Goal: Information Seeking & Learning: Learn about a topic

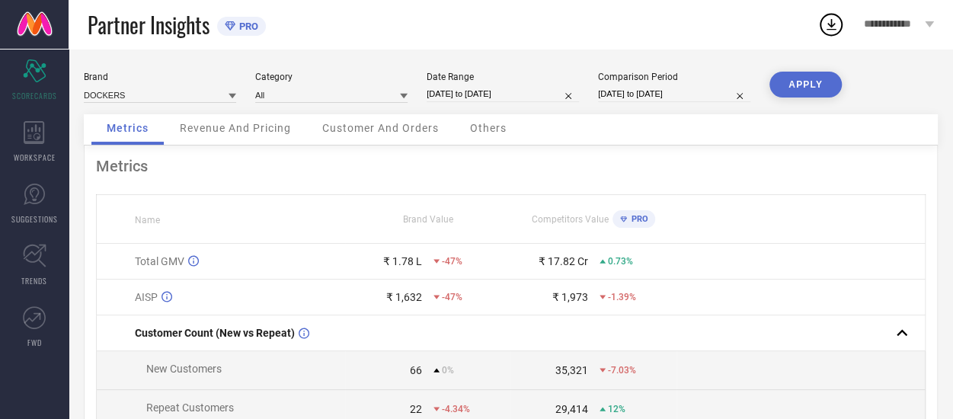
click at [873, 28] on span "**********" at bounding box center [892, 24] width 57 height 13
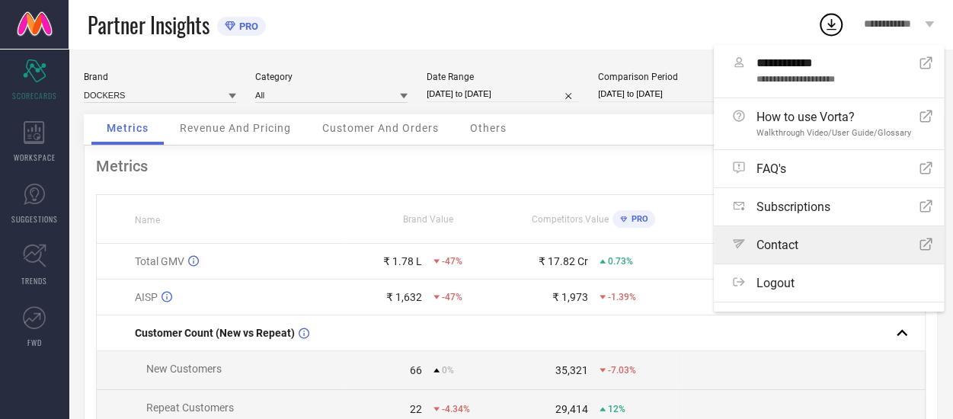
scroll to position [24, 0]
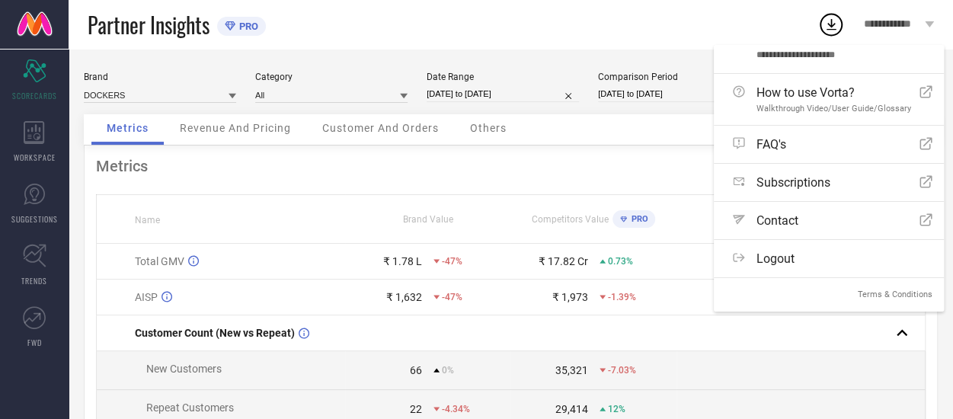
click at [519, 150] on div "Metrics Name Brand Value Competitors Value PRO Total GMV ₹ 1.78 L -47% ₹ 17.82 …" at bounding box center [511, 378] width 854 height 465
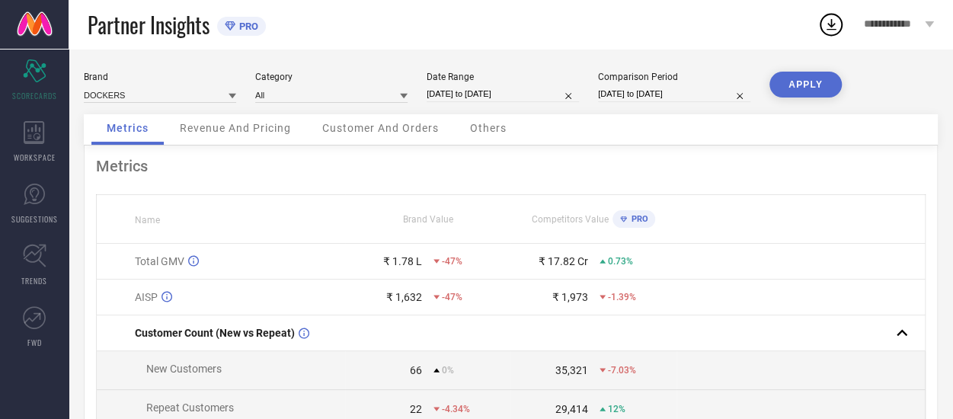
click at [230, 100] on icon at bounding box center [233, 96] width 8 height 8
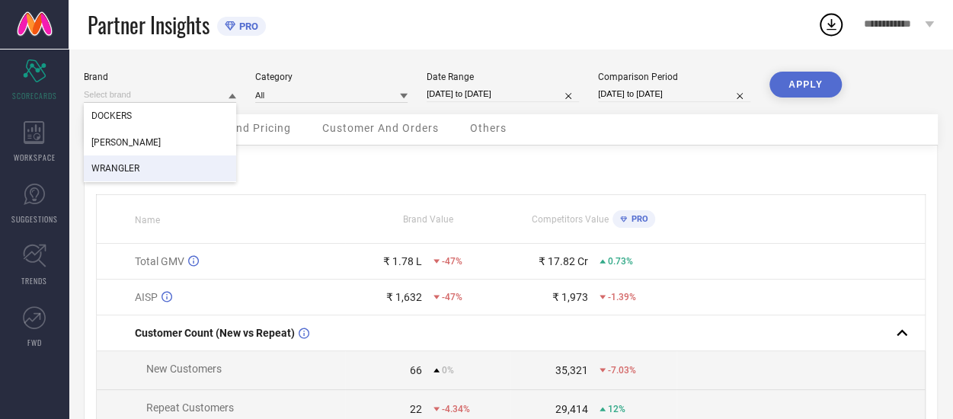
click at [136, 174] on span "WRANGLER" at bounding box center [115, 168] width 48 height 11
type input "All"
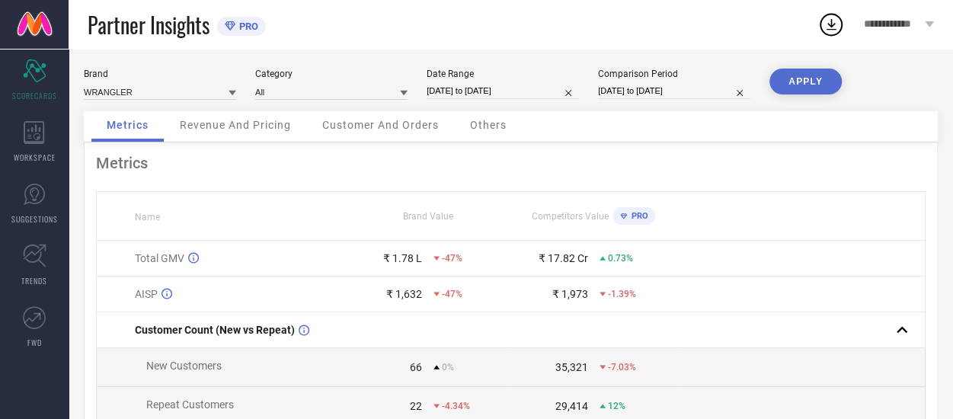
scroll to position [0, 0]
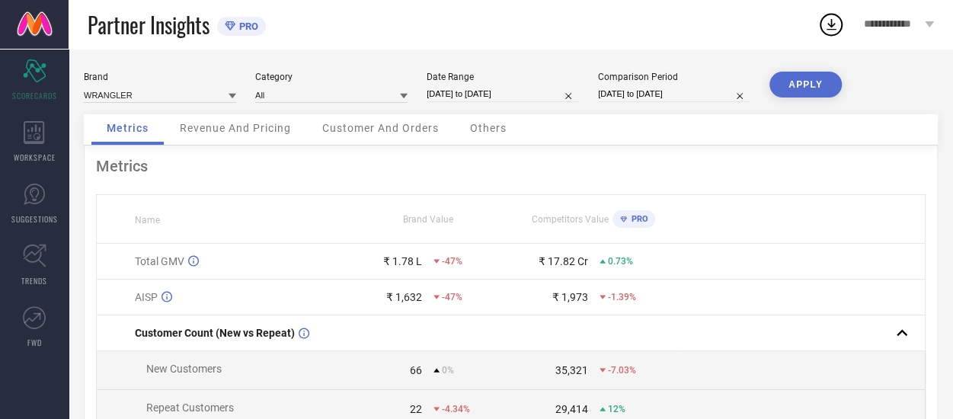
click at [253, 138] on div "Revenue And Pricing" at bounding box center [236, 129] width 142 height 30
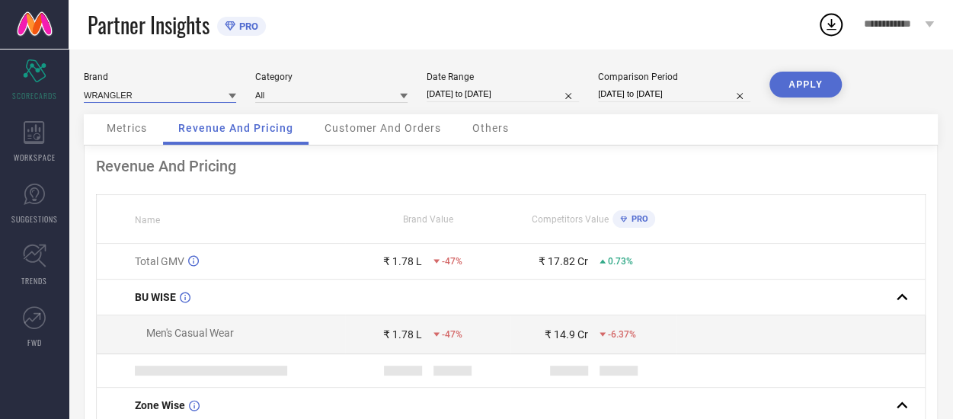
click at [128, 97] on input at bounding box center [160, 95] width 152 height 16
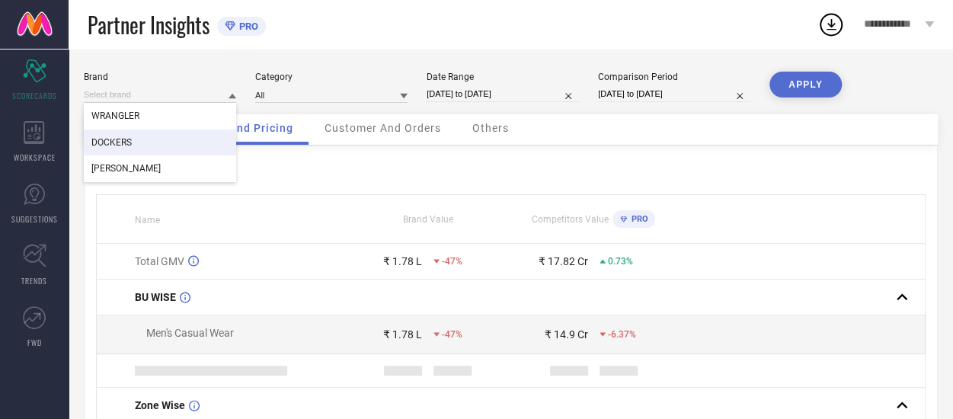
click at [114, 152] on div "DOCKERS" at bounding box center [160, 143] width 152 height 26
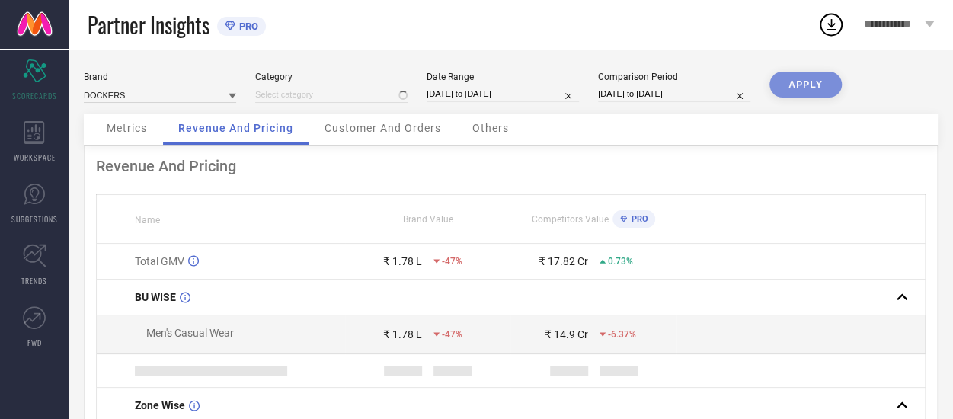
type input "All"
click at [130, 133] on span "Metrics" at bounding box center [127, 128] width 40 height 12
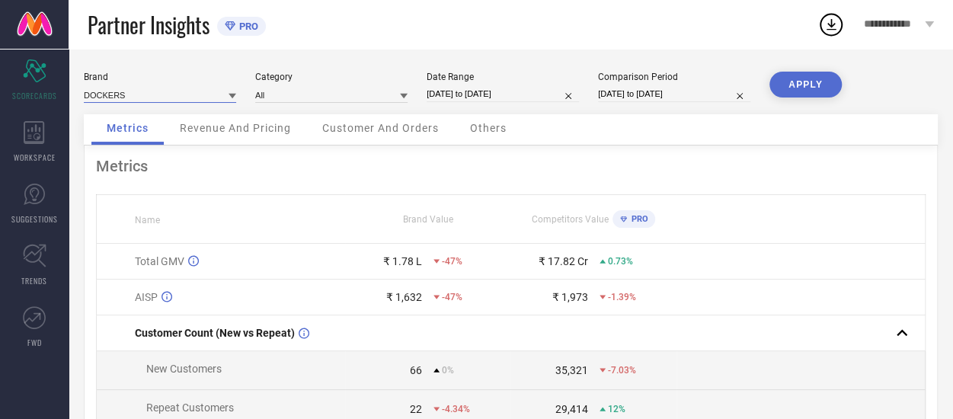
click at [226, 91] on input at bounding box center [160, 95] width 152 height 16
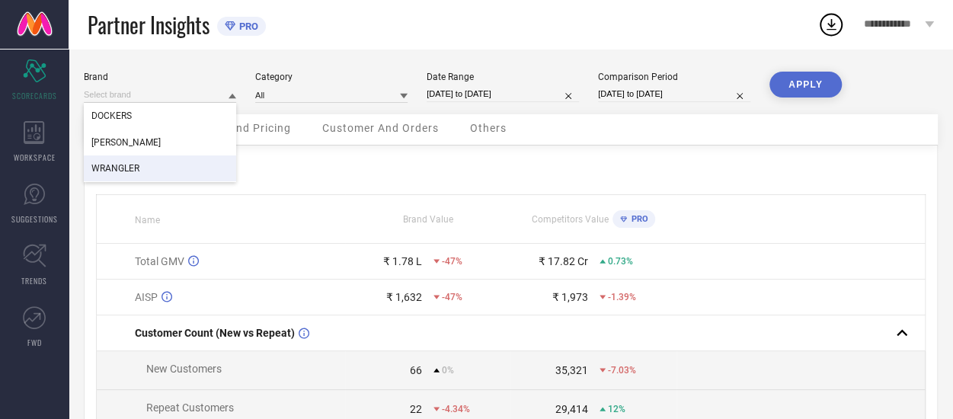
click at [126, 162] on div "WRANGLER" at bounding box center [160, 168] width 152 height 26
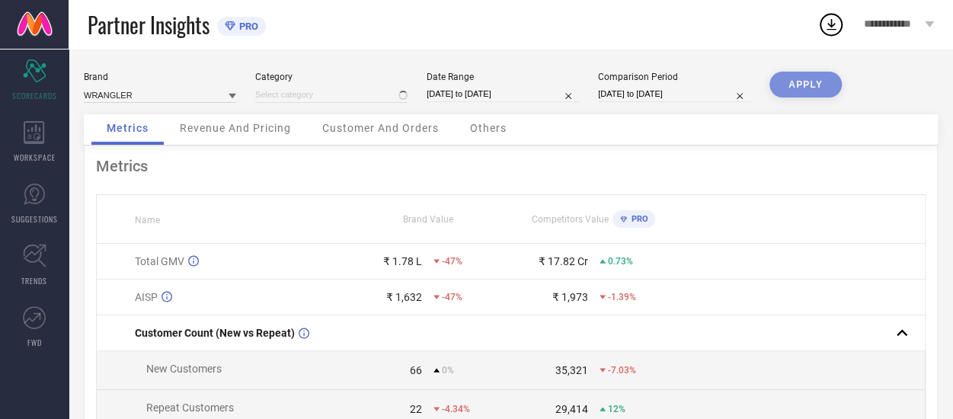
type input "All"
click at [230, 98] on icon at bounding box center [233, 96] width 8 height 8
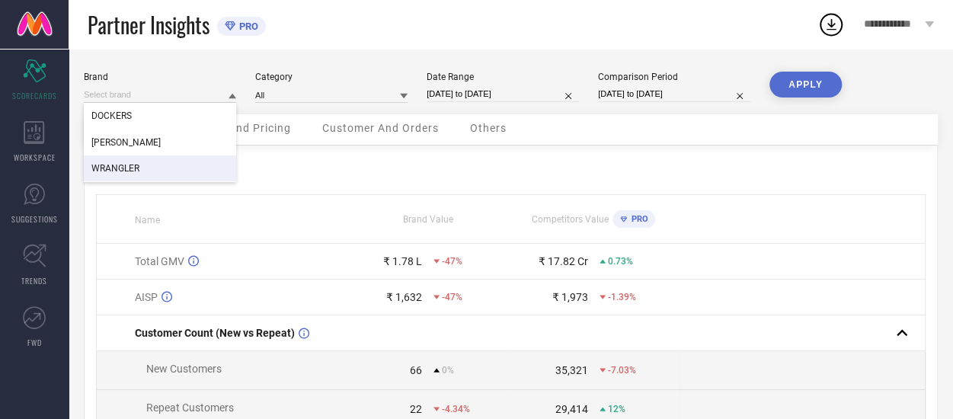
click at [141, 170] on div "WRANGLER" at bounding box center [160, 168] width 152 height 26
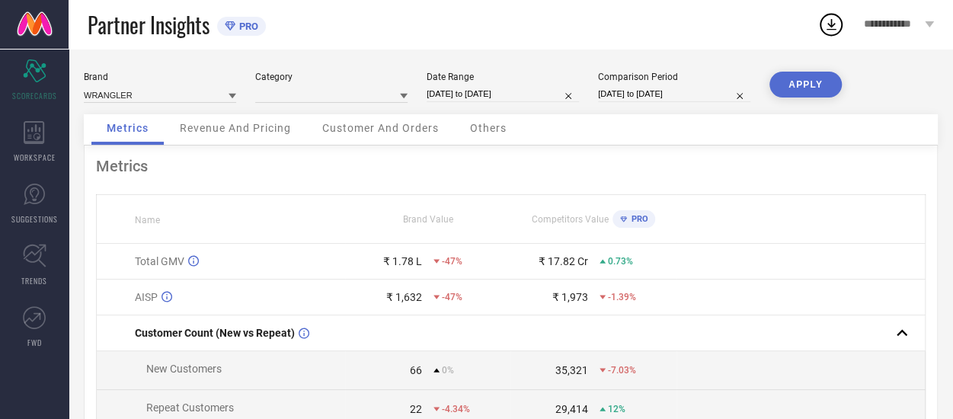
type input "All"
click at [43, 316] on icon at bounding box center [34, 317] width 23 height 23
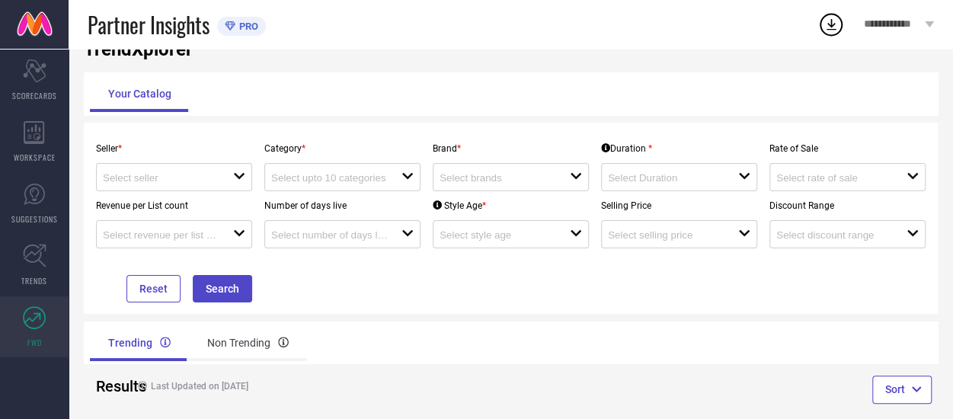
scroll to position [43, 0]
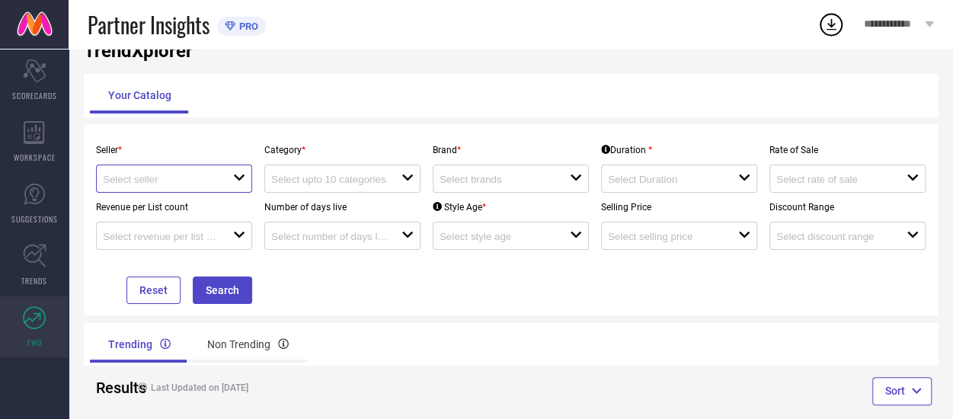
click at [218, 184] on input at bounding box center [161, 179] width 117 height 11
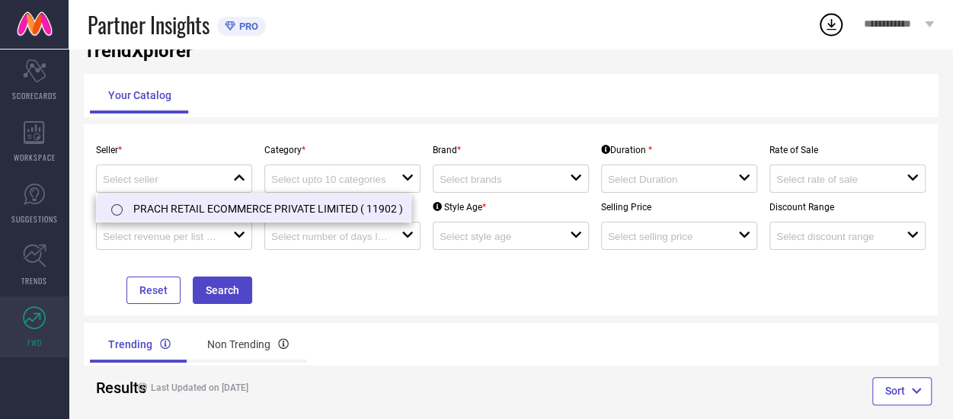
click at [200, 213] on li "PRACH RETAIL ECOMMERCE PRIVATE LIMITED ( 11902 )" at bounding box center [254, 207] width 314 height 27
type input "PRACH RETAIL ECOMMERCE PRIVATE LIMITED ( 11902 )"
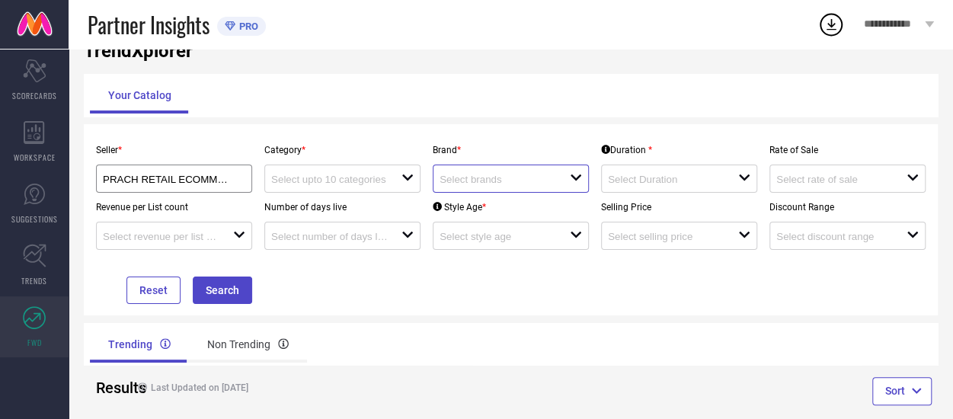
click at [521, 181] on input at bounding box center [498, 179] width 117 height 11
click at [374, 181] on input at bounding box center [329, 179] width 117 height 11
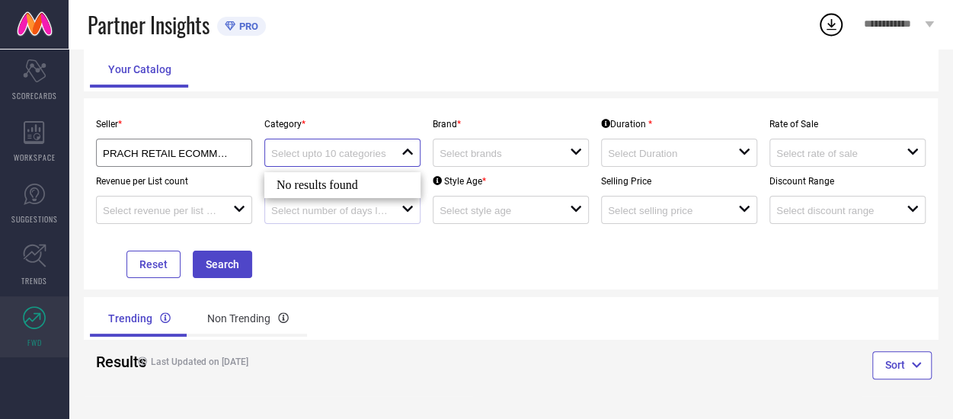
scroll to position [56, 0]
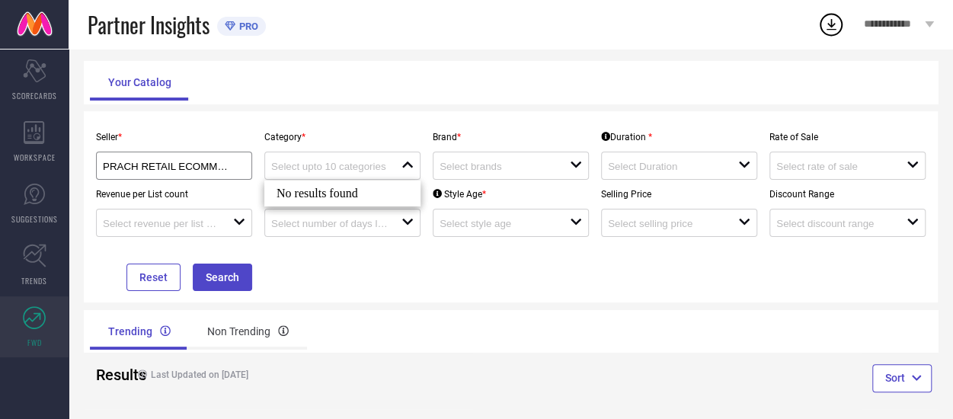
click at [311, 190] on div "No results found" at bounding box center [342, 194] width 156 height 26
click at [499, 158] on div "open" at bounding box center [511, 166] width 156 height 28
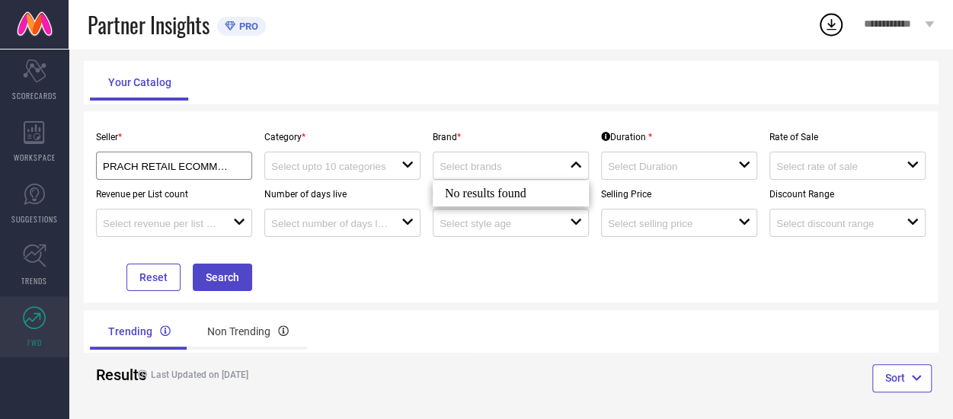
click at [481, 190] on div "No results found" at bounding box center [511, 194] width 156 height 26
click at [34, 132] on icon at bounding box center [34, 132] width 21 height 23
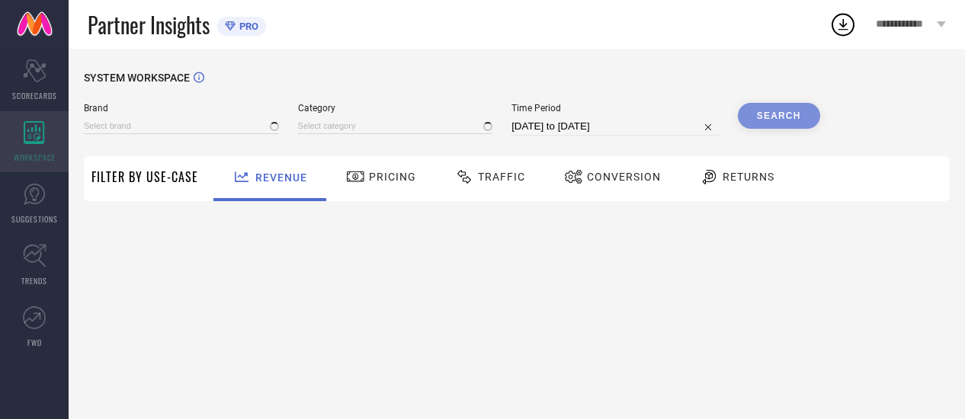
type input "DOCKERS"
type input "All"
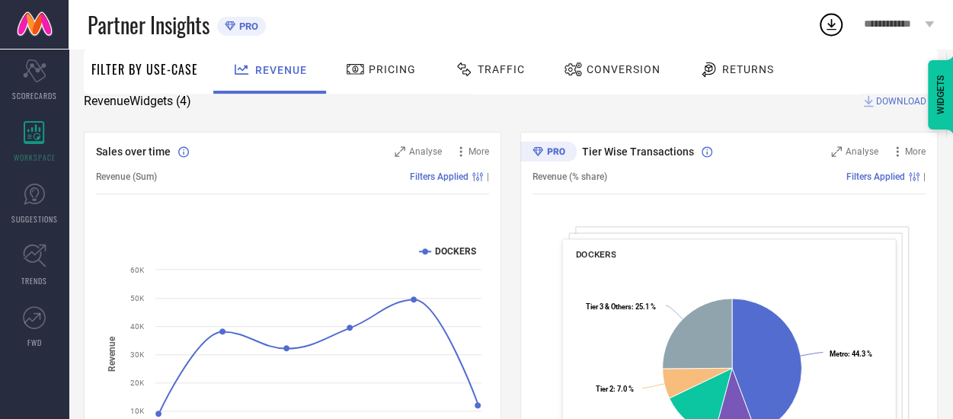
scroll to position [130, 0]
click at [441, 251] on text "DOCKERS" at bounding box center [455, 252] width 41 height 11
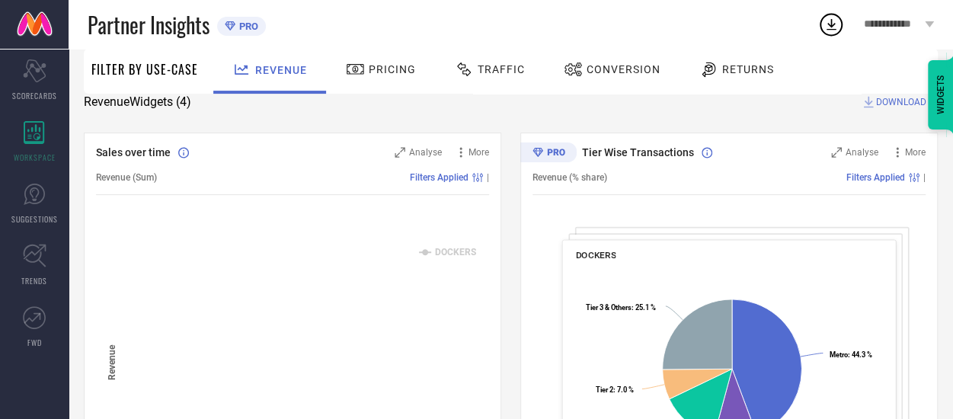
scroll to position [203, 0]
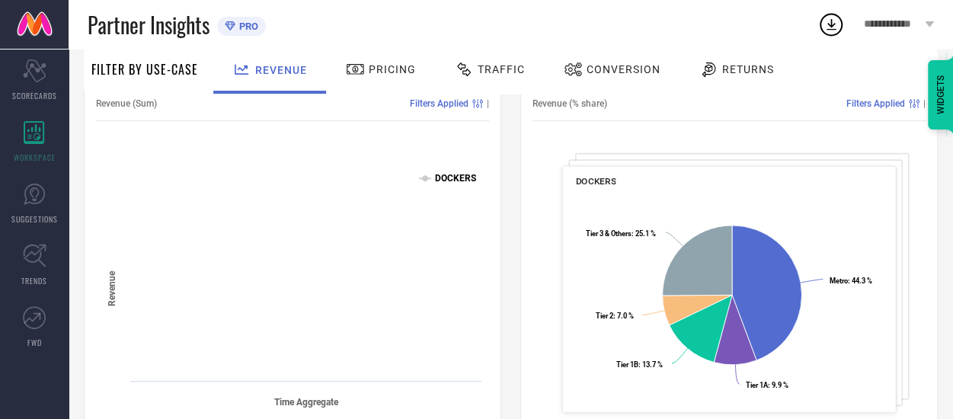
click at [441, 180] on text "DOCKERS" at bounding box center [455, 178] width 41 height 11
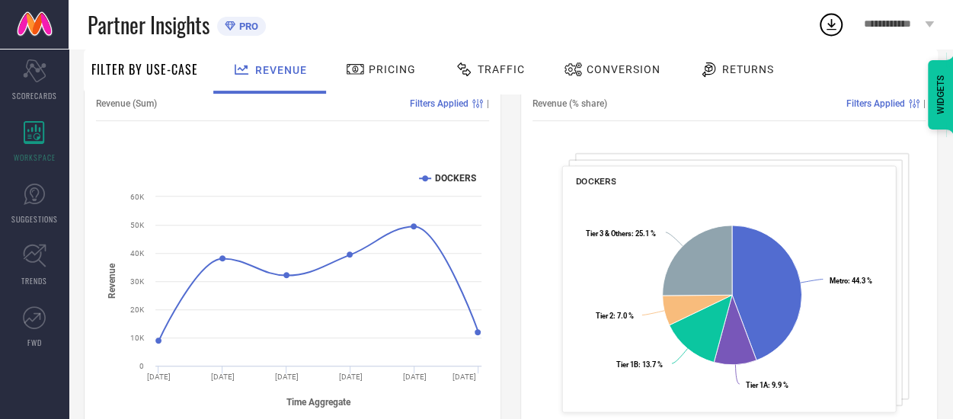
scroll to position [152, 0]
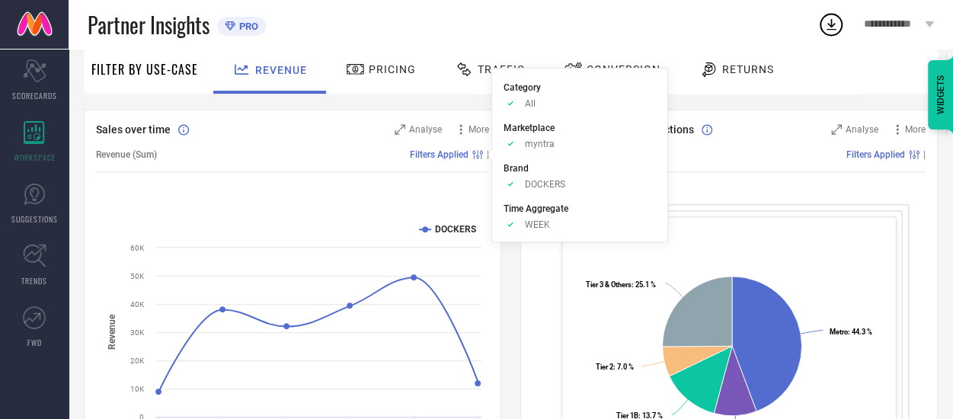
click at [453, 155] on span "Filters Applied" at bounding box center [439, 154] width 59 height 11
click at [475, 157] on icon at bounding box center [477, 154] width 11 height 9
click at [478, 155] on circle at bounding box center [477, 156] width 2 height 2
click at [478, 153] on icon at bounding box center [477, 154] width 11 height 9
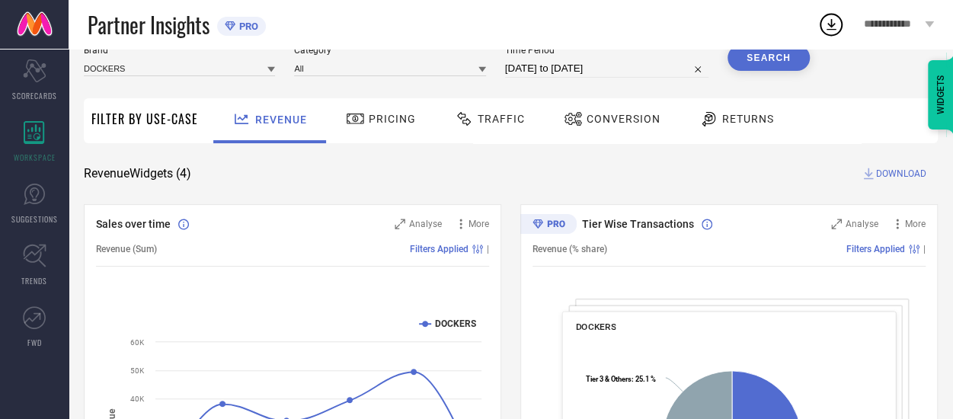
scroll to position [6, 0]
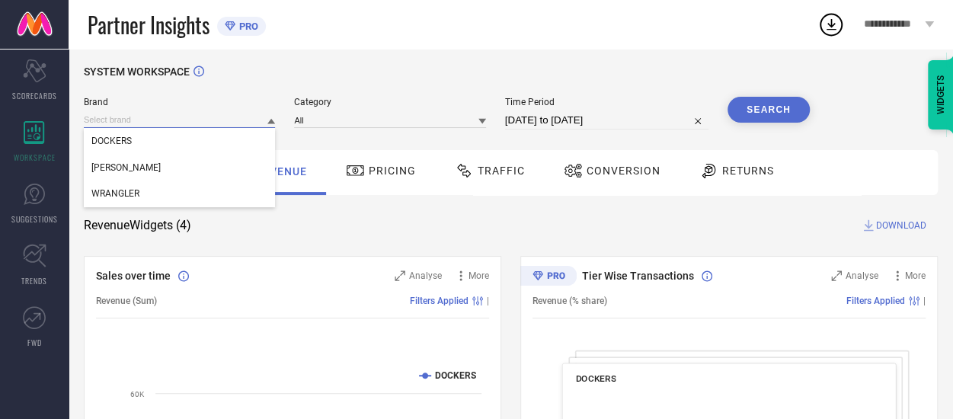
click at [265, 124] on input at bounding box center [179, 120] width 191 height 16
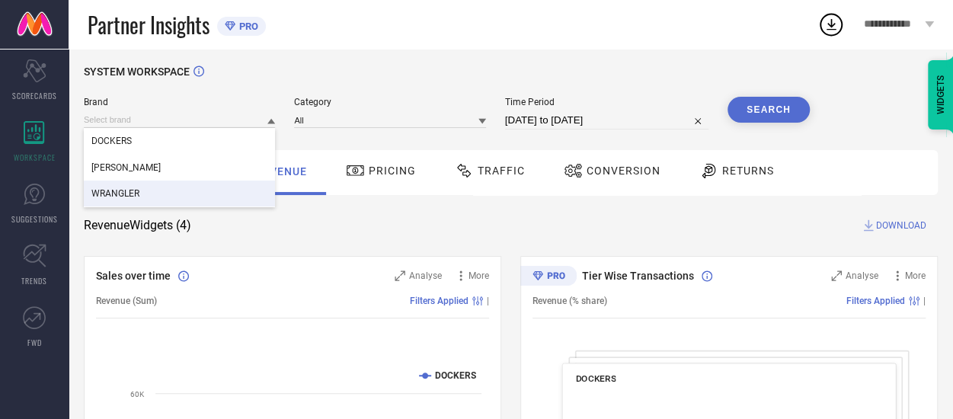
click at [142, 188] on div "WRANGLER" at bounding box center [179, 194] width 191 height 26
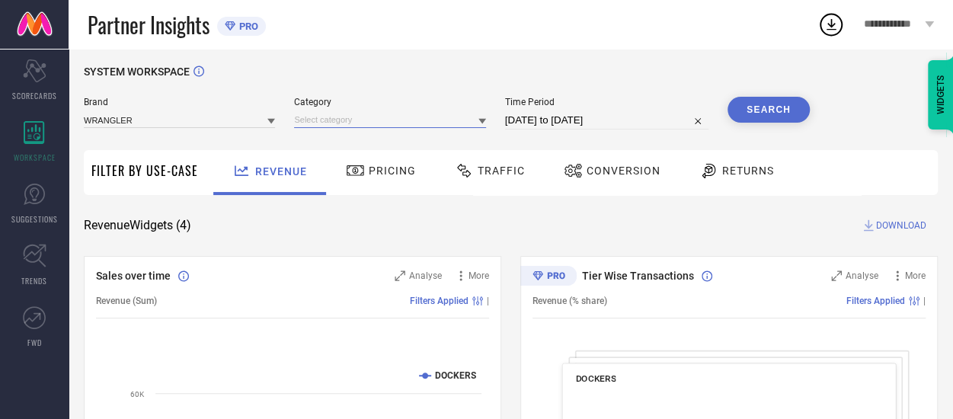
click at [345, 124] on input at bounding box center [389, 120] width 191 height 16
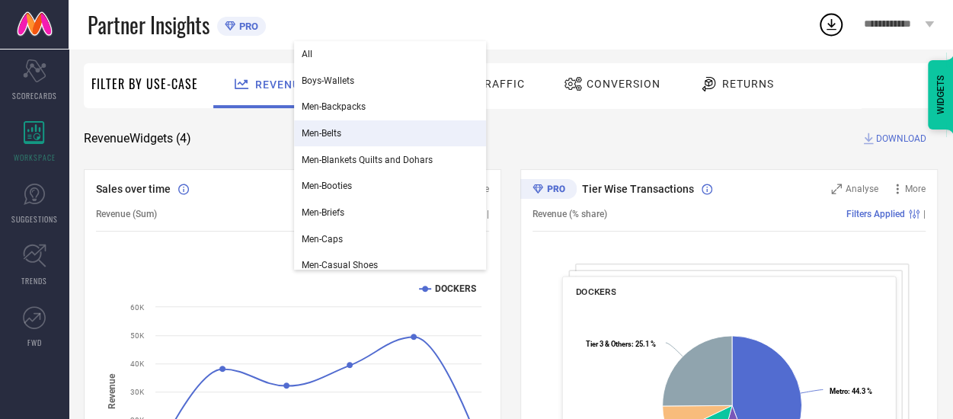
scroll to position [0, 0]
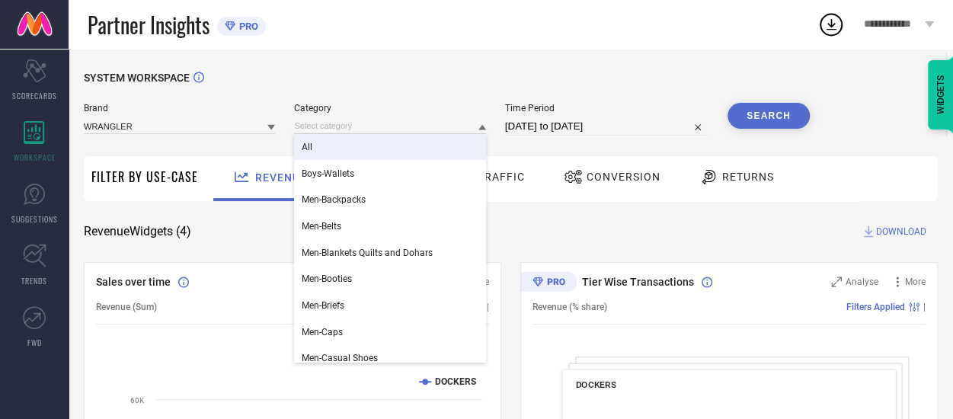
click at [313, 146] on div "All" at bounding box center [389, 147] width 191 height 26
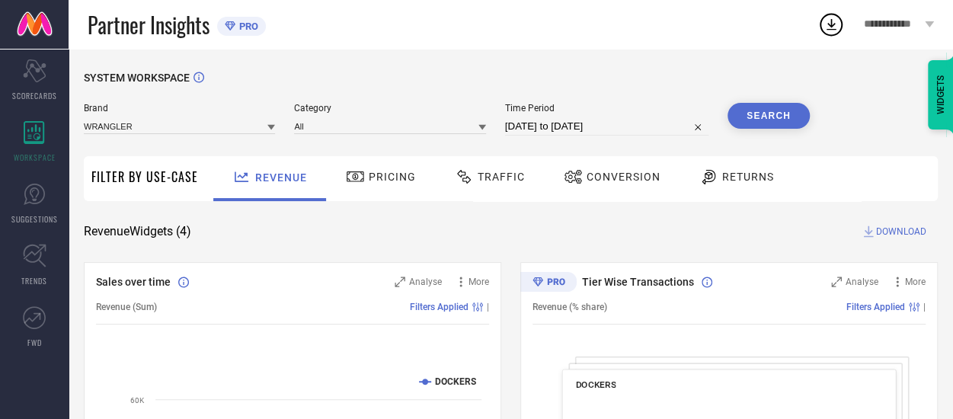
click at [763, 119] on button "Search" at bounding box center [769, 116] width 82 height 26
click at [37, 86] on div "Scorecard SCORECARDS" at bounding box center [34, 80] width 69 height 61
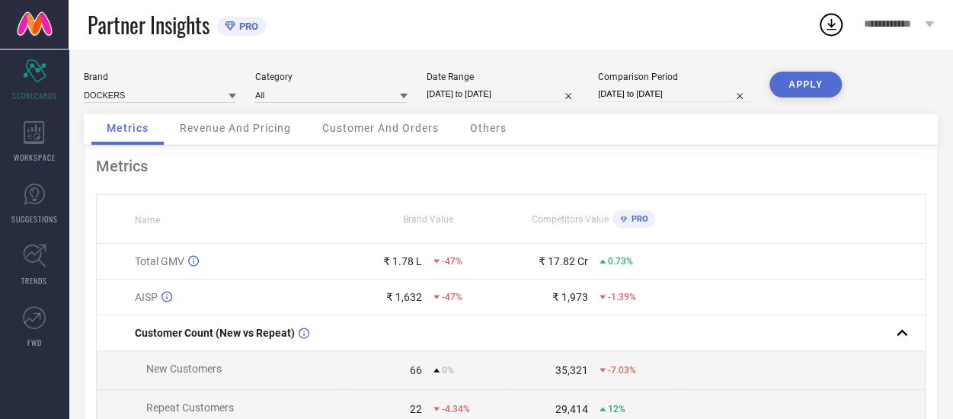
click at [230, 96] on icon at bounding box center [233, 96] width 8 height 5
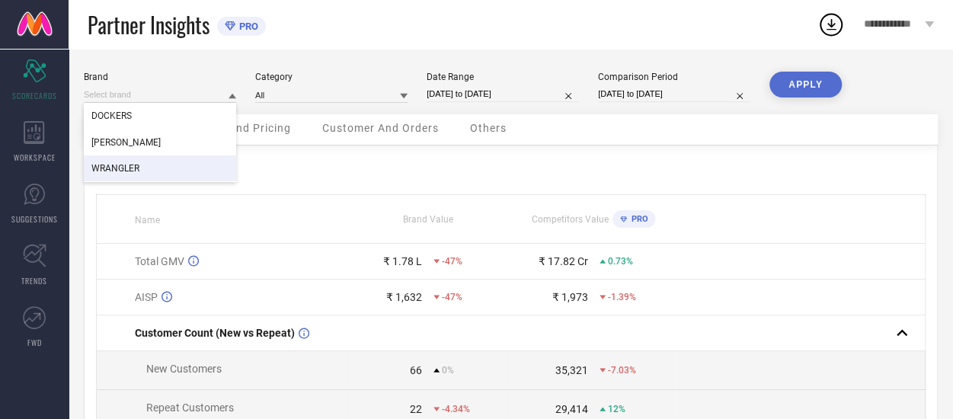
click at [138, 167] on span "WRANGLER" at bounding box center [115, 168] width 48 height 11
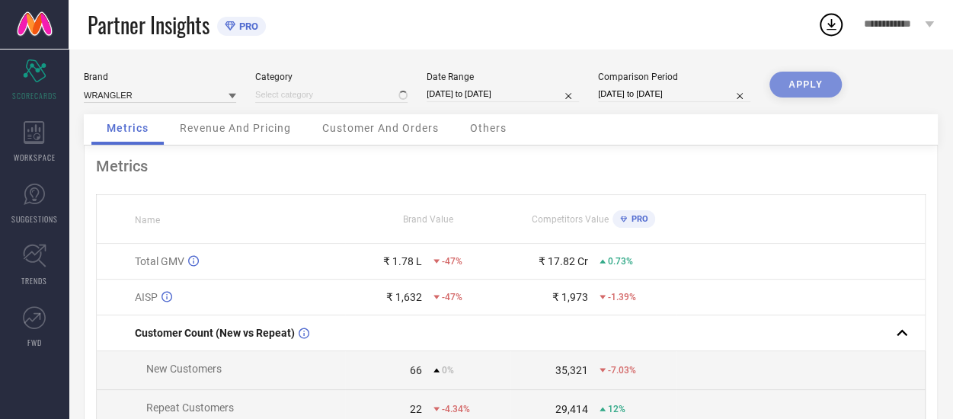
type input "All"
click at [814, 86] on button "APPLY" at bounding box center [805, 85] width 72 height 26
select select "7"
select select "2025"
select select "8"
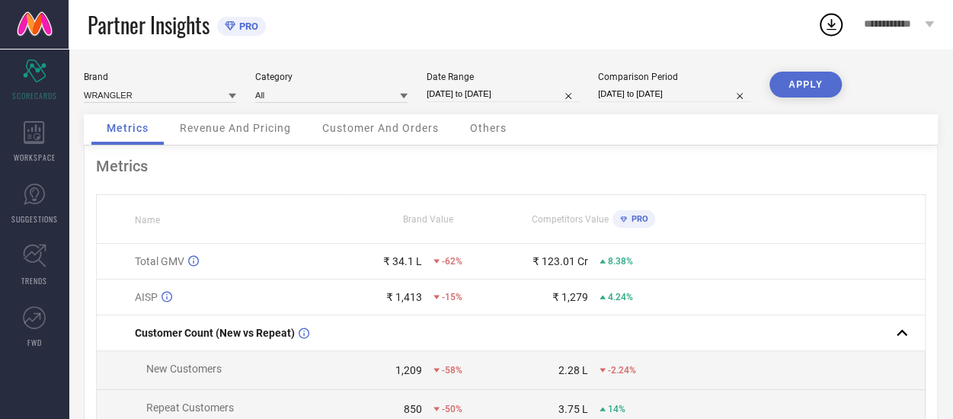
select select "2025"
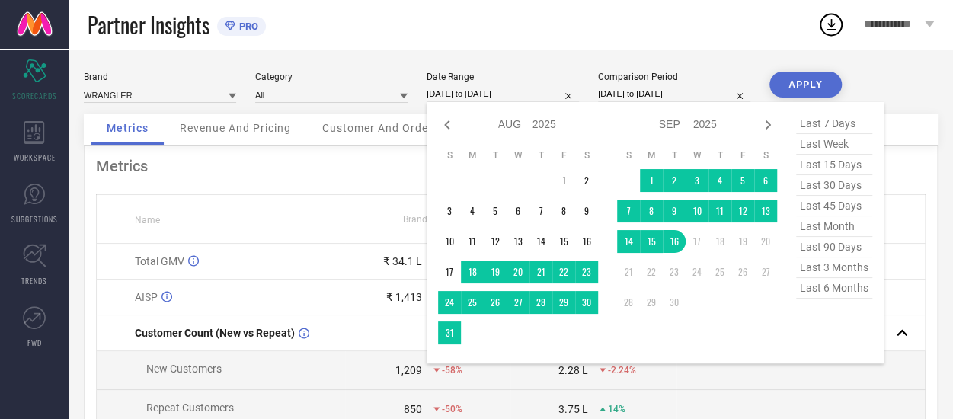
click at [517, 94] on input "[DATE] to [DATE]" at bounding box center [503, 94] width 152 height 16
click at [446, 129] on icon at bounding box center [447, 125] width 18 height 18
select select "5"
select select "2025"
select select "6"
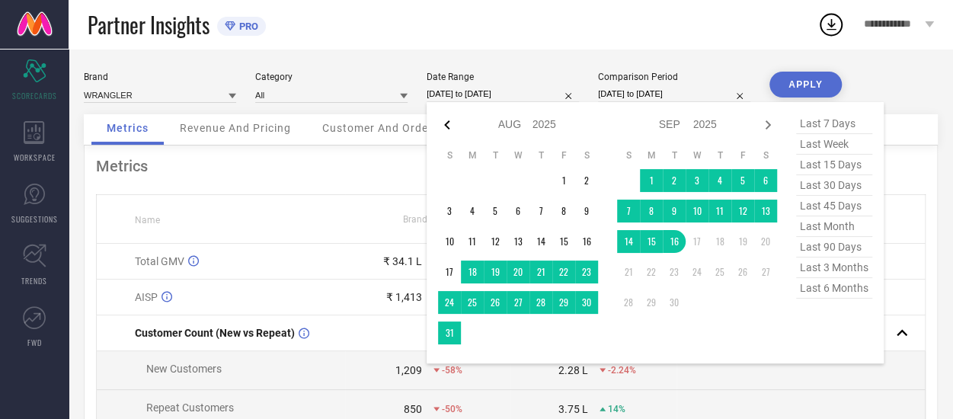
select select "2025"
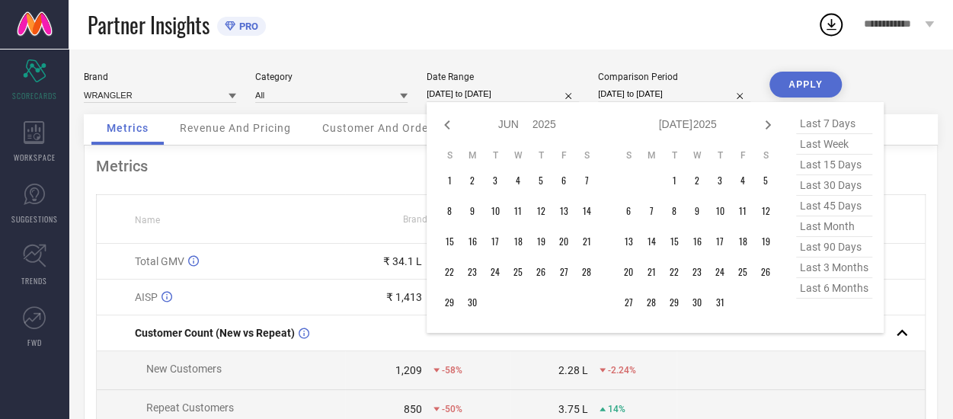
click at [446, 129] on icon at bounding box center [447, 125] width 18 height 18
select select "4"
select select "2025"
select select "5"
select select "2025"
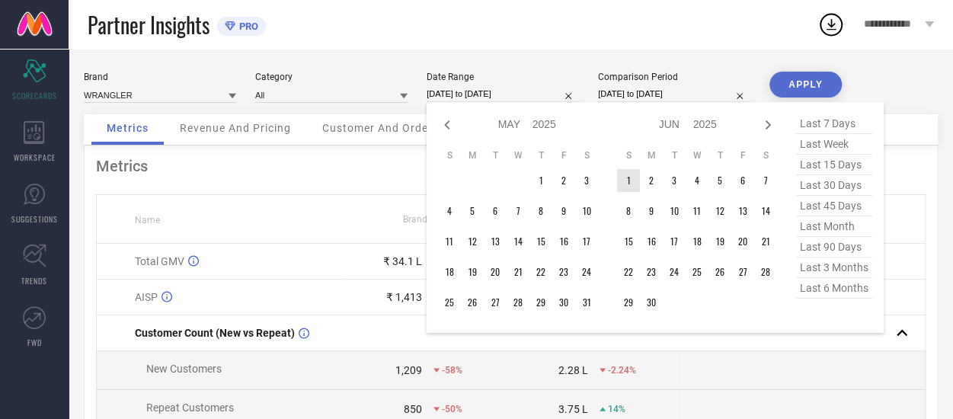
type input "After [DATE]"
click at [623, 182] on td "1" at bounding box center [628, 180] width 23 height 23
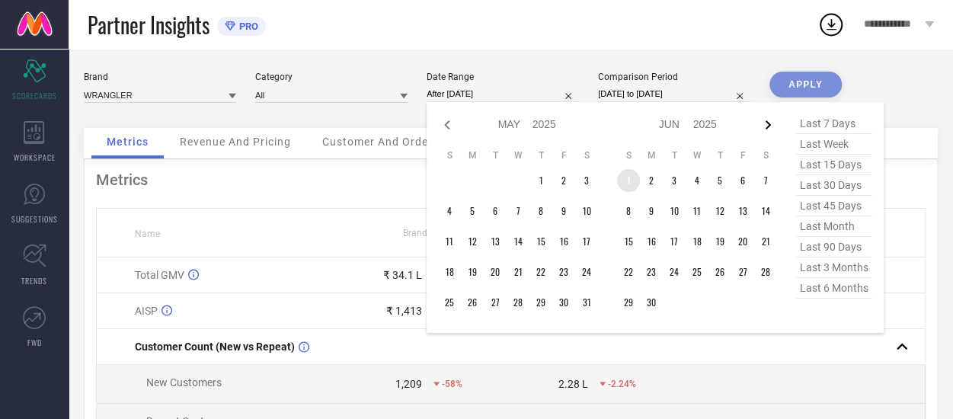
click at [769, 123] on icon at bounding box center [768, 125] width 18 height 18
select select "5"
select select "2025"
select select "6"
select select "2025"
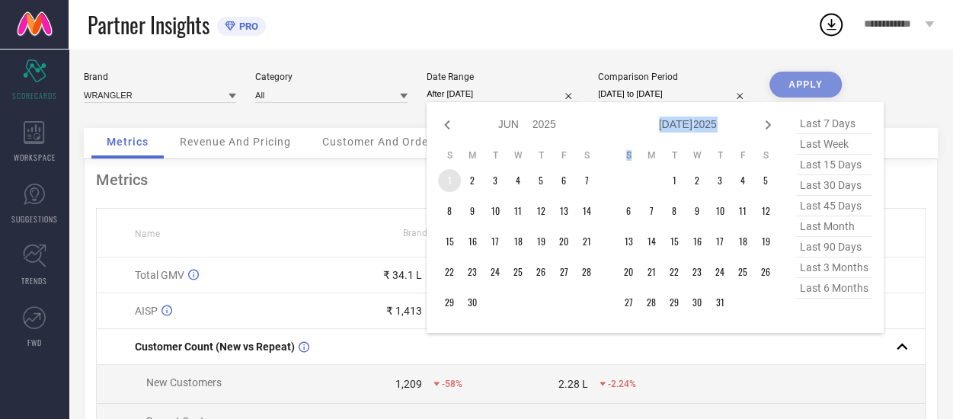
click at [769, 123] on icon at bounding box center [768, 125] width 18 height 18
select select "6"
select select "2025"
select select "7"
select select "2025"
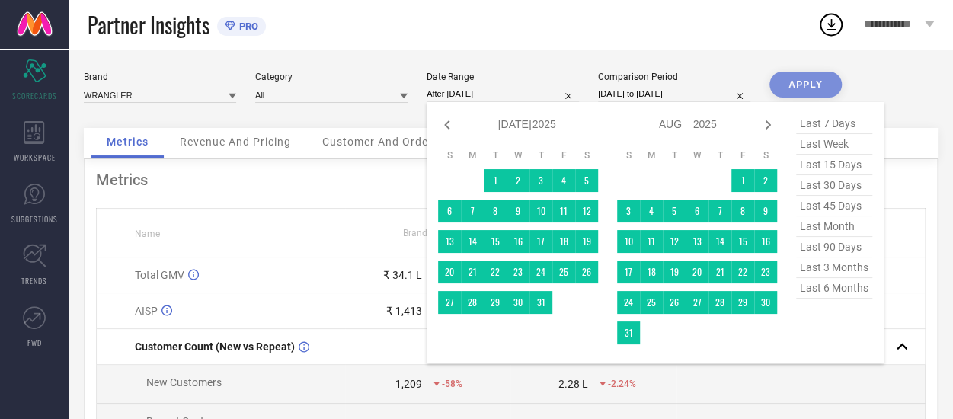
type input "[DATE] to [DATE]"
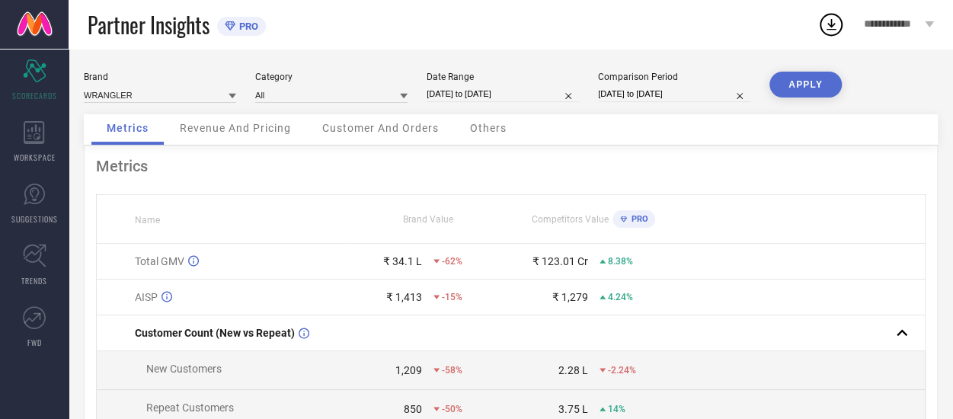
click at [672, 95] on input "[DATE] to [DATE]" at bounding box center [674, 94] width 152 height 16
select select "7"
select select "2024"
select select "8"
select select "2024"
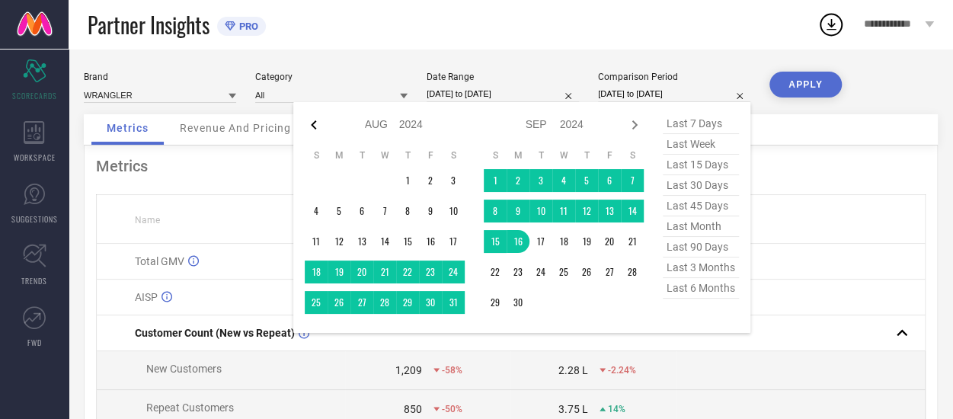
click at [312, 127] on icon at bounding box center [314, 125] width 18 height 18
select select "5"
select select "2024"
select select "6"
select select "2024"
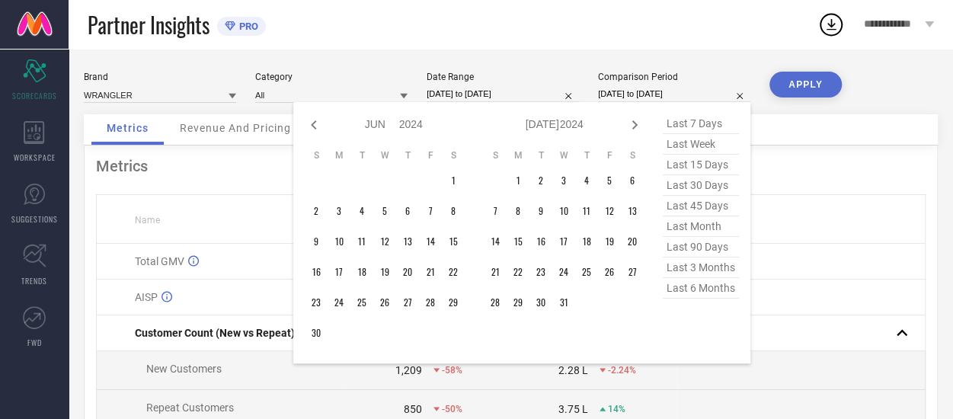
click at [312, 127] on icon at bounding box center [314, 125] width 18 height 18
select select "3"
select select "2024"
select select "4"
select select "2024"
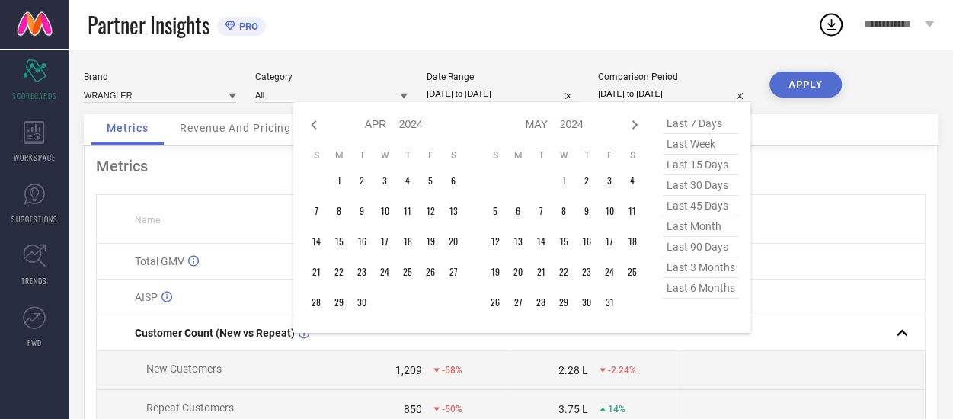
click at [312, 127] on icon at bounding box center [314, 125] width 18 height 18
select select "2"
select select "2024"
select select "3"
select select "2024"
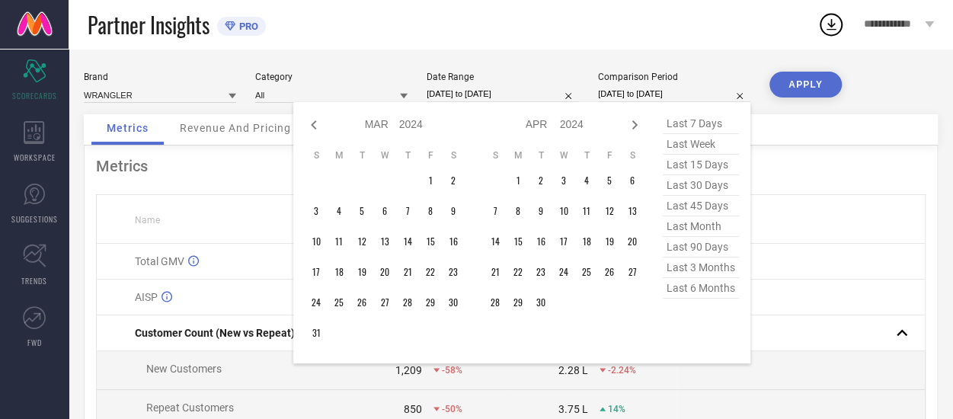
click at [312, 127] on icon at bounding box center [314, 125] width 18 height 18
select select "1"
select select "2024"
select select "2"
select select "2024"
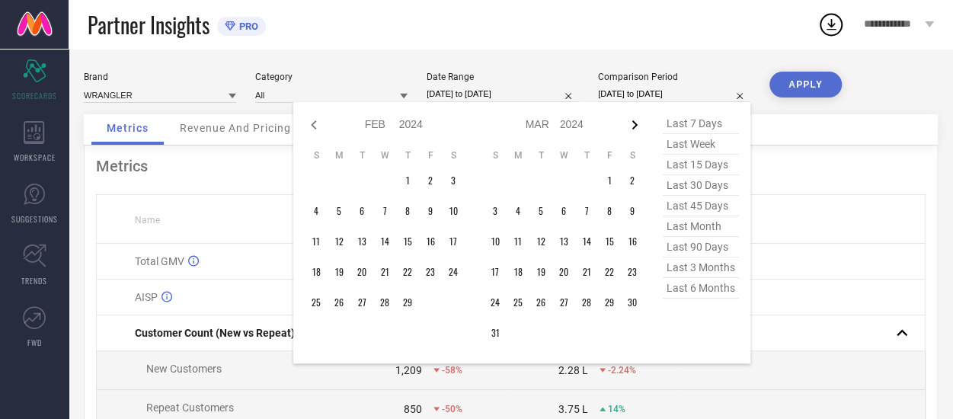
click at [632, 121] on icon at bounding box center [634, 125] width 18 height 18
select select "2"
select select "2024"
select select "3"
select select "2024"
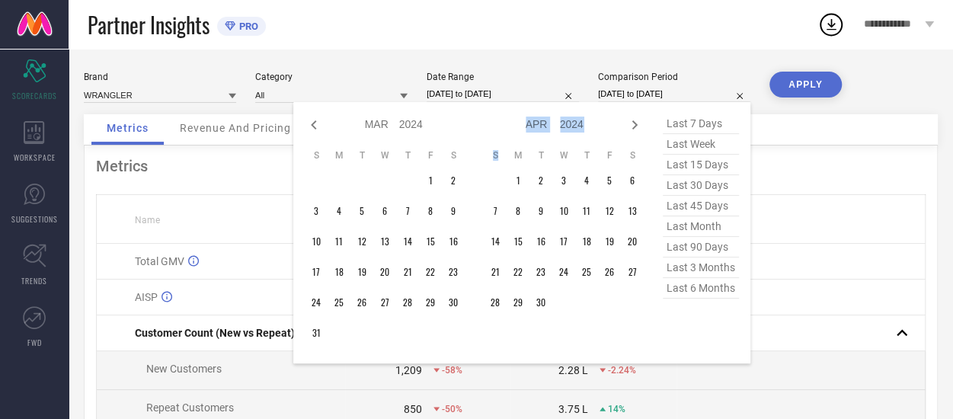
click at [632, 121] on icon at bounding box center [634, 125] width 18 height 18
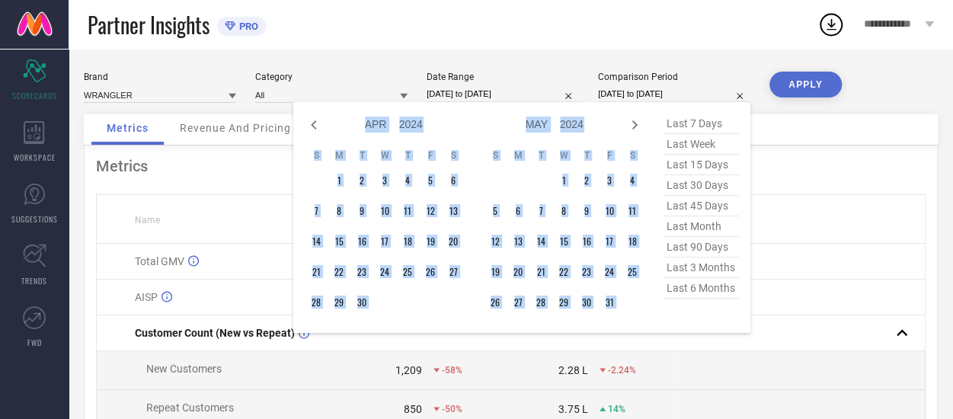
click at [632, 121] on icon at bounding box center [634, 125] width 18 height 18
select select "4"
select select "2024"
select select "5"
select select "2024"
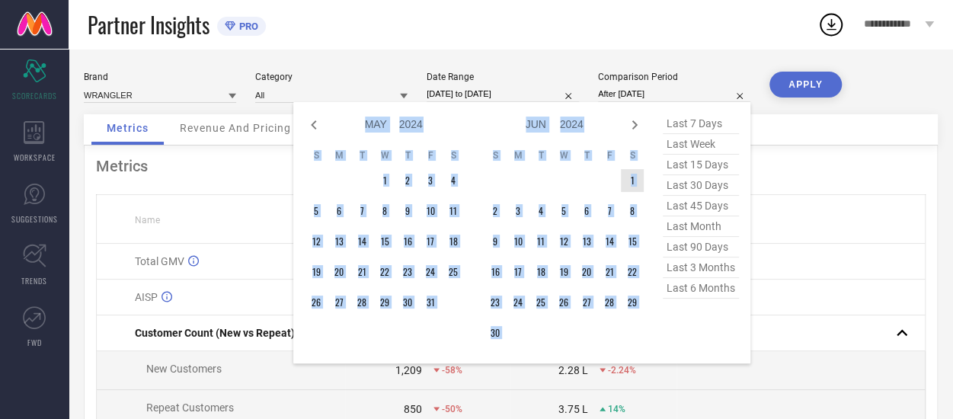
click at [632, 182] on td "1" at bounding box center [632, 180] width 23 height 23
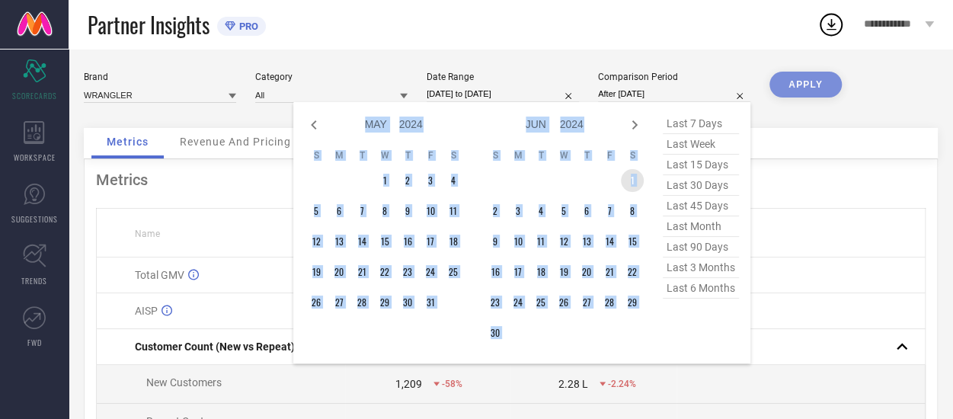
type input "[DATE] to [DATE]"
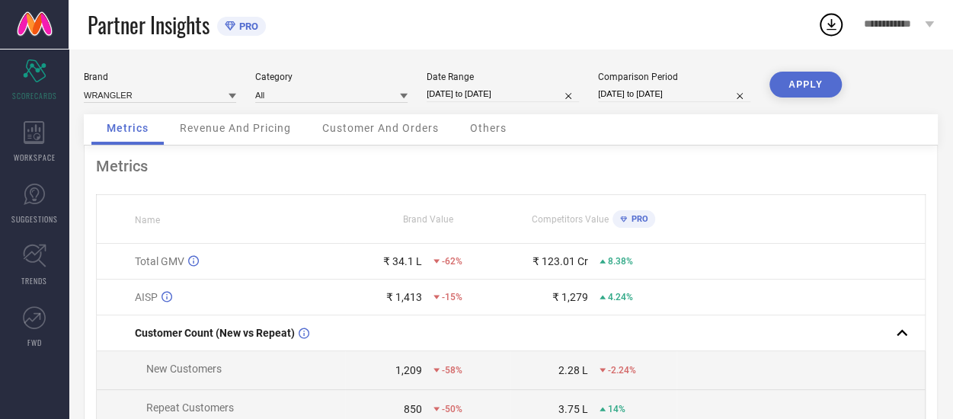
click at [634, 96] on input "[DATE] to [DATE]" at bounding box center [674, 94] width 152 height 16
select select "5"
select select "2024"
select select "6"
select select "2024"
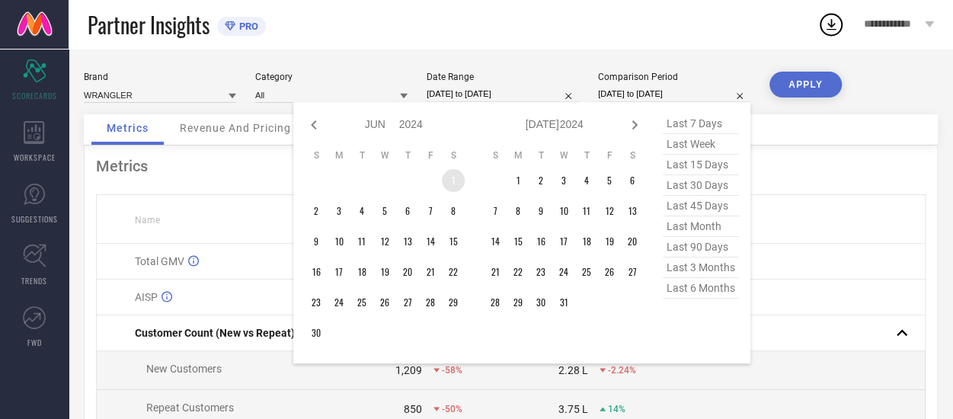
type input "After [DATE]"
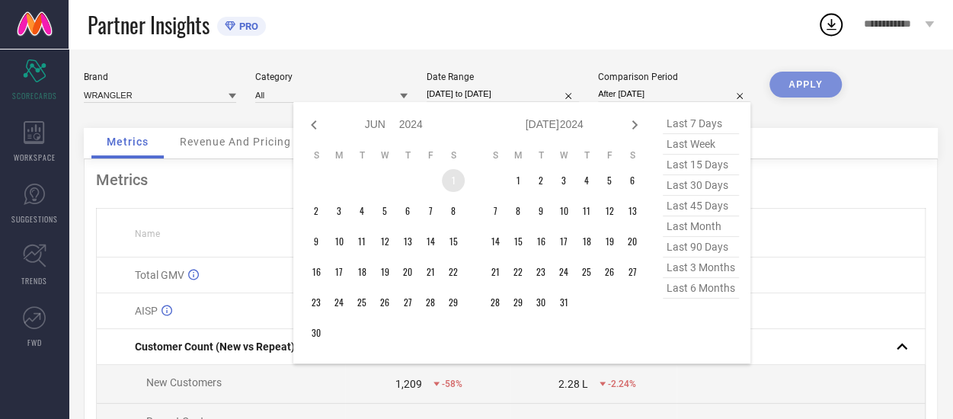
click at [453, 185] on td "1" at bounding box center [453, 180] width 23 height 23
click at [637, 125] on icon at bounding box center [634, 124] width 5 height 9
select select "6"
select select "2024"
select select "7"
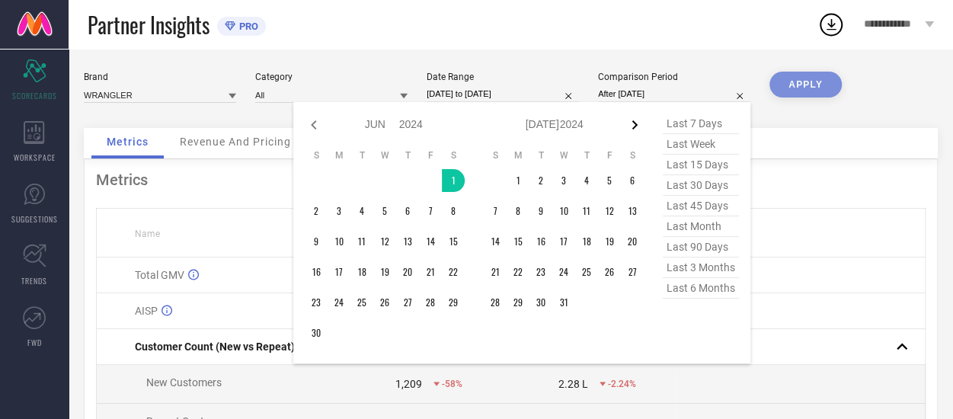
select select "2024"
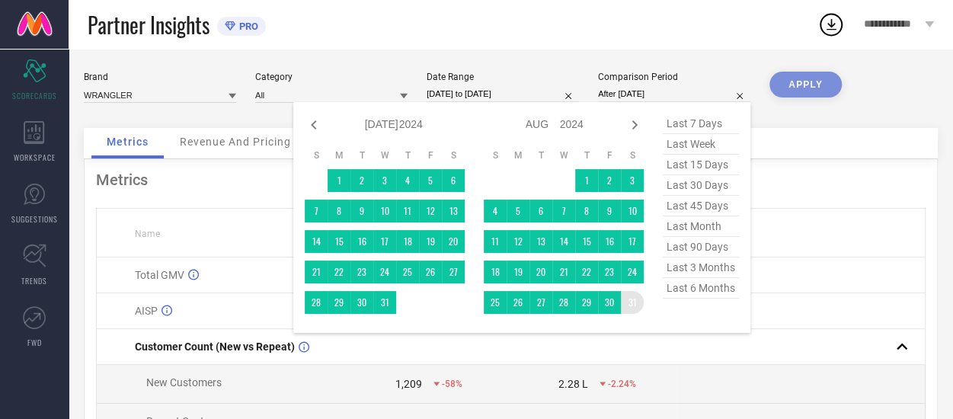
type input "[DATE] to [DATE]"
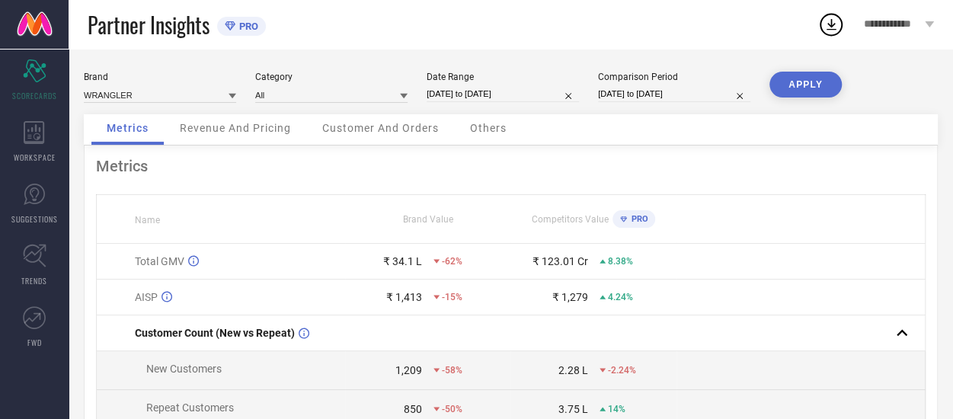
click at [800, 82] on button "APPLY" at bounding box center [805, 85] width 72 height 26
click at [486, 97] on input "[DATE] to [DATE]" at bounding box center [503, 94] width 152 height 16
select select "5"
select select "2025"
select select "6"
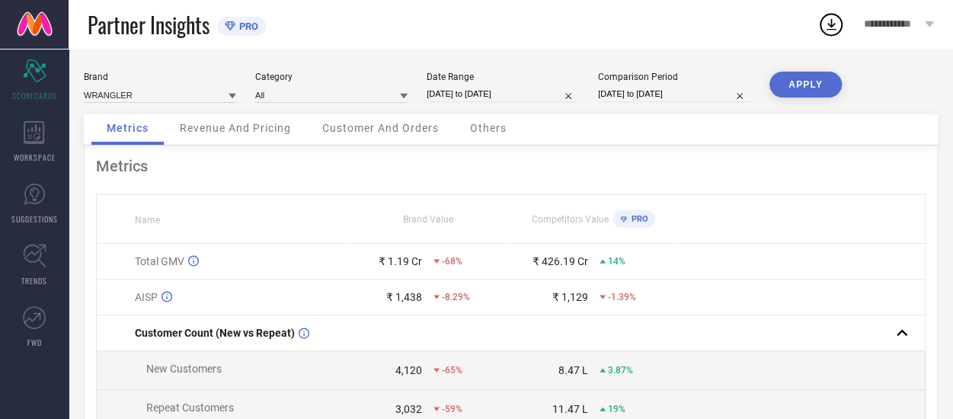
select select "2025"
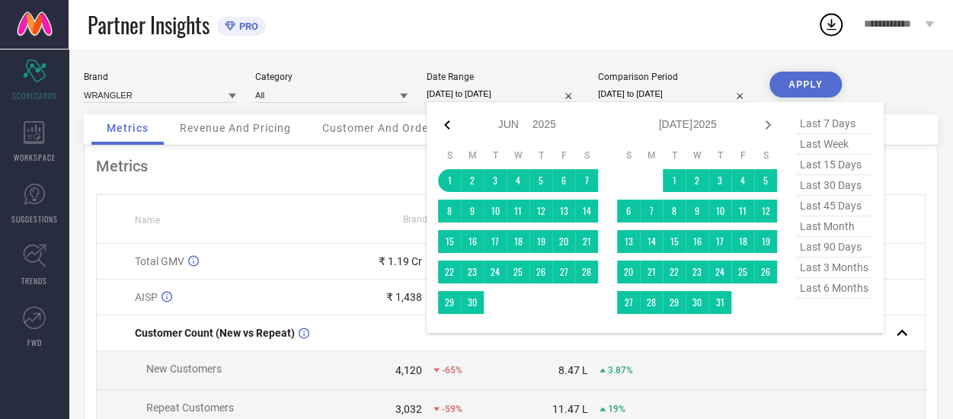
click at [443, 121] on icon at bounding box center [447, 125] width 18 height 18
select select "3"
select select "2025"
select select "4"
select select "2025"
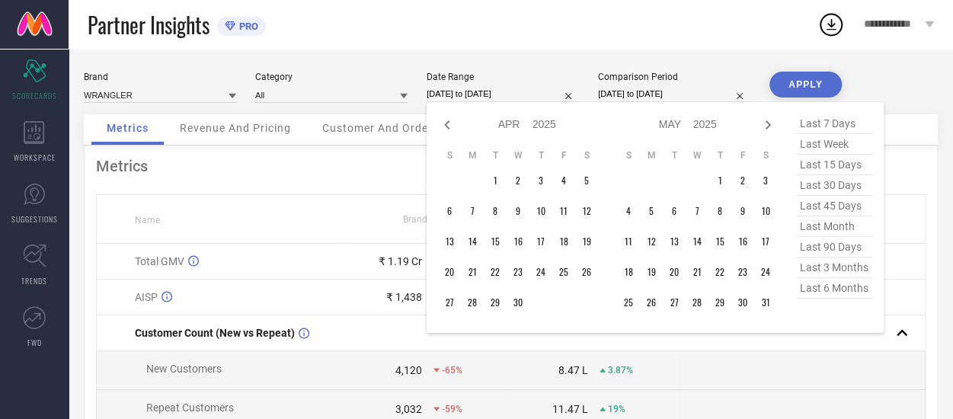
click at [443, 121] on icon at bounding box center [447, 125] width 18 height 18
select select "2"
select select "2025"
select select "3"
select select "2025"
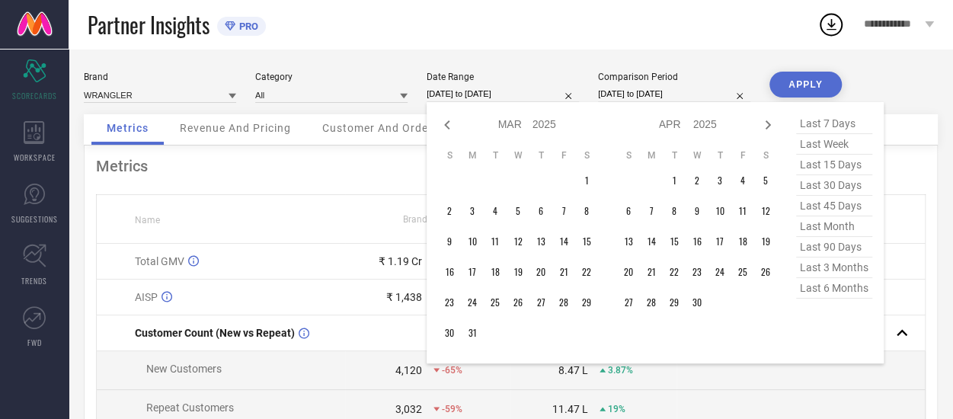
click at [443, 121] on icon at bounding box center [447, 125] width 18 height 18
select select "1"
select select "2025"
select select "2"
select select "2025"
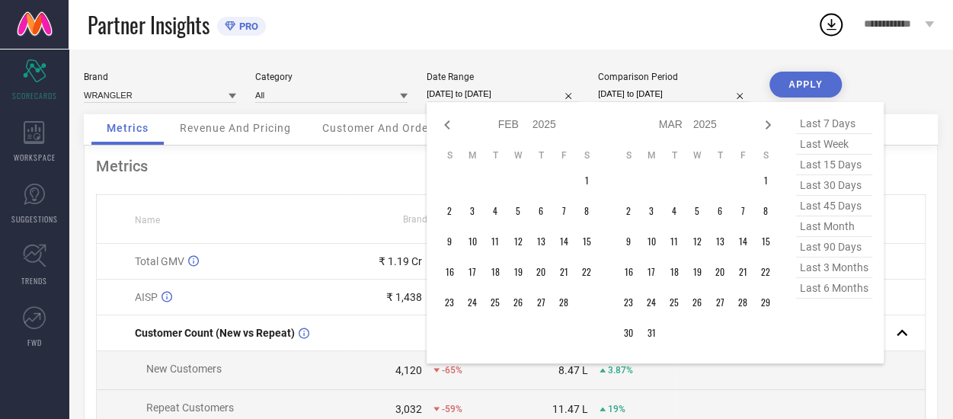
click at [443, 121] on icon at bounding box center [447, 125] width 18 height 18
select select "2025"
select select "1"
select select "2025"
click at [443, 121] on icon at bounding box center [447, 125] width 18 height 18
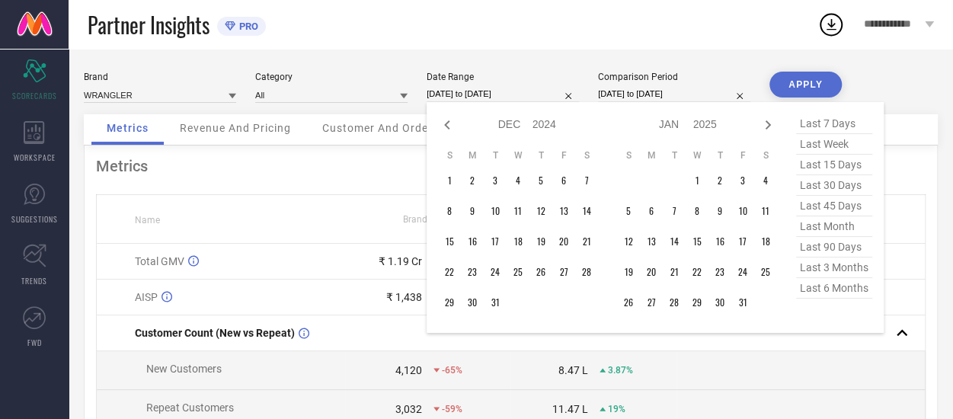
click at [443, 121] on icon at bounding box center [447, 125] width 18 height 18
select select "10"
select select "2024"
select select "11"
select select "2024"
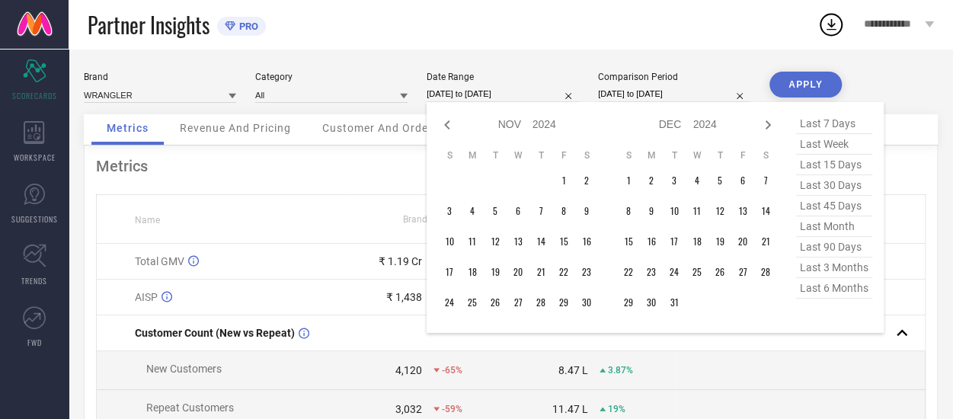
click at [443, 121] on icon at bounding box center [447, 125] width 18 height 18
select select "9"
select select "2024"
select select "10"
select select "2024"
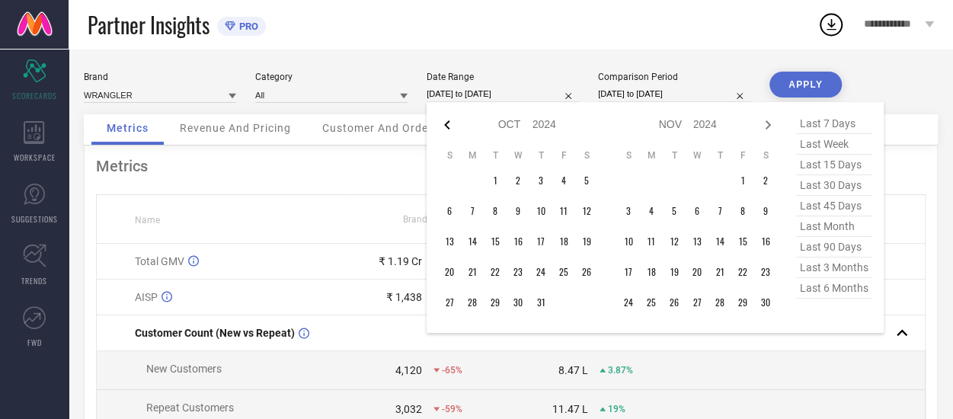
click at [446, 123] on icon at bounding box center [446, 124] width 5 height 9
select select "8"
select select "2024"
select select "9"
select select "2024"
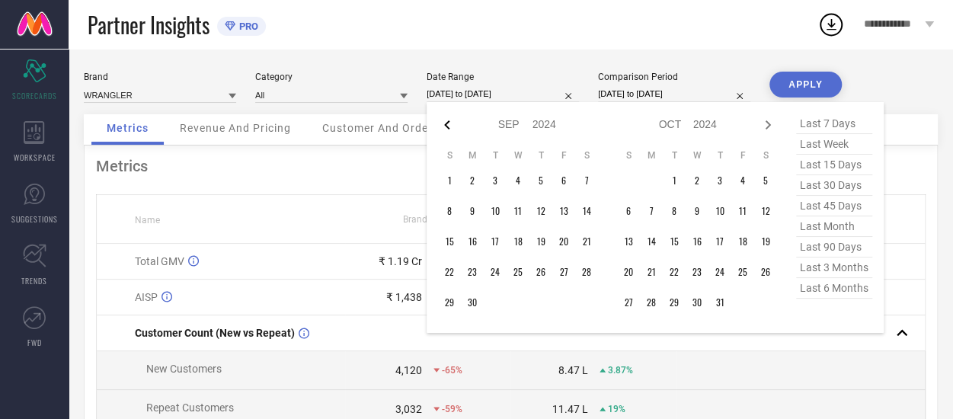
click at [446, 122] on icon at bounding box center [447, 125] width 18 height 18
select select "7"
select select "2024"
select select "8"
select select "2024"
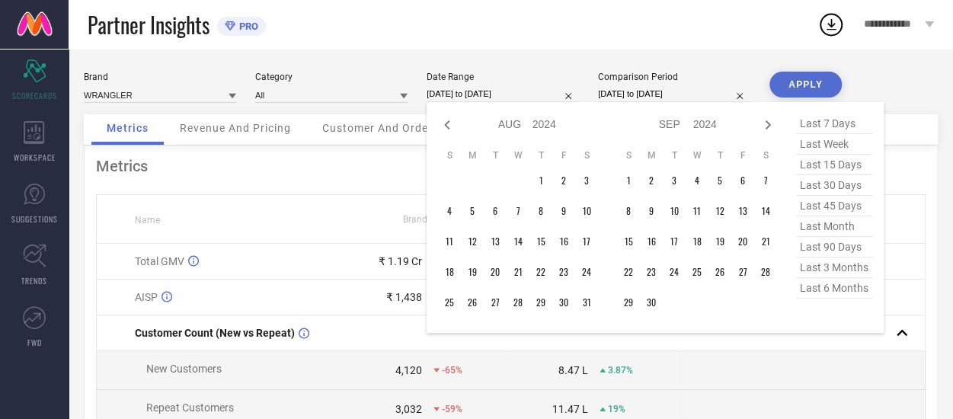
click at [446, 122] on icon at bounding box center [447, 125] width 18 height 18
select select "6"
select select "2024"
select select "7"
select select "2024"
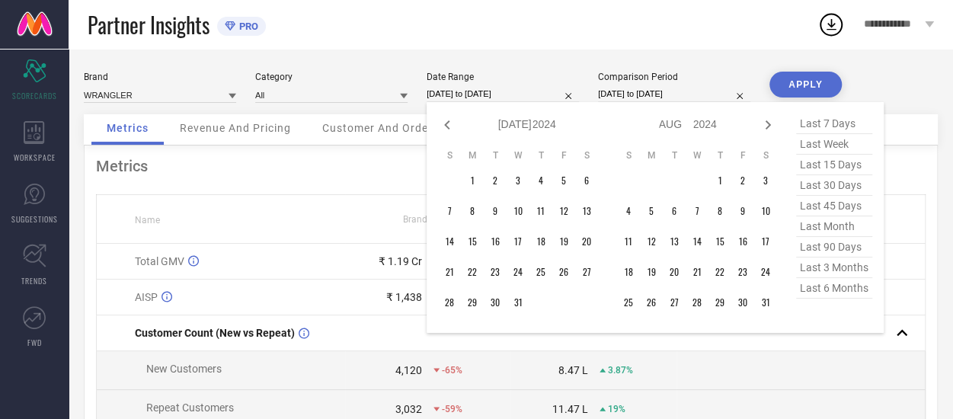
click at [446, 122] on icon at bounding box center [447, 125] width 18 height 18
select select "5"
select select "2024"
select select "6"
select select "2024"
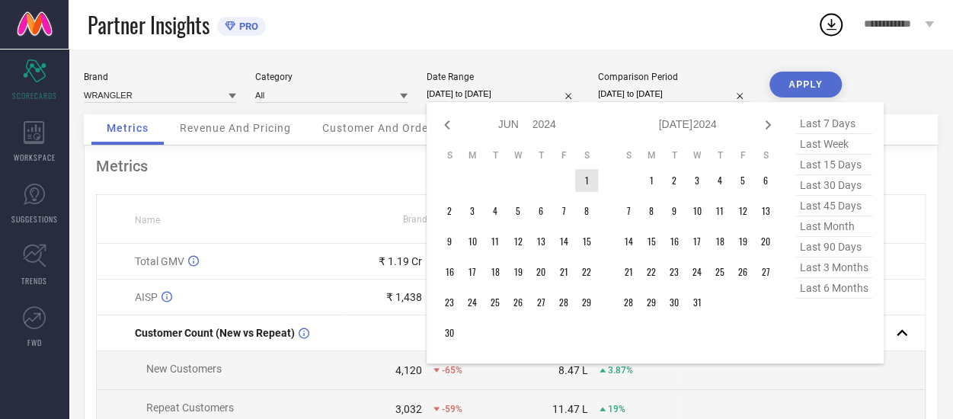
type input "After [DATE]"
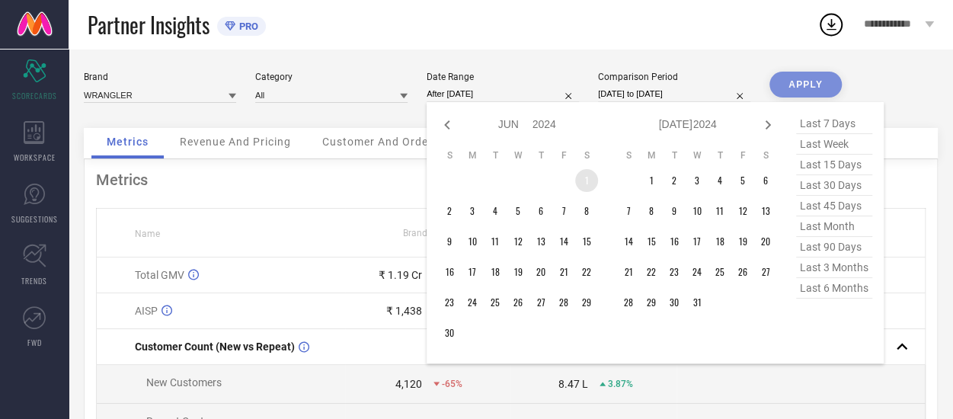
click at [587, 182] on td "1" at bounding box center [586, 180] width 23 height 23
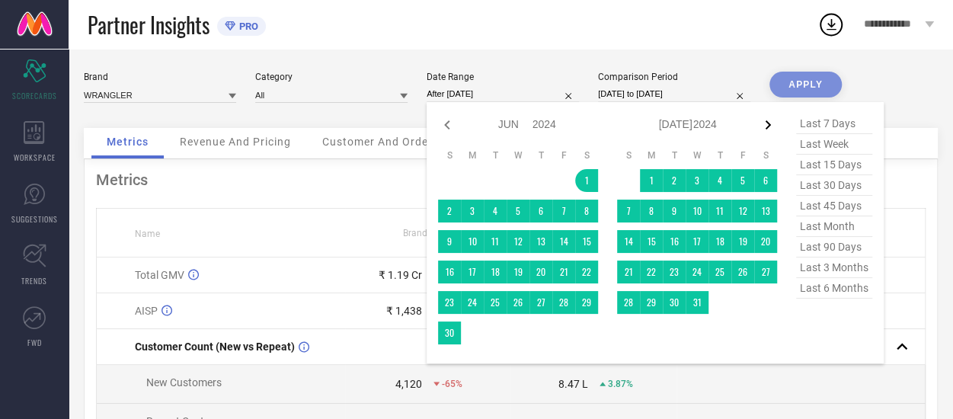
click at [768, 127] on icon at bounding box center [768, 124] width 5 height 9
select select "6"
select select "2024"
select select "7"
select select "2024"
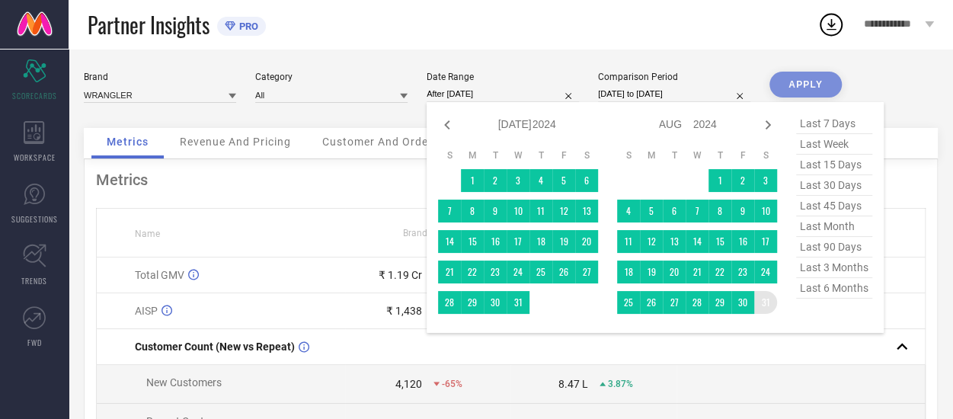
type input "[DATE] to [DATE]"
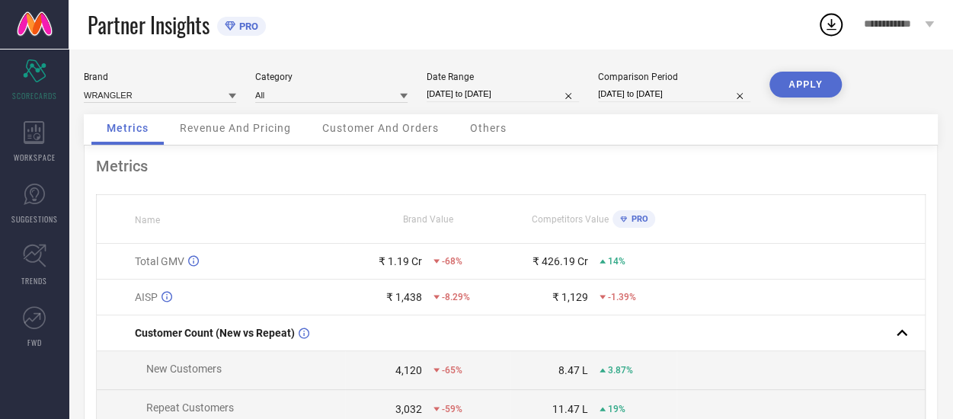
click at [786, 89] on button "APPLY" at bounding box center [805, 85] width 72 height 26
click at [500, 92] on input "[DATE] to [DATE]" at bounding box center [503, 94] width 152 height 16
select select "5"
select select "2024"
select select "6"
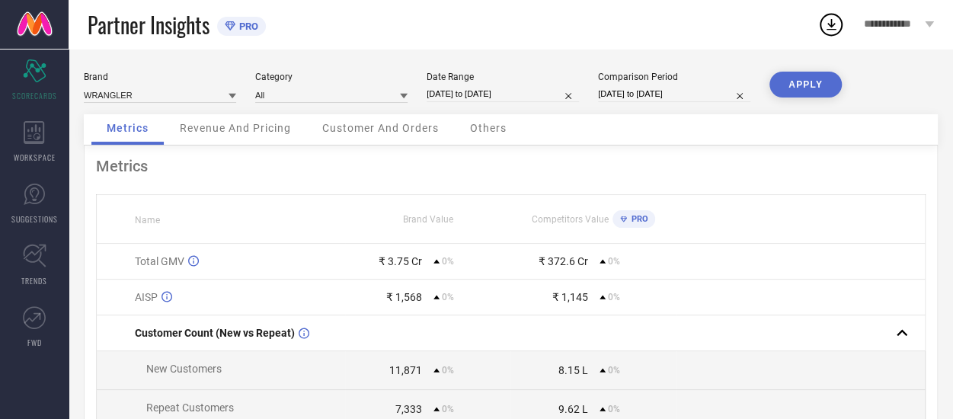
select select "2024"
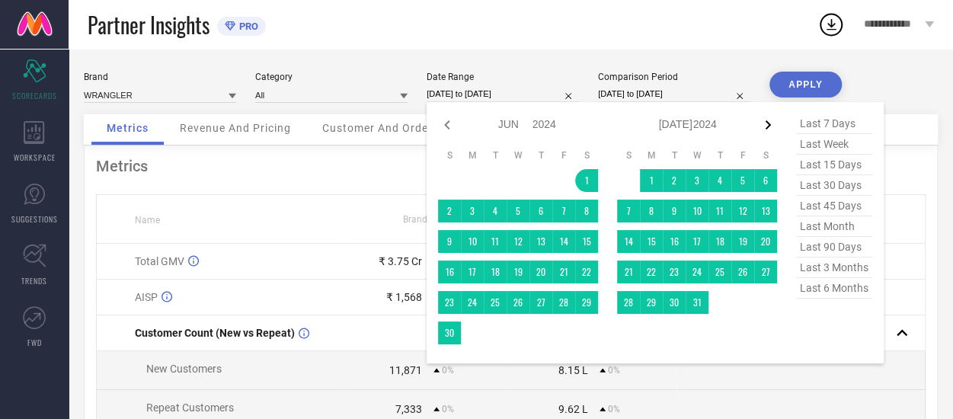
click at [761, 126] on icon at bounding box center [768, 125] width 18 height 18
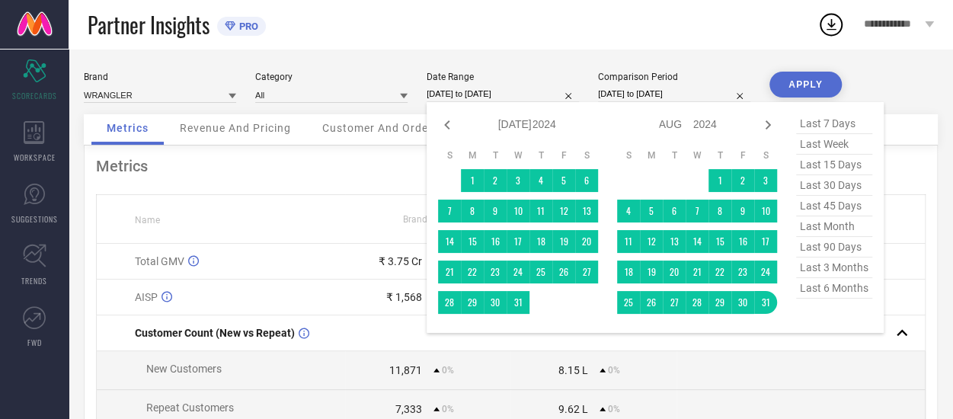
click at [761, 126] on icon at bounding box center [768, 125] width 18 height 18
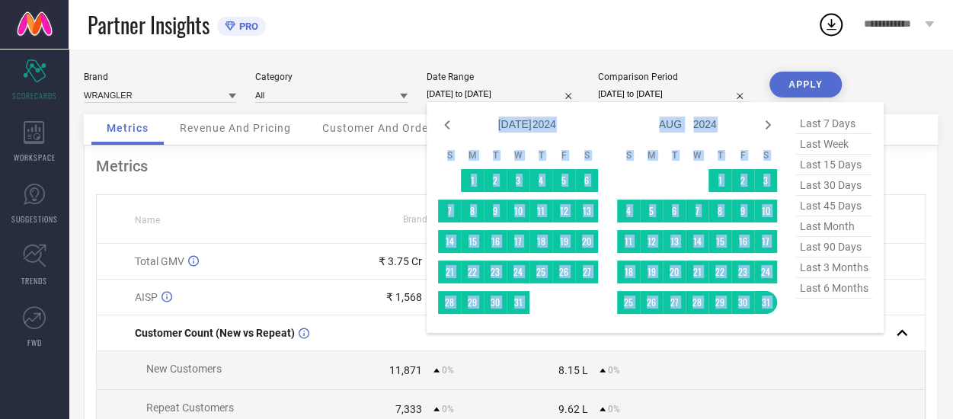
select select "8"
select select "2024"
select select "9"
select select "2024"
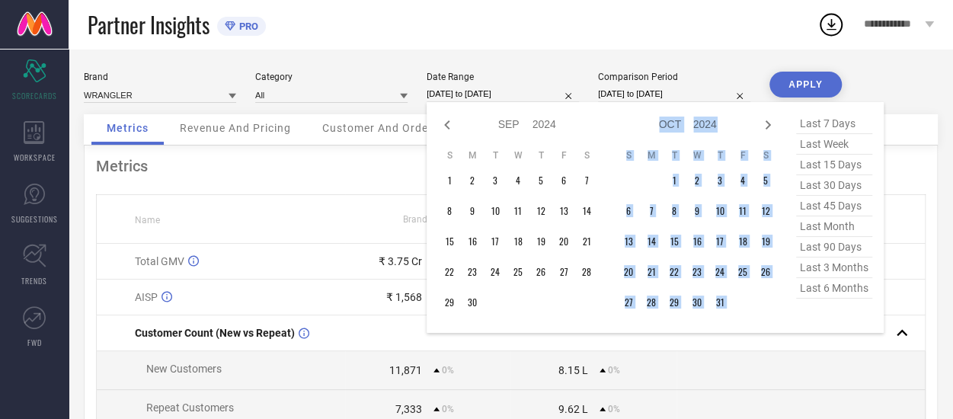
click at [761, 126] on icon at bounding box center [768, 125] width 18 height 18
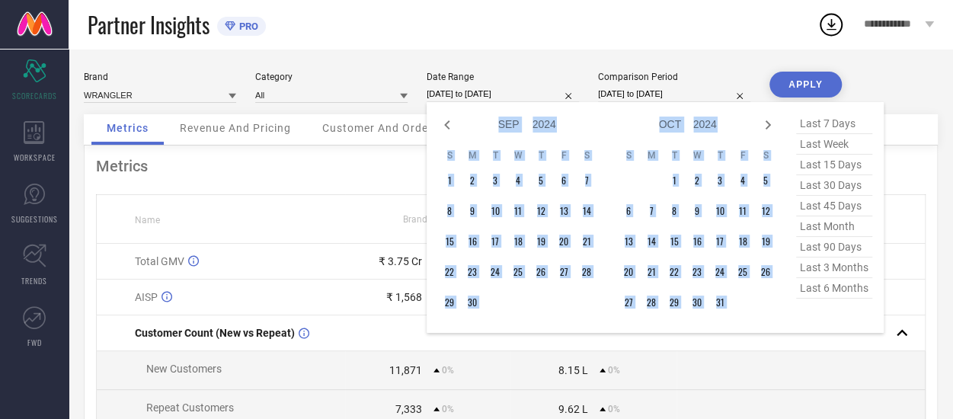
select select "10"
select select "2024"
select select "11"
select select "2024"
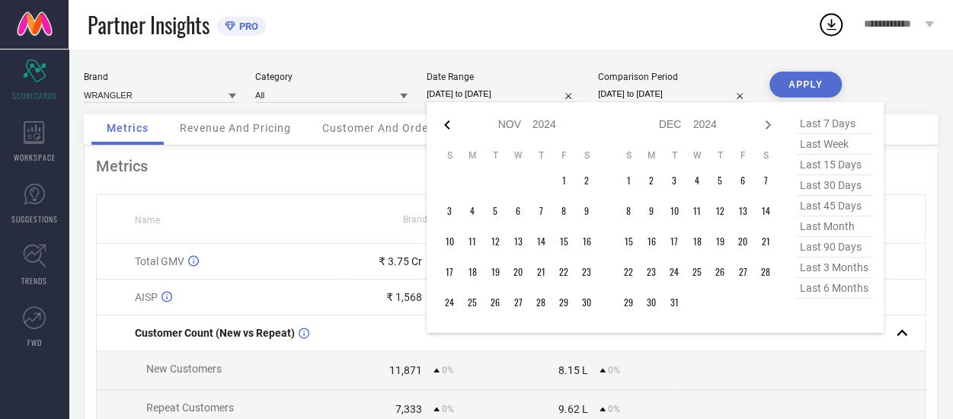
click at [443, 124] on icon at bounding box center [447, 125] width 18 height 18
select select "9"
select select "2024"
select select "10"
select select "2024"
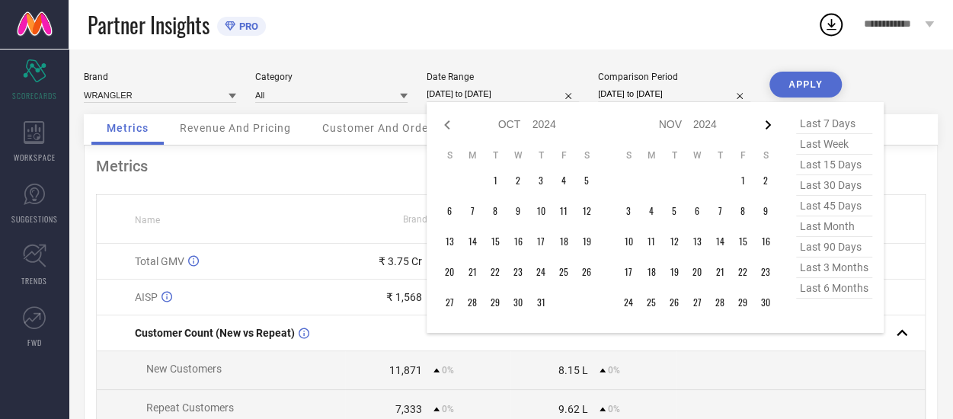
click at [766, 123] on icon at bounding box center [768, 125] width 18 height 18
select select "10"
select select "2024"
select select "11"
select select "2024"
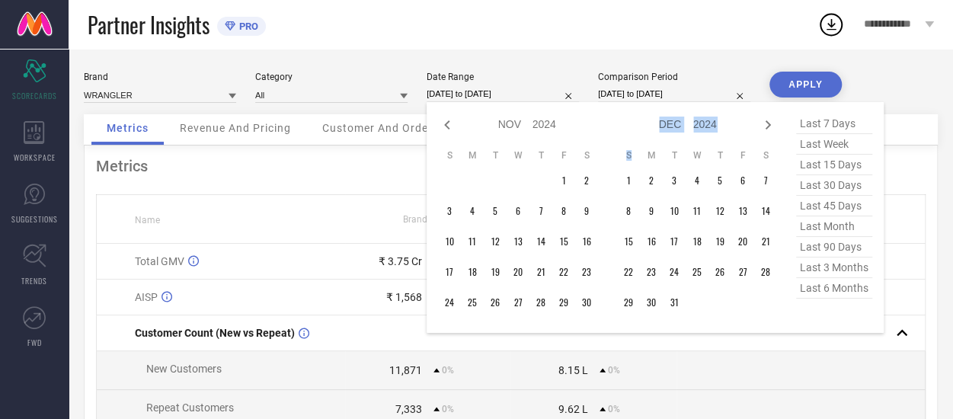
click at [766, 123] on icon at bounding box center [768, 125] width 18 height 18
select select "11"
select select "2024"
select select "2025"
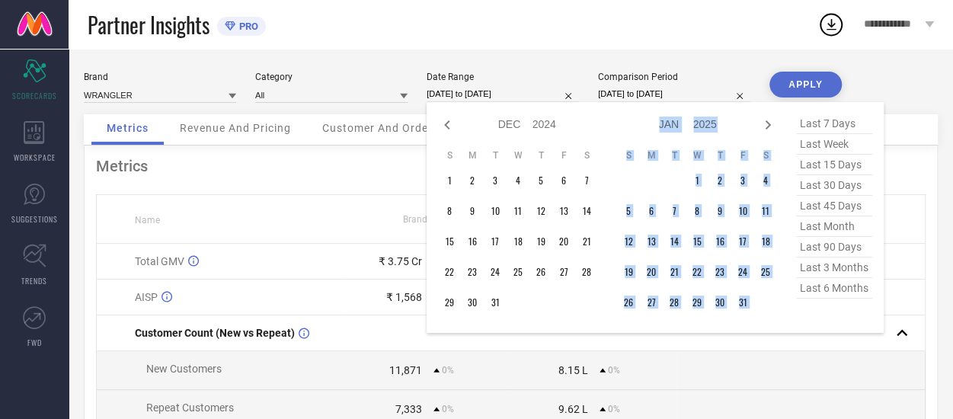
click at [766, 123] on icon at bounding box center [768, 125] width 18 height 18
select select "2025"
select select "1"
select select "2025"
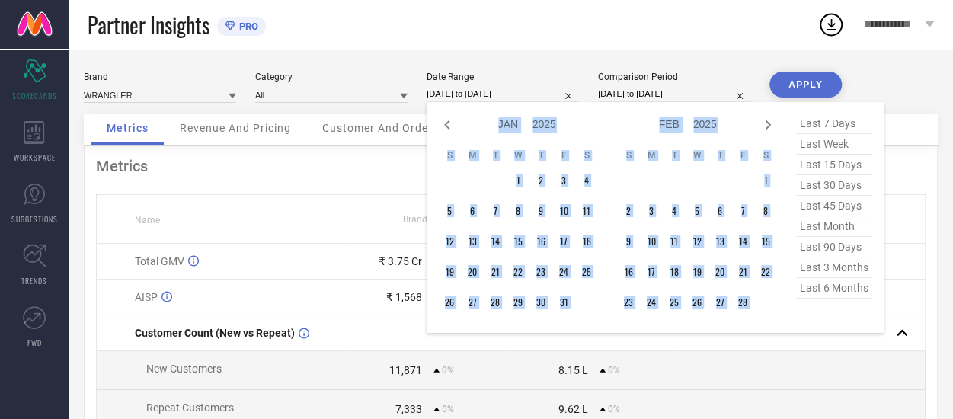
click at [766, 123] on icon at bounding box center [768, 125] width 18 height 18
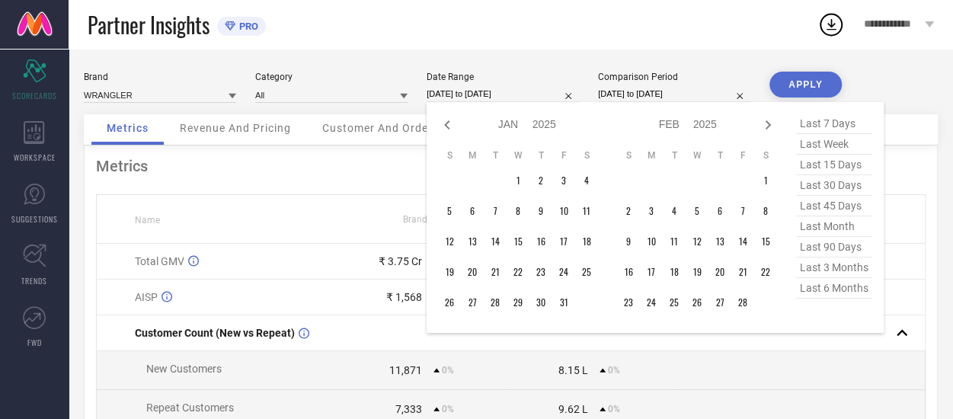
select select "1"
select select "2025"
select select "2"
select select "2025"
click at [768, 124] on icon at bounding box center [768, 124] width 5 height 9
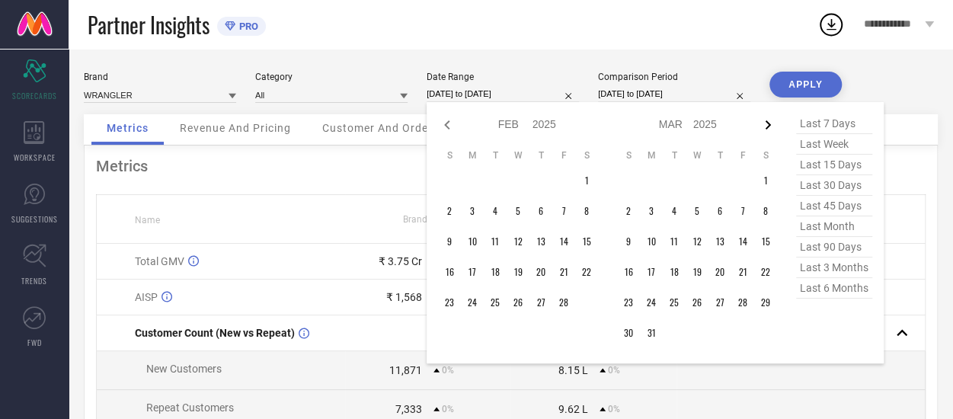
select select "2"
select select "2025"
select select "3"
select select "2025"
click at [768, 124] on icon at bounding box center [768, 124] width 5 height 9
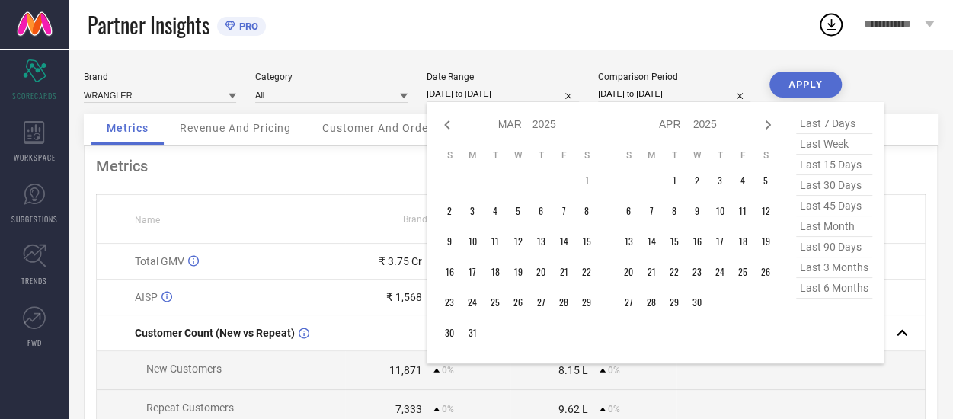
select select "3"
select select "2025"
select select "4"
select select "2025"
click at [768, 124] on icon at bounding box center [768, 124] width 5 height 9
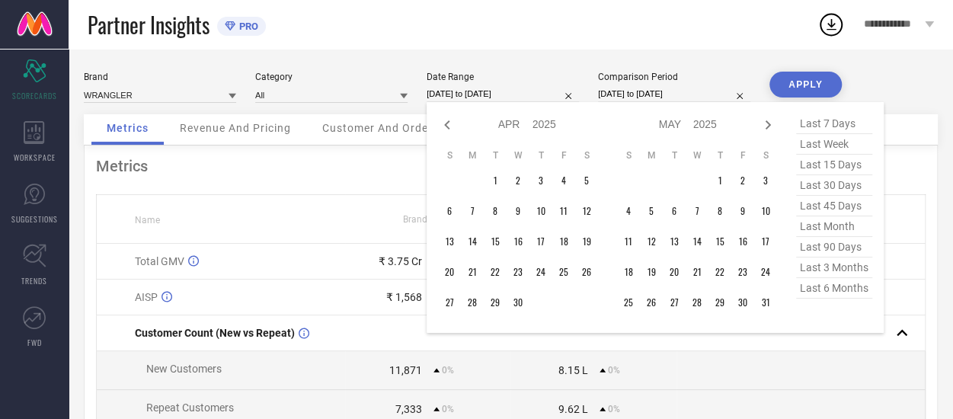
select select "4"
select select "2025"
select select "5"
select select "2025"
type input "After [DATE]"
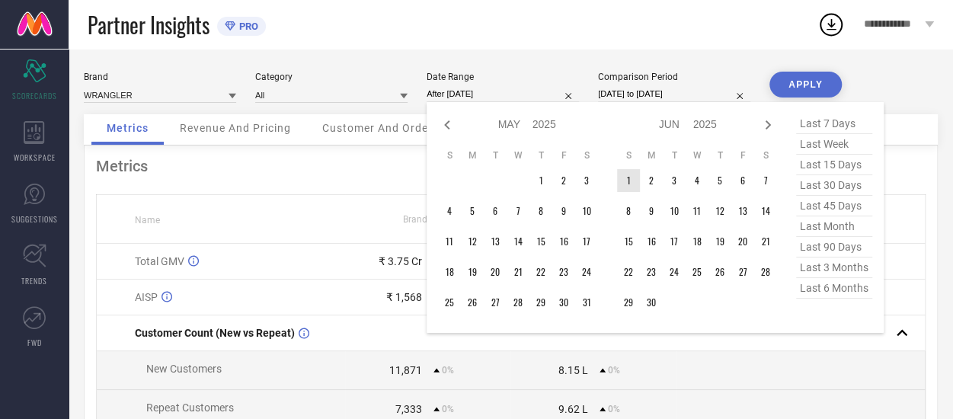
click at [634, 184] on td "1" at bounding box center [628, 180] width 23 height 23
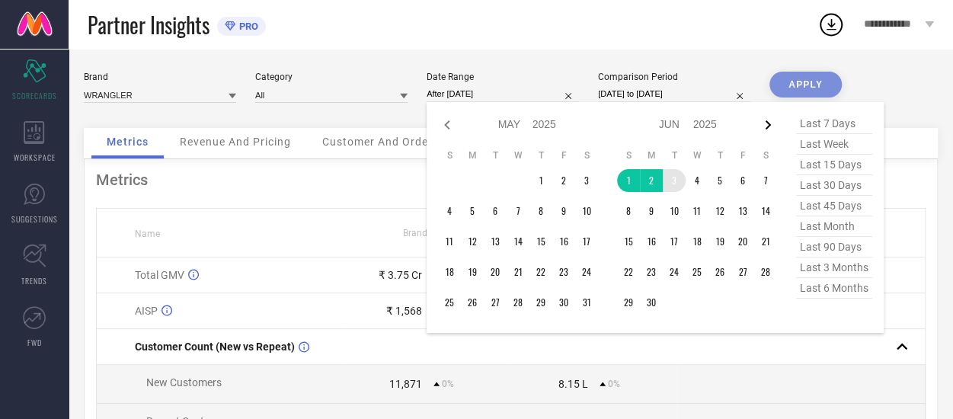
click at [769, 121] on icon at bounding box center [768, 125] width 18 height 18
select select "5"
select select "2025"
select select "6"
select select "2025"
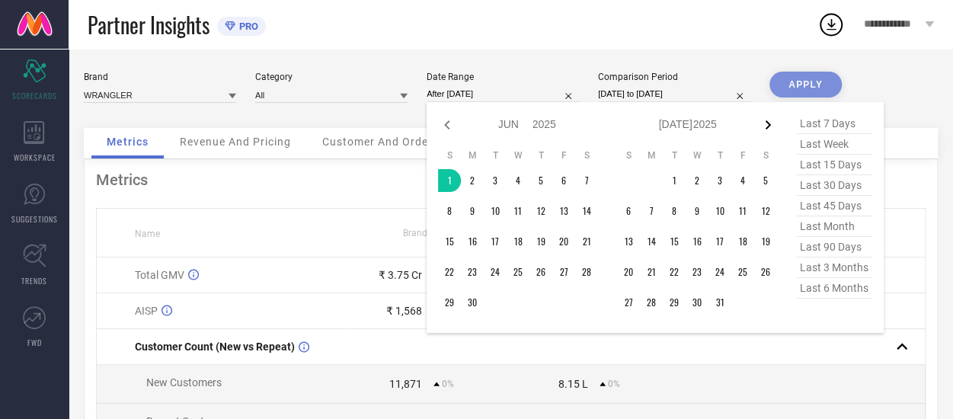
click at [769, 126] on icon at bounding box center [768, 124] width 5 height 9
select select "6"
select select "2025"
select select "7"
select select "2025"
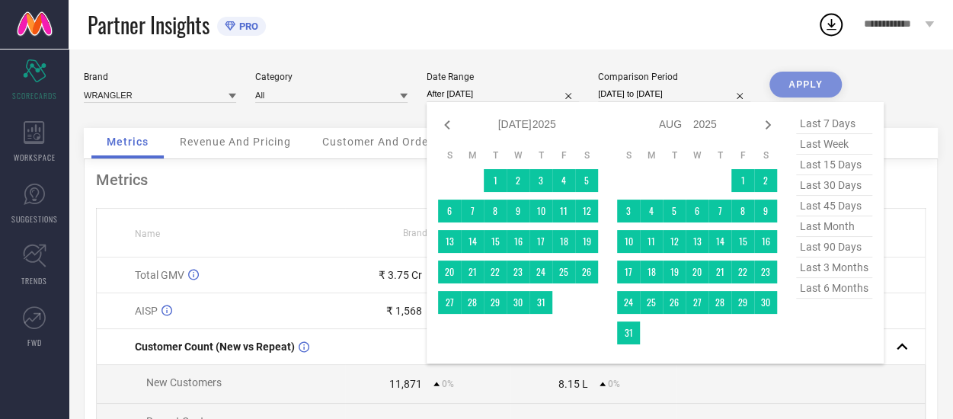
type input "[DATE] to [DATE]"
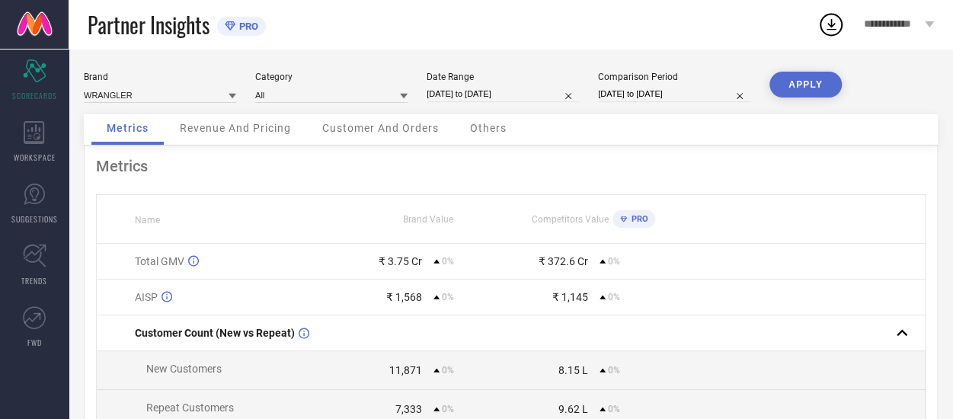
click at [809, 83] on button "APPLY" at bounding box center [805, 85] width 72 height 26
click at [503, 93] on input "[DATE] to [DATE]" at bounding box center [503, 94] width 152 height 16
select select "5"
select select "2025"
select select "6"
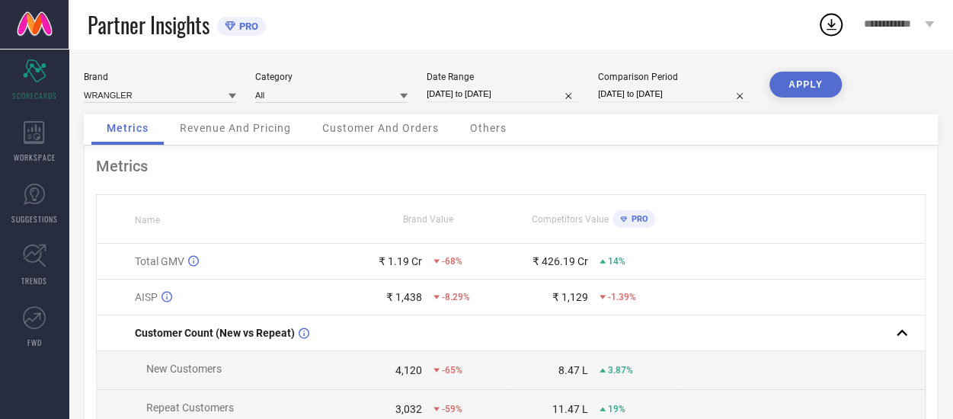
select select "2025"
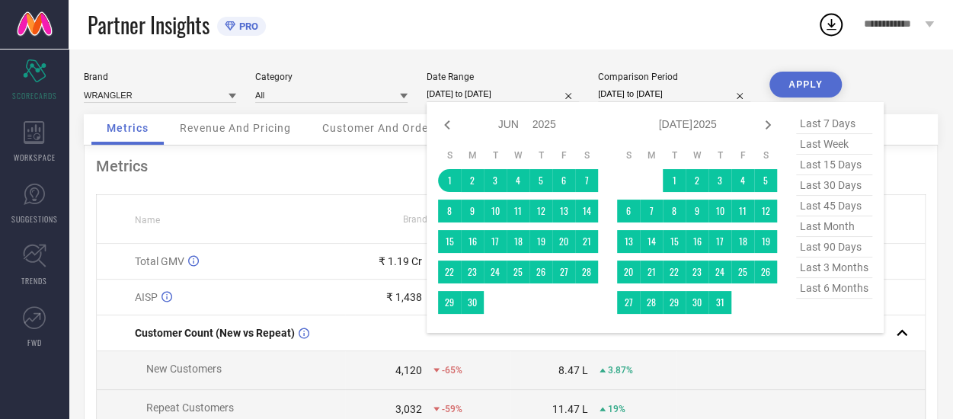
click at [670, 91] on input "[DATE] to [DATE]" at bounding box center [674, 94] width 152 height 16
select select "5"
select select "2024"
select select "6"
select select "2024"
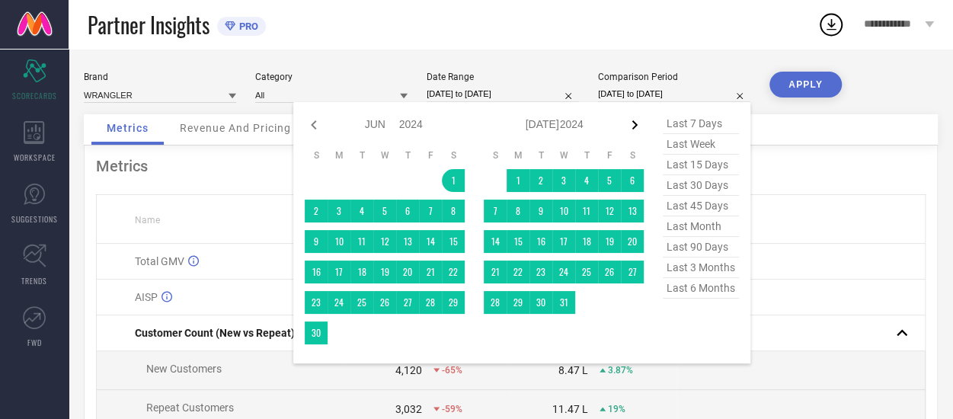
click at [635, 124] on icon at bounding box center [634, 125] width 18 height 18
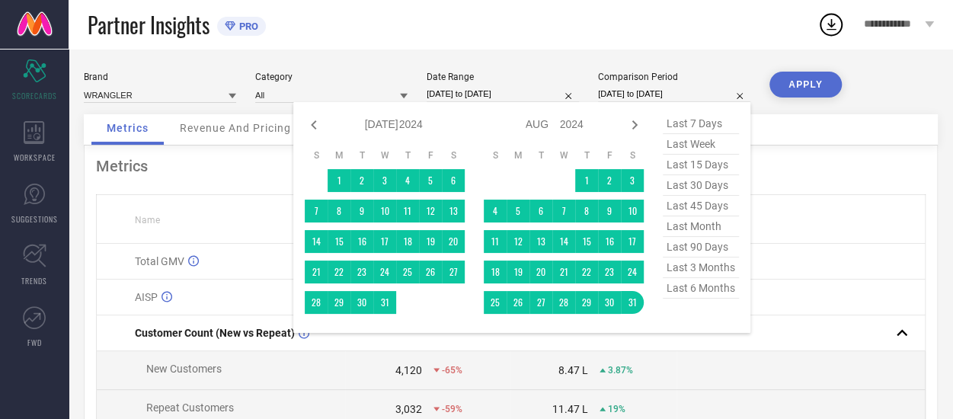
click at [635, 124] on icon at bounding box center [634, 125] width 18 height 18
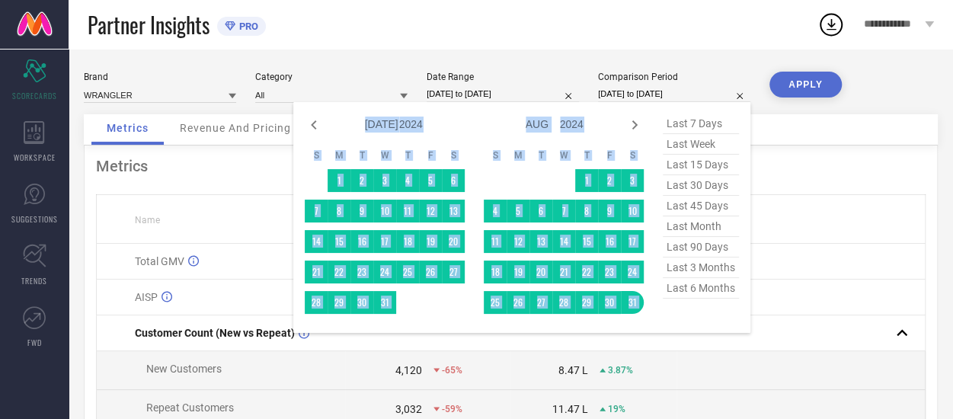
select select "8"
select select "2024"
select select "9"
select select "2024"
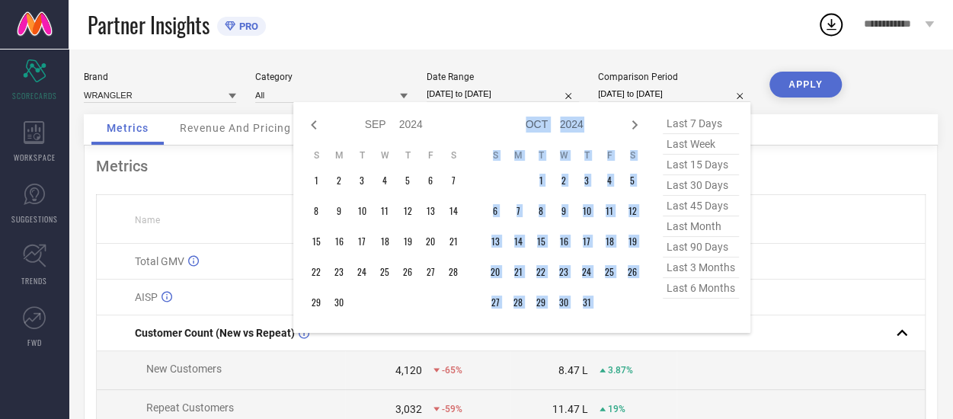
click at [635, 124] on icon at bounding box center [634, 125] width 18 height 18
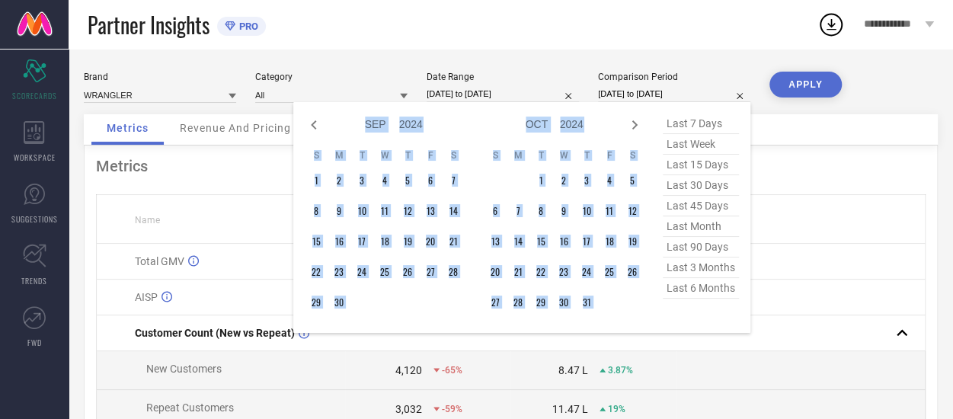
select select "10"
select select "2024"
select select "11"
select select "2024"
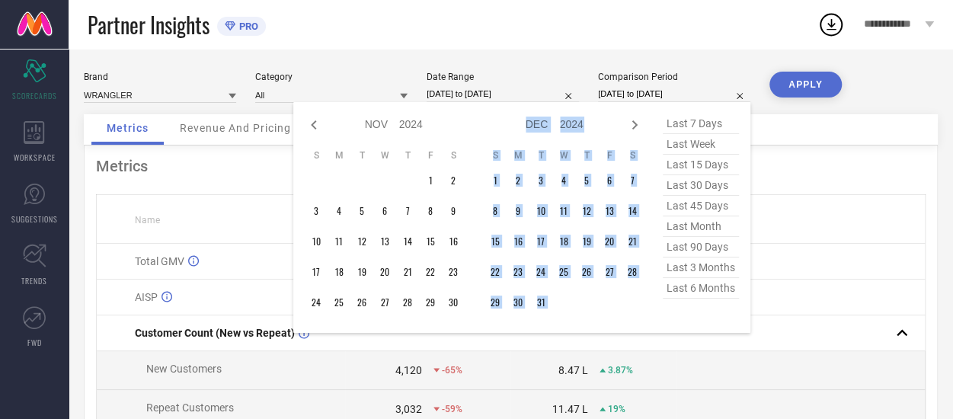
click at [635, 124] on icon at bounding box center [634, 125] width 18 height 18
select select "11"
select select "2024"
select select "2025"
click at [635, 124] on icon at bounding box center [634, 125] width 18 height 18
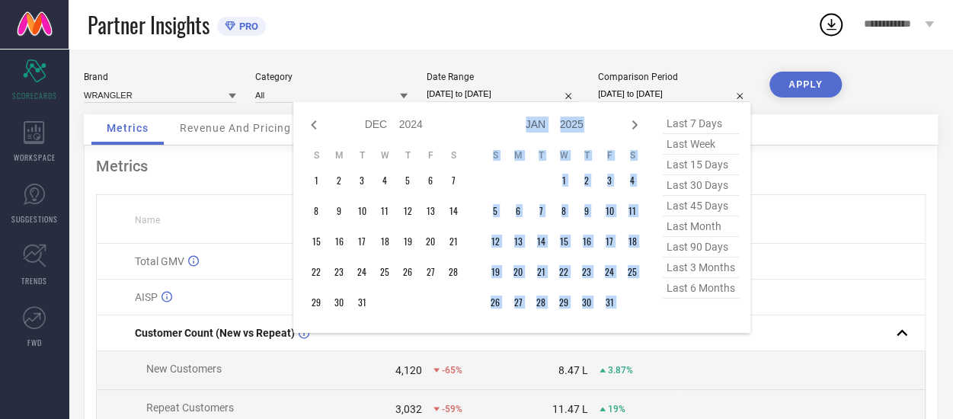
select select "2025"
select select "1"
select select "2025"
click at [635, 124] on icon at bounding box center [634, 125] width 18 height 18
select select "1"
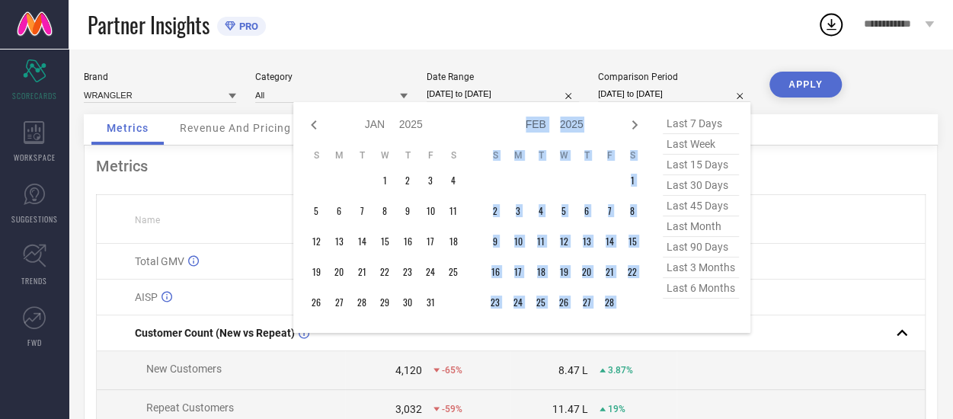
select select "2025"
select select "2"
select select "2025"
click at [635, 124] on icon at bounding box center [634, 125] width 18 height 18
select select "2"
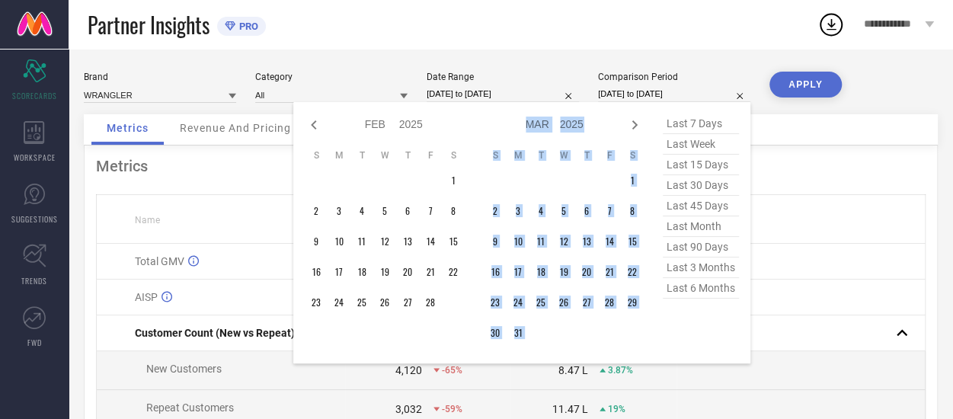
select select "2025"
select select "3"
select select "2025"
click at [635, 124] on icon at bounding box center [634, 125] width 18 height 18
select select "3"
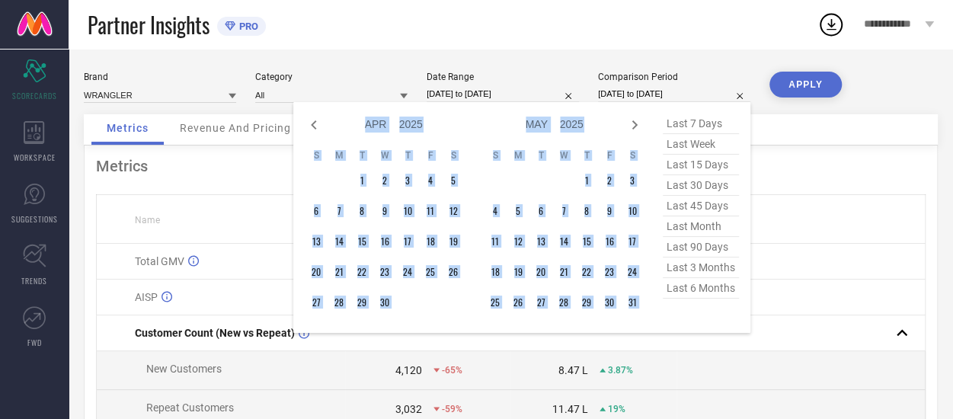
click at [635, 124] on icon at bounding box center [634, 125] width 18 height 18
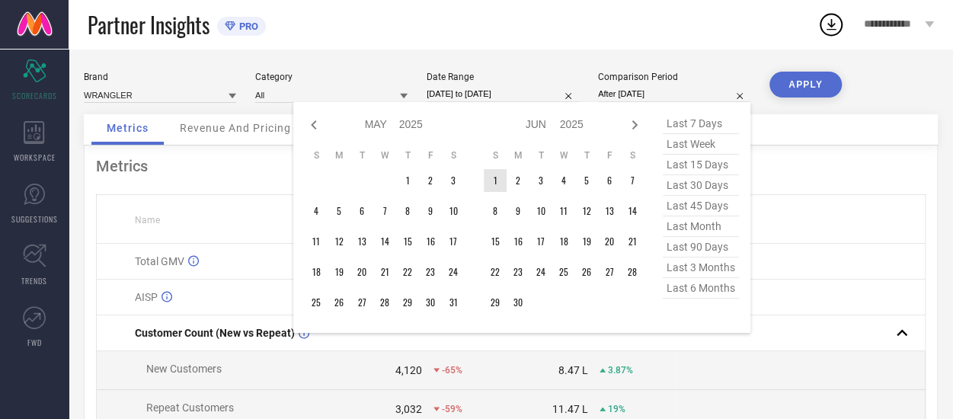
click at [488, 185] on td "1" at bounding box center [495, 180] width 23 height 23
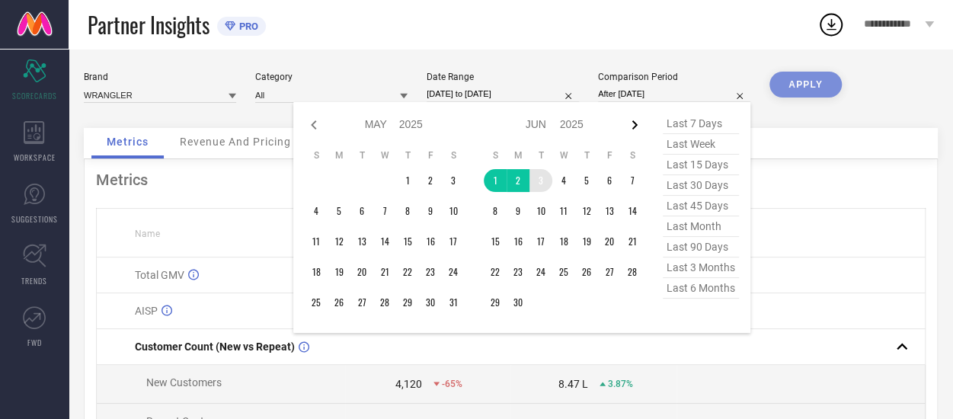
click at [633, 123] on icon at bounding box center [634, 125] width 18 height 18
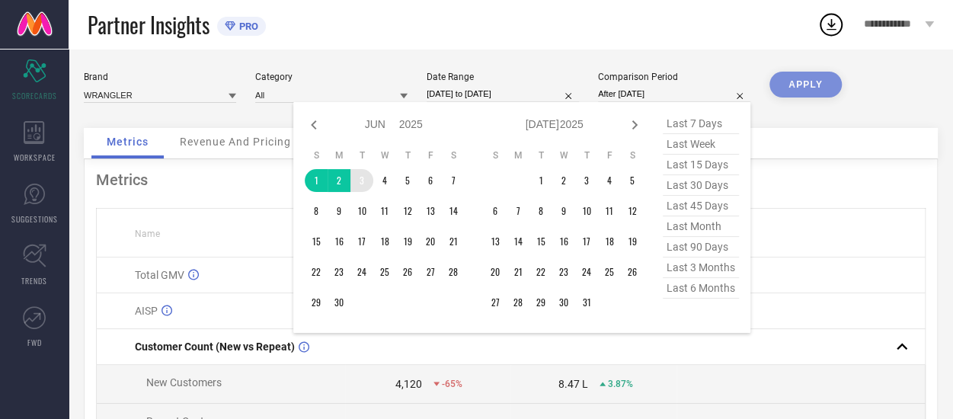
click at [633, 123] on icon at bounding box center [634, 125] width 18 height 18
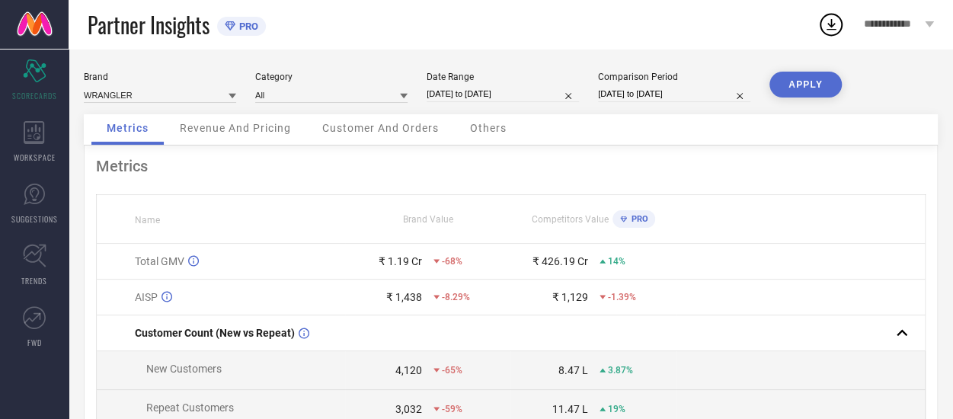
click at [803, 88] on button "APPLY" at bounding box center [805, 85] width 72 height 26
click at [405, 128] on span "Customer And Orders" at bounding box center [380, 128] width 117 height 12
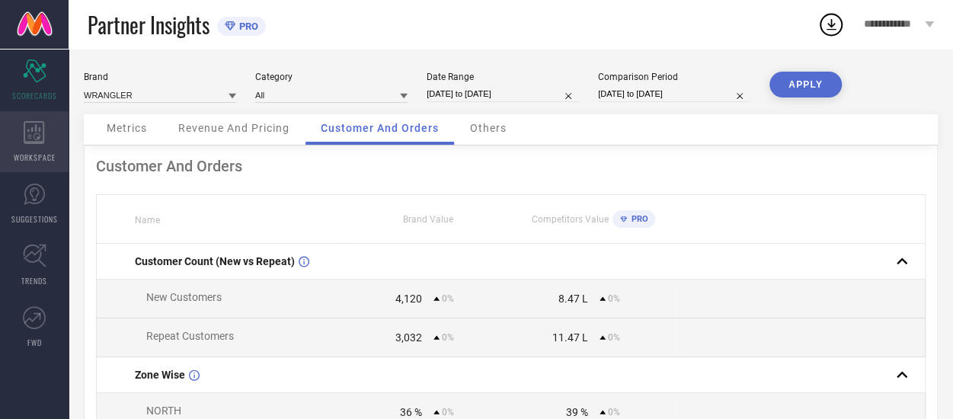
click at [34, 136] on icon at bounding box center [34, 132] width 21 height 23
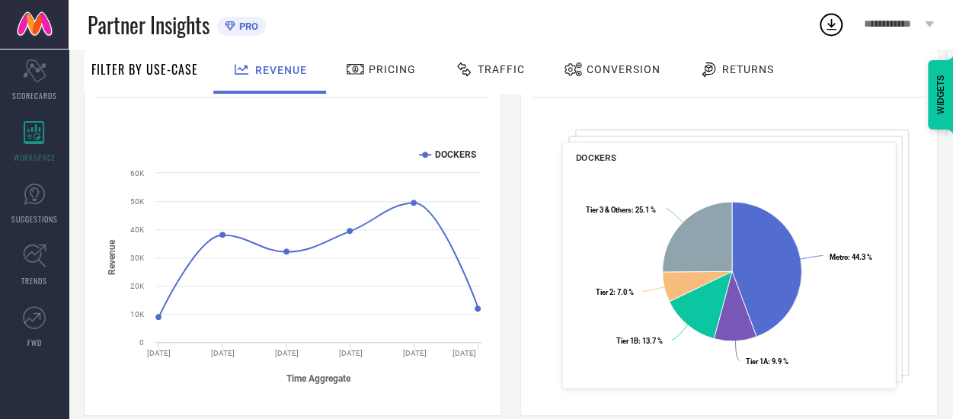
scroll to position [57, 0]
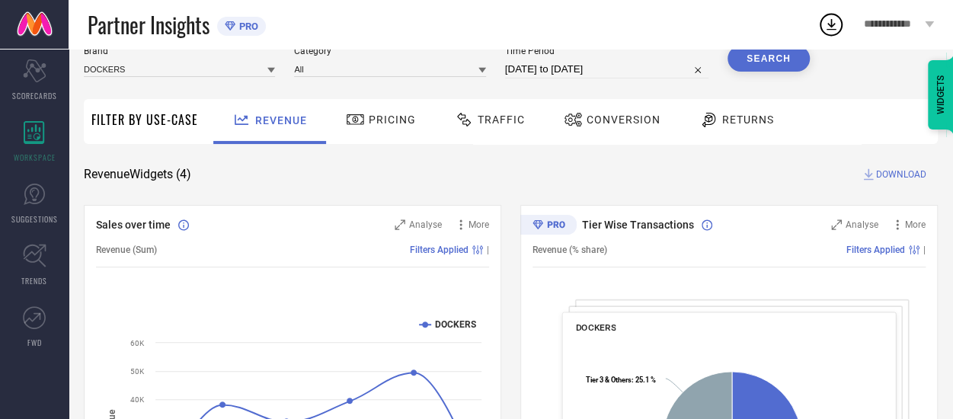
click at [369, 121] on span "Pricing" at bounding box center [392, 120] width 47 height 12
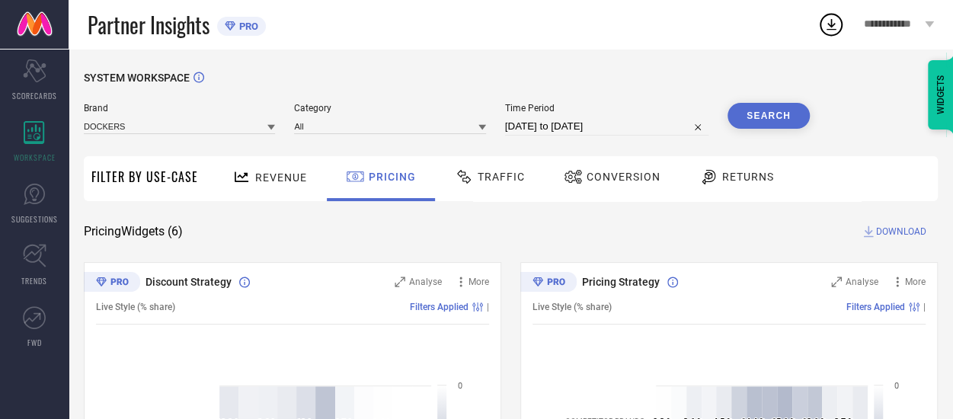
click at [489, 181] on span "Traffic" at bounding box center [501, 177] width 47 height 12
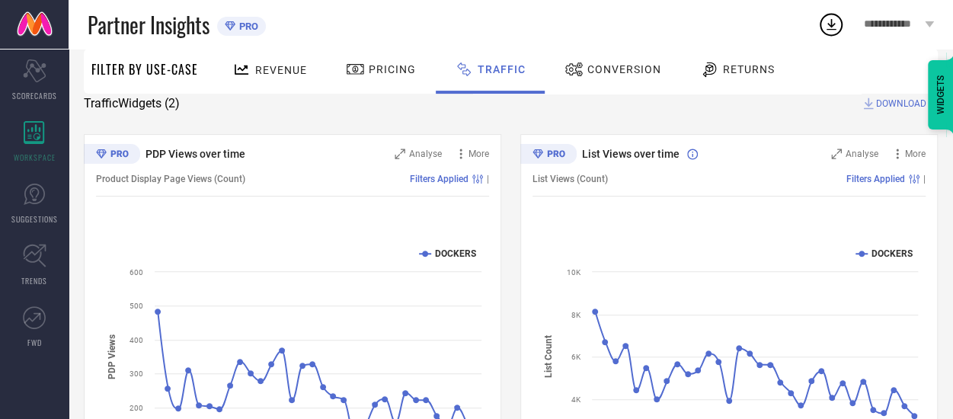
scroll to position [126, 0]
click at [603, 73] on span "Conversion" at bounding box center [624, 69] width 74 height 12
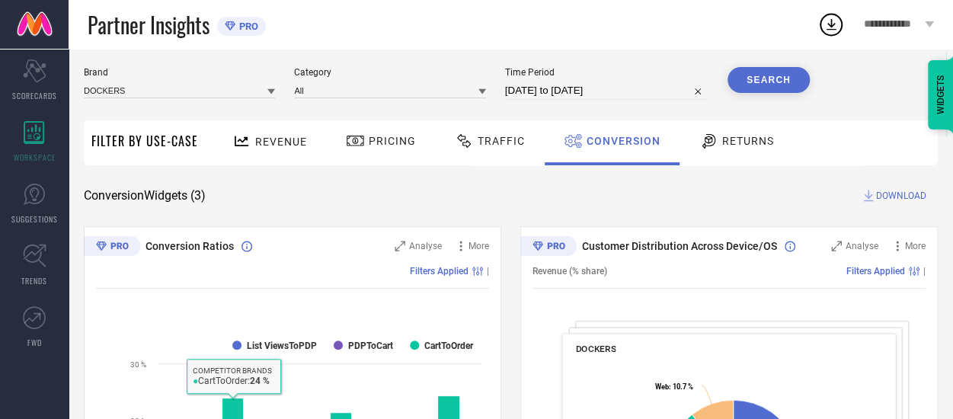
scroll to position [0, 0]
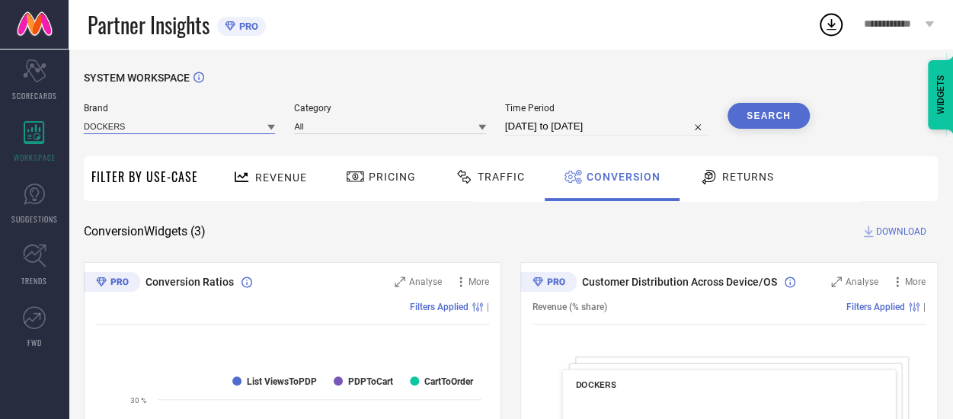
click at [267, 130] on input at bounding box center [179, 126] width 191 height 16
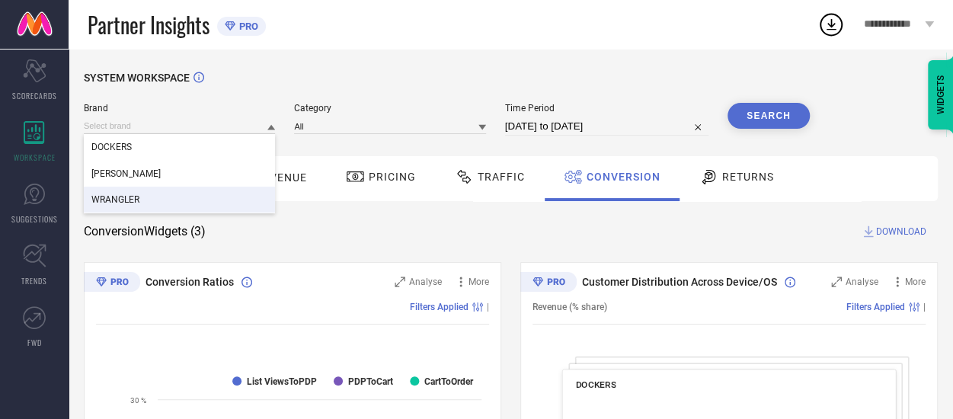
click at [142, 203] on div "WRANGLER" at bounding box center [179, 200] width 191 height 26
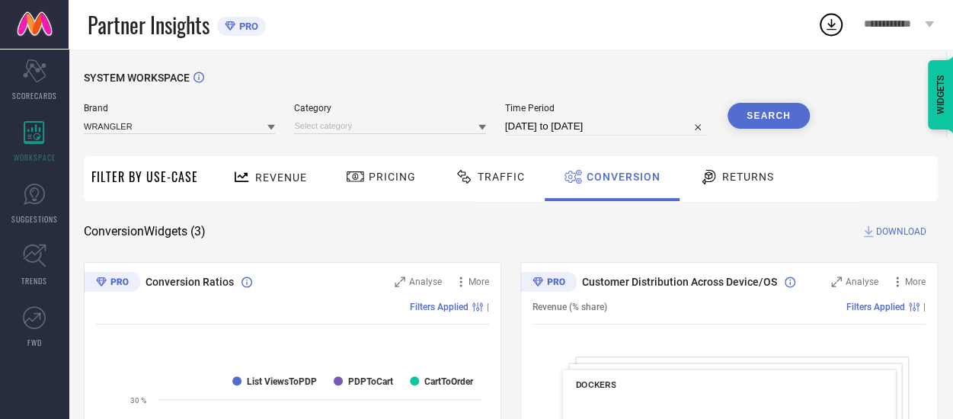
click at [577, 129] on input "[DATE] to [DATE]" at bounding box center [606, 126] width 203 height 18
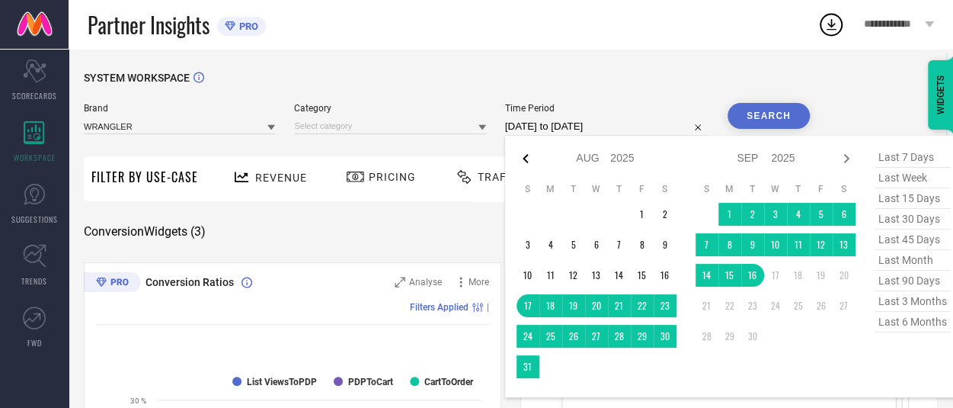
click at [526, 158] on icon at bounding box center [525, 158] width 5 height 9
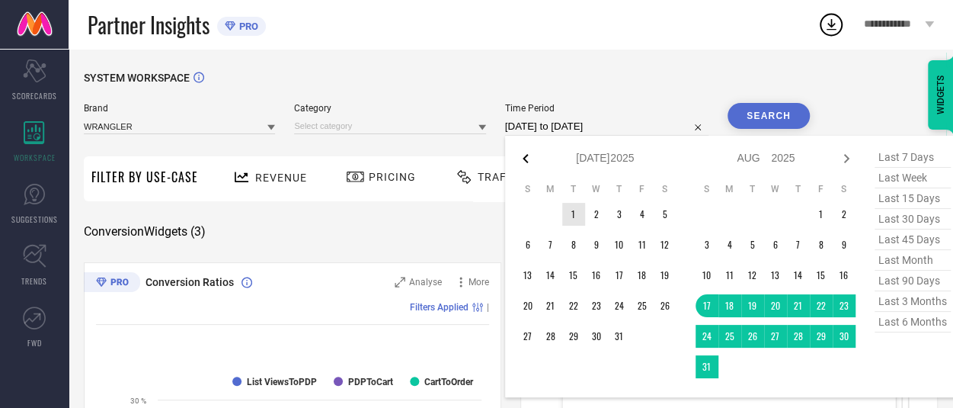
click at [520, 152] on icon at bounding box center [526, 158] width 18 height 18
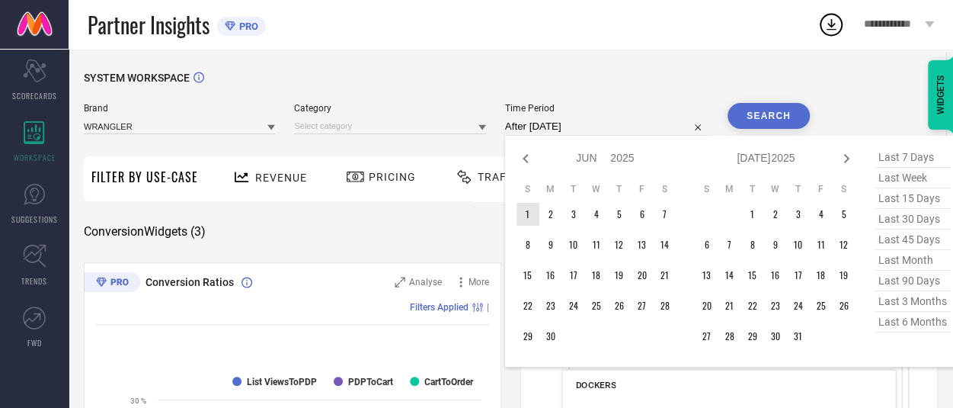
click at [530, 219] on td "1" at bounding box center [528, 214] width 23 height 23
click at [852, 156] on icon at bounding box center [846, 158] width 18 height 18
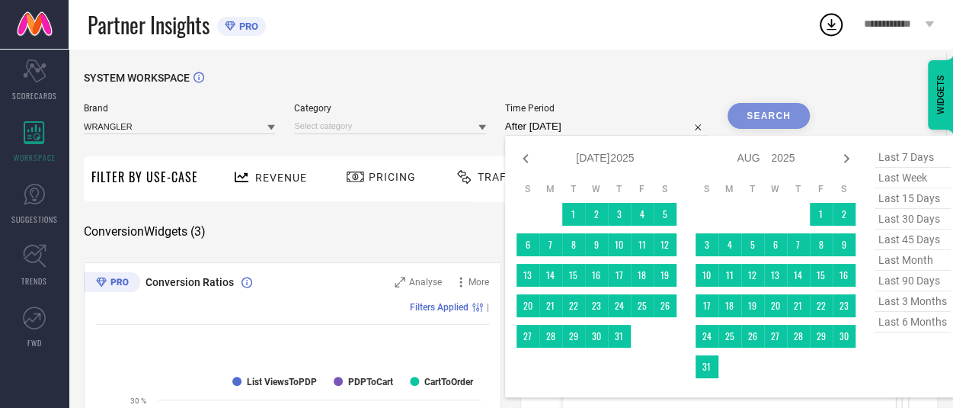
click at [718, 360] on table "S M T W T F S 1 2 3 4 5 6 7 8 9 10 11 12 13 14 15 16 17 18 19 20 21 22 23 24 25…" at bounding box center [776, 280] width 160 height 210
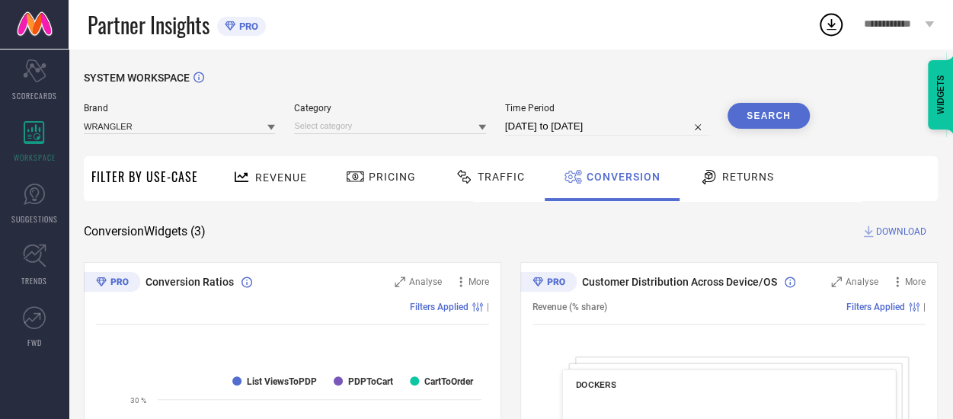
click at [770, 117] on button "Search" at bounding box center [769, 116] width 82 height 26
click at [751, 115] on div "Search" at bounding box center [769, 116] width 82 height 26
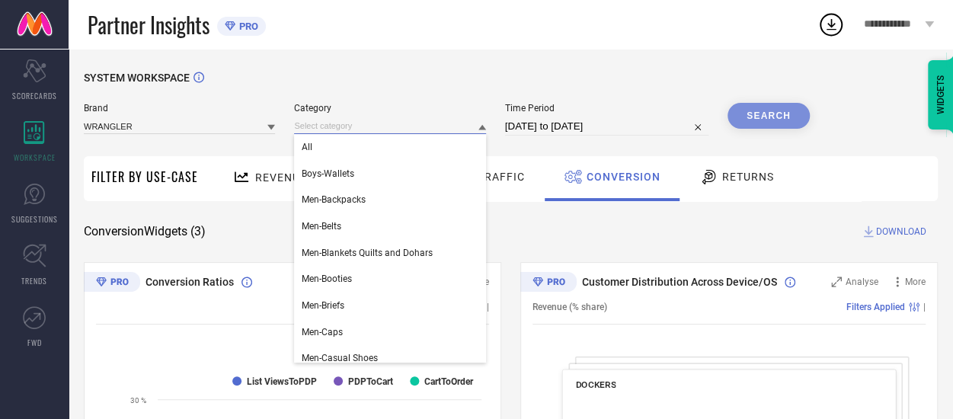
click at [414, 130] on input at bounding box center [389, 126] width 191 height 16
click at [317, 156] on div "All" at bounding box center [389, 147] width 191 height 26
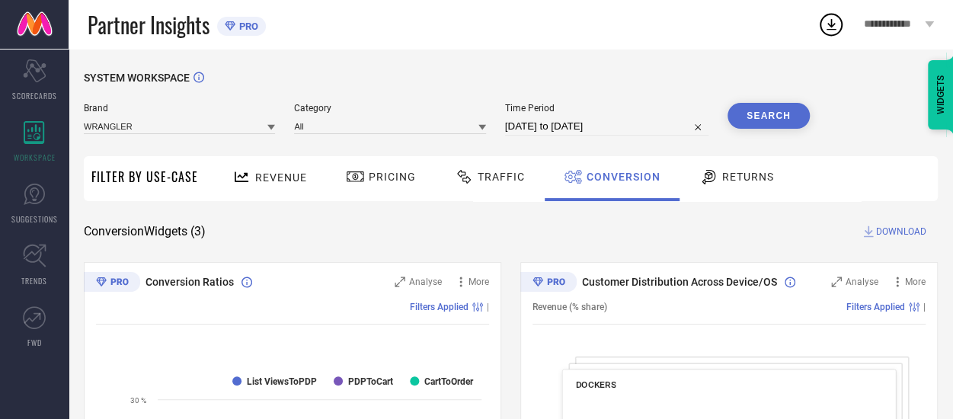
click at [768, 118] on button "Search" at bounding box center [769, 116] width 82 height 26
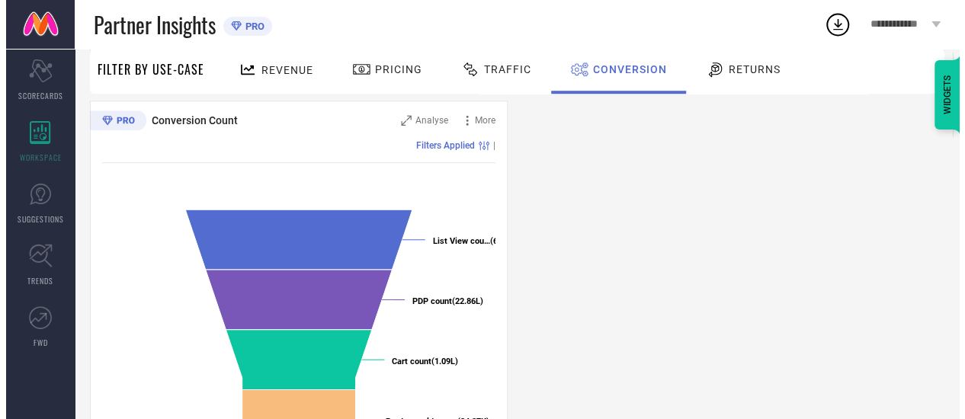
scroll to position [552, 0]
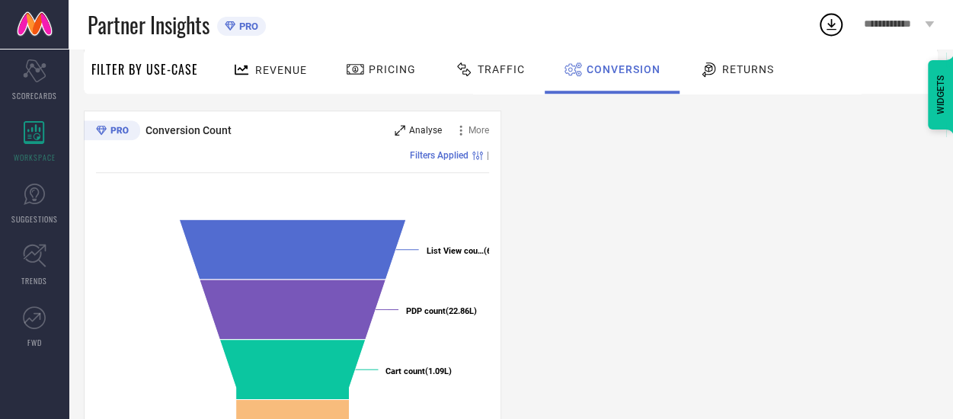
click at [422, 132] on span "Analyse" at bounding box center [425, 130] width 33 height 11
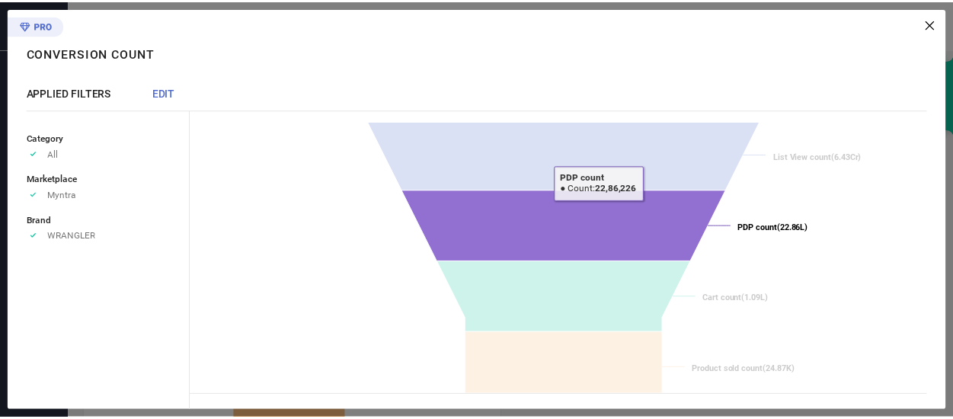
scroll to position [27, 0]
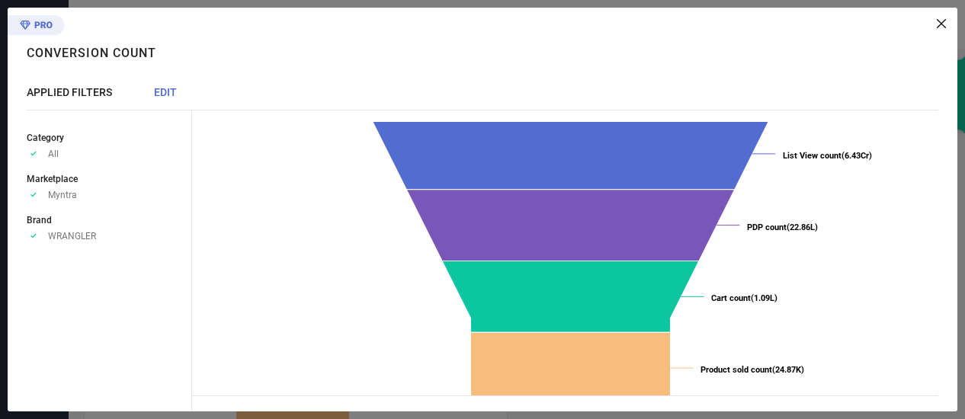
click at [943, 27] on icon at bounding box center [940, 23] width 9 height 9
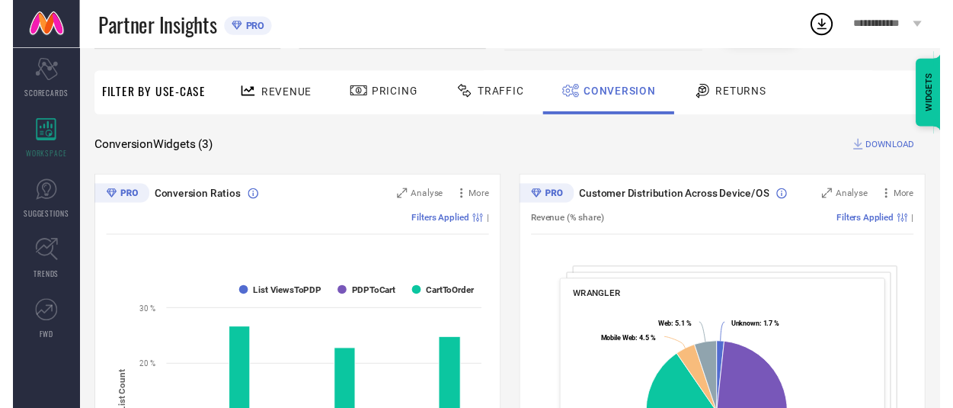
scroll to position [0, 0]
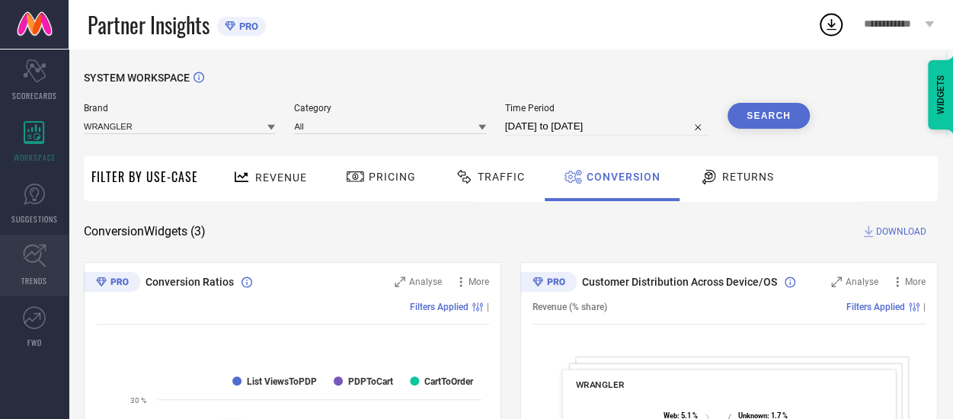
click at [40, 264] on icon at bounding box center [35, 256] width 24 height 24
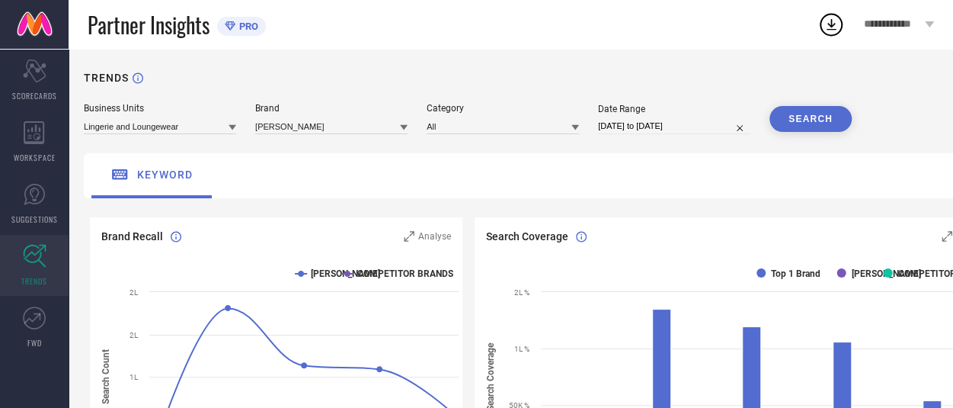
click at [404, 131] on icon at bounding box center [404, 127] width 8 height 8
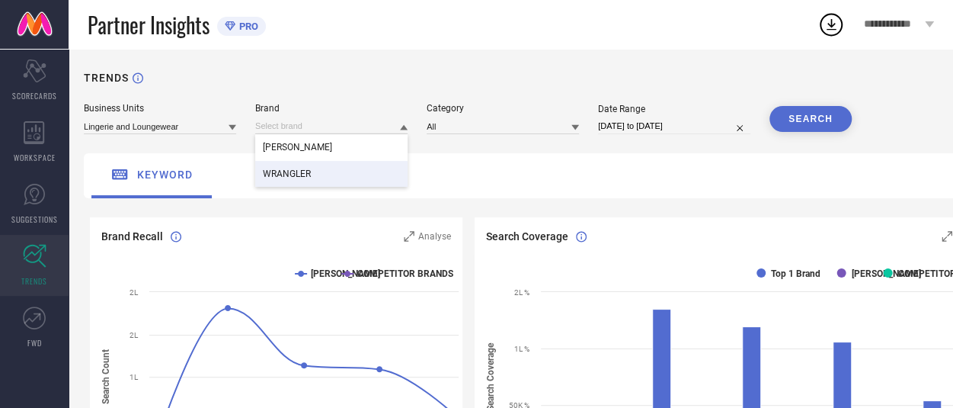
click at [318, 181] on div "WRANGLER" at bounding box center [331, 174] width 152 height 26
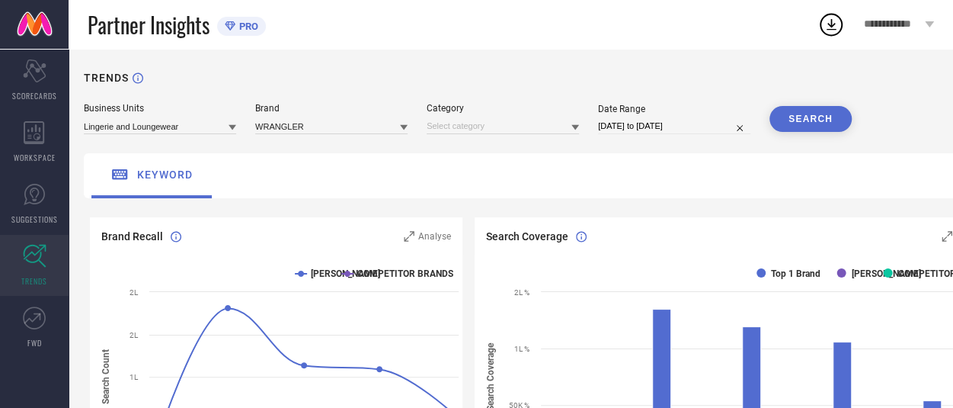
click at [230, 127] on icon at bounding box center [233, 127] width 8 height 5
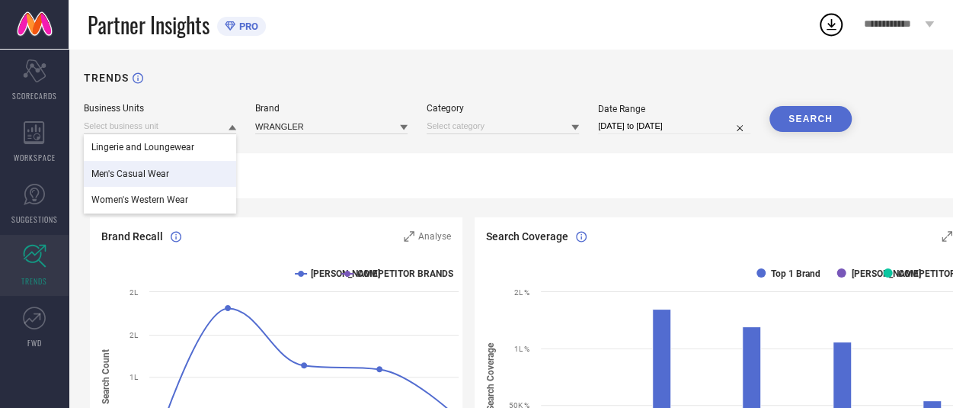
click at [168, 179] on span "Men's Casual Wear" at bounding box center [130, 173] width 78 height 11
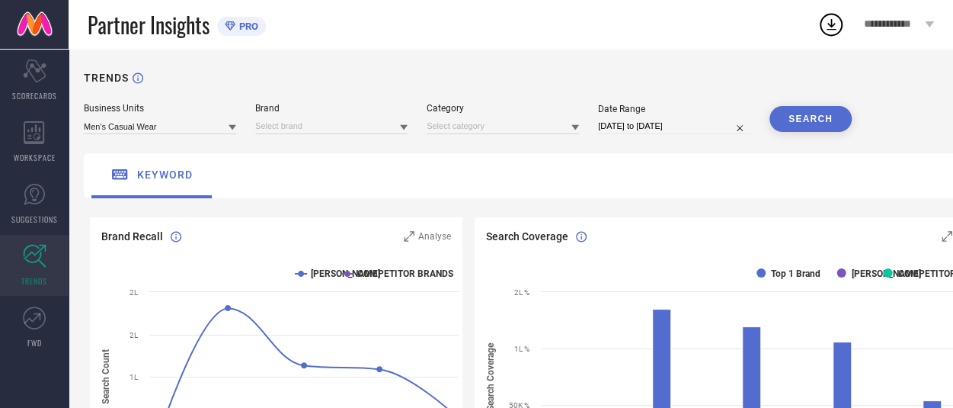
click at [405, 124] on div at bounding box center [404, 127] width 8 height 14
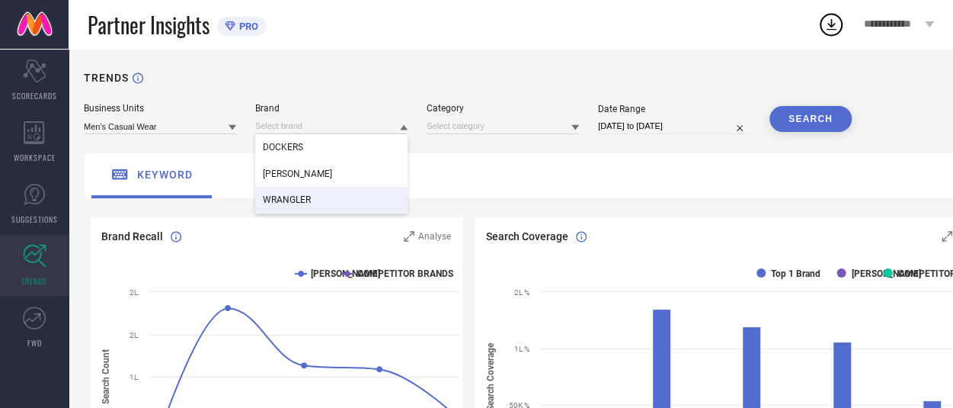
click at [315, 195] on div "WRANGLER" at bounding box center [331, 200] width 152 height 26
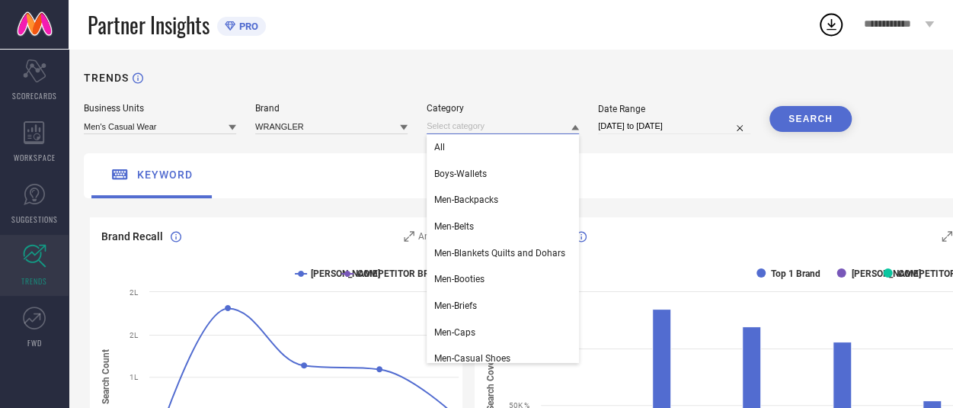
click at [536, 130] on input at bounding box center [503, 126] width 152 height 16
click at [495, 149] on div "All" at bounding box center [503, 147] width 152 height 26
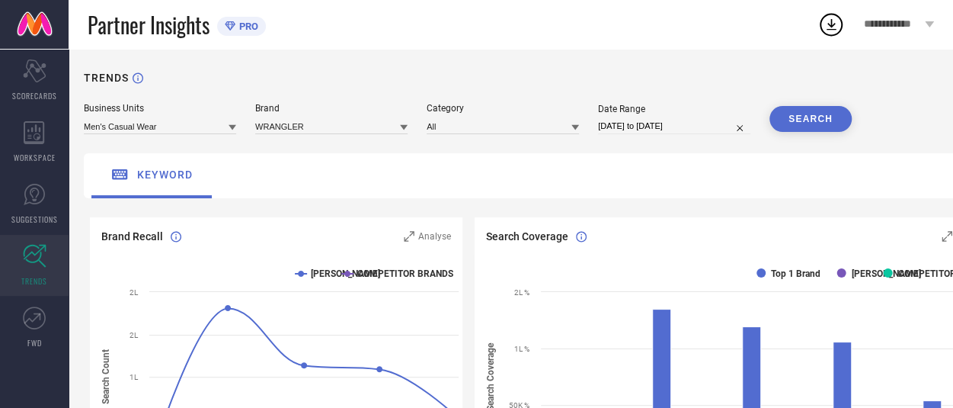
click at [654, 122] on input "[DATE] to [DATE]" at bounding box center [674, 126] width 152 height 16
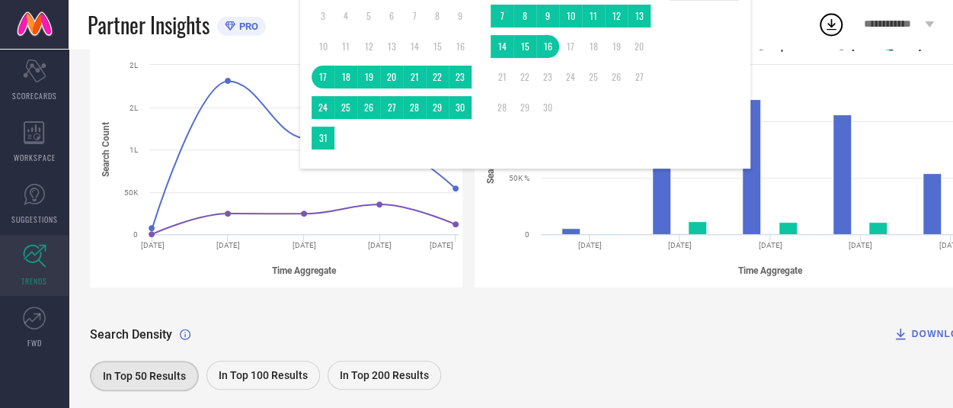
scroll to position [219, 0]
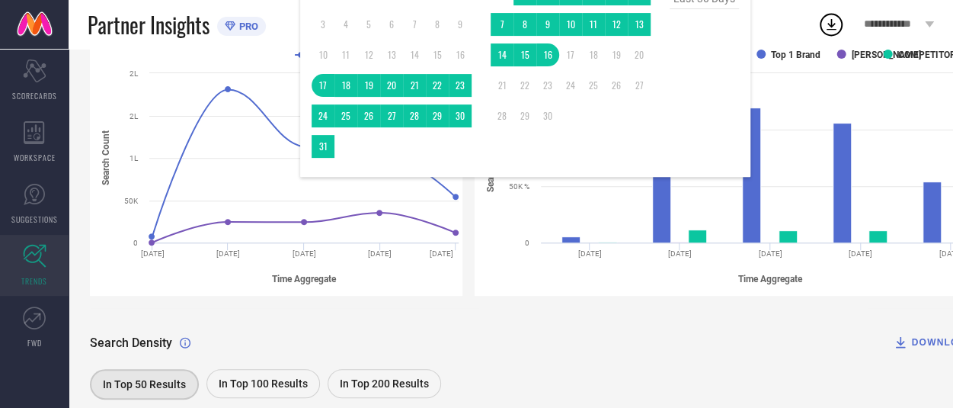
click at [791, 31] on div "Partner Insights PRO" at bounding box center [453, 24] width 730 height 49
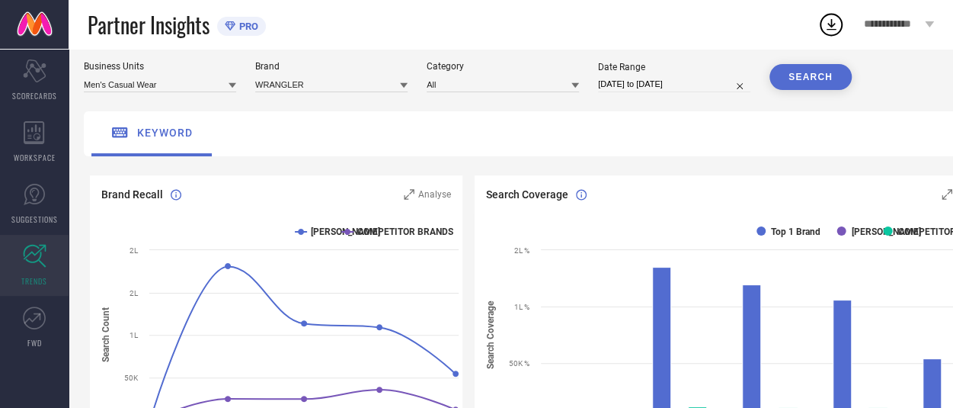
scroll to position [41, 0]
click at [701, 91] on input "[DATE] to [DATE]" at bounding box center [674, 85] width 152 height 16
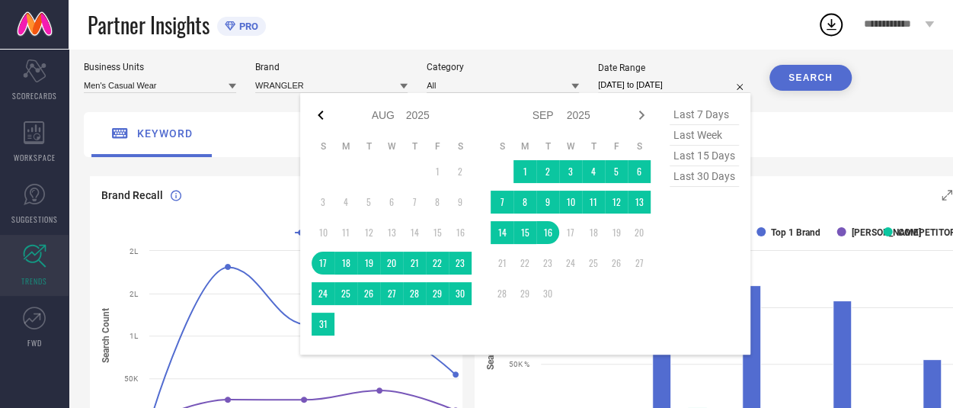
click at [321, 117] on icon at bounding box center [321, 115] width 18 height 18
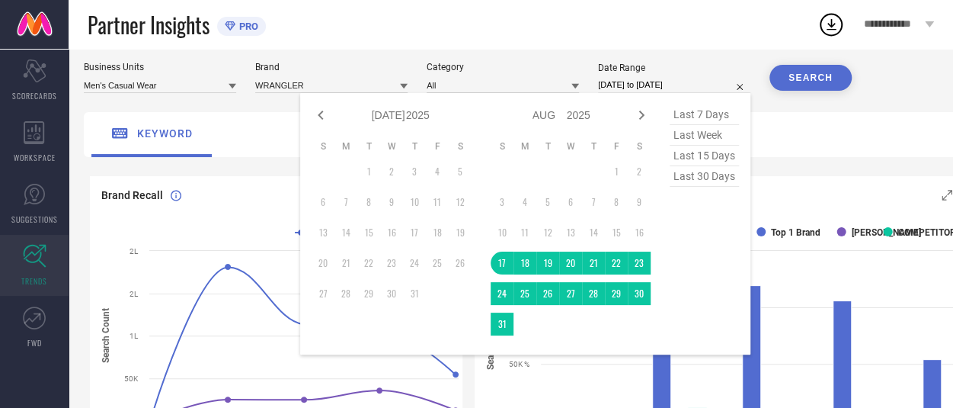
click at [321, 117] on icon at bounding box center [321, 115] width 18 height 18
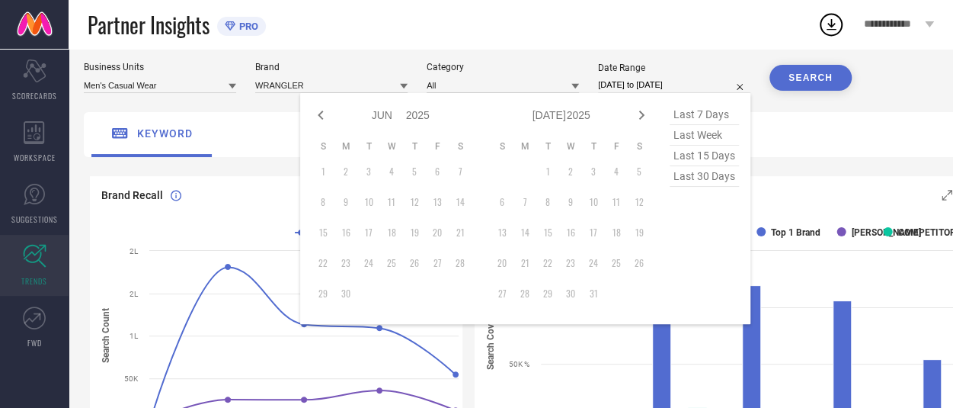
click at [326, 173] on td "1" at bounding box center [323, 171] width 23 height 23
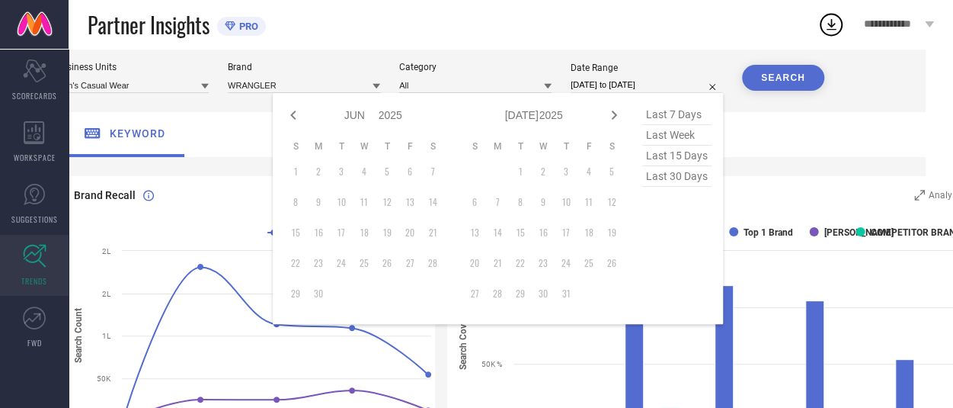
click at [669, 180] on span "last 30 days" at bounding box center [676, 176] width 69 height 21
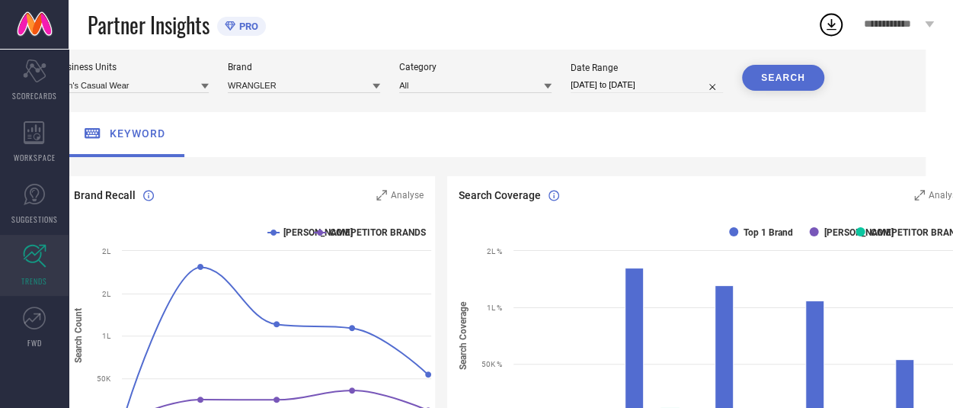
click at [773, 82] on button "SEARCH" at bounding box center [783, 78] width 82 height 26
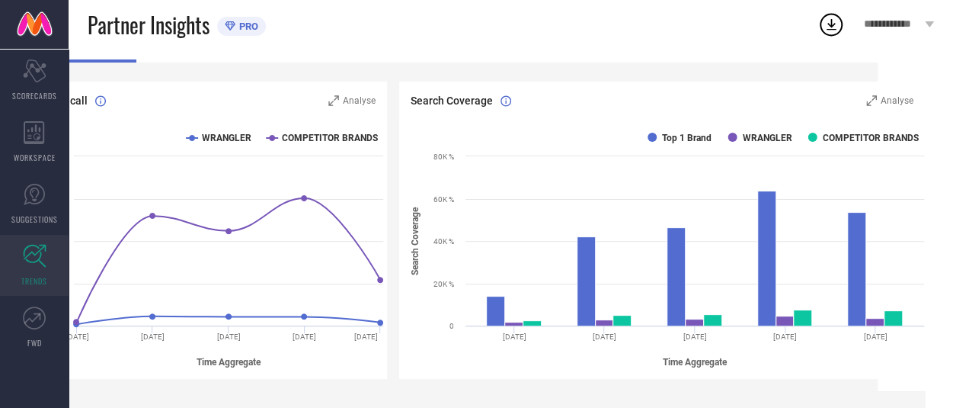
scroll to position [136, 75]
click at [826, 31] on icon at bounding box center [830, 24] width 27 height 27
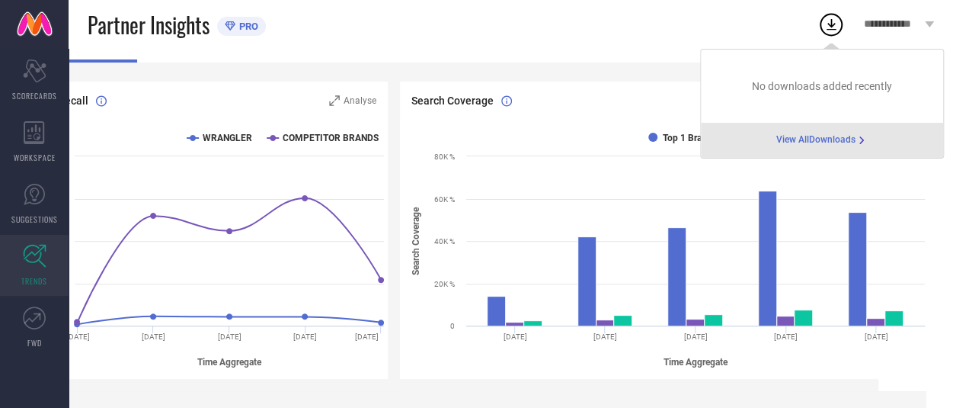
click at [809, 139] on span "View All Downloads" at bounding box center [815, 140] width 79 height 12
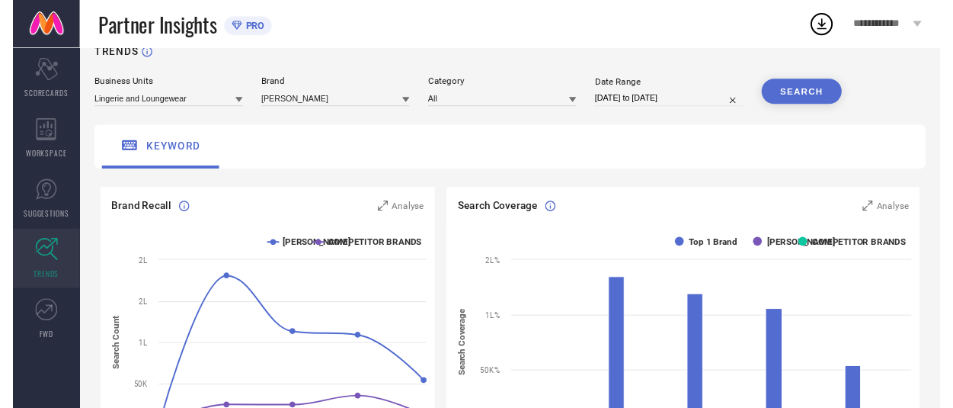
scroll to position [28, 0]
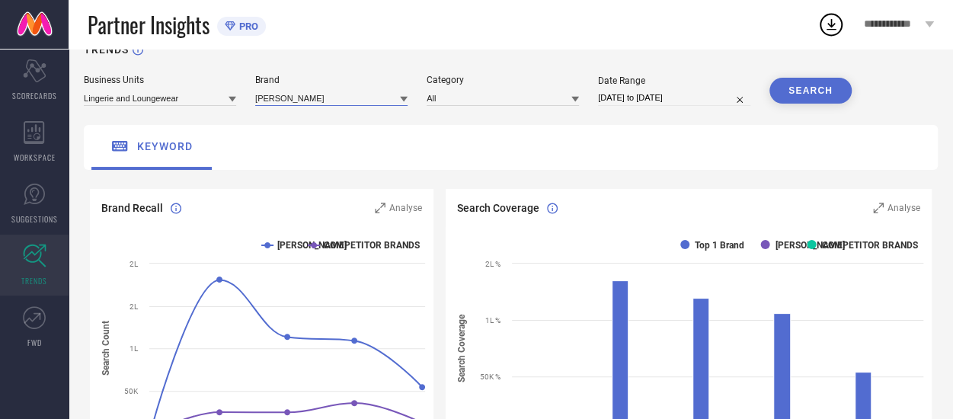
click at [379, 103] on input at bounding box center [331, 98] width 152 height 16
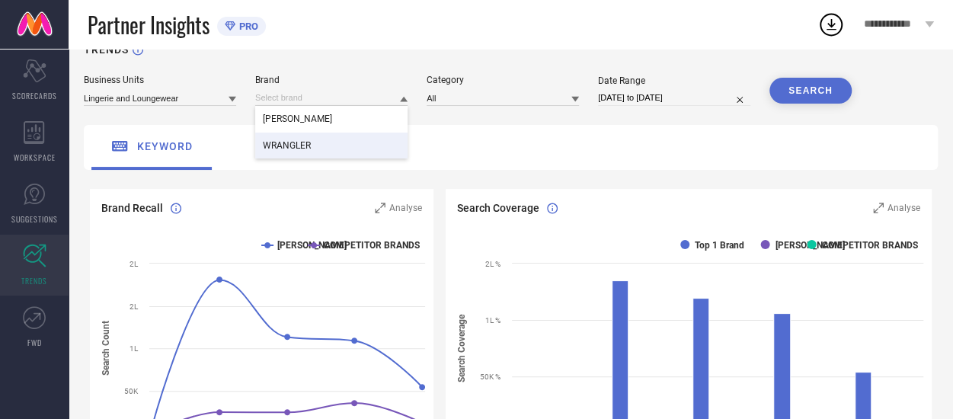
click at [312, 146] on div "WRANGLER" at bounding box center [331, 146] width 152 height 26
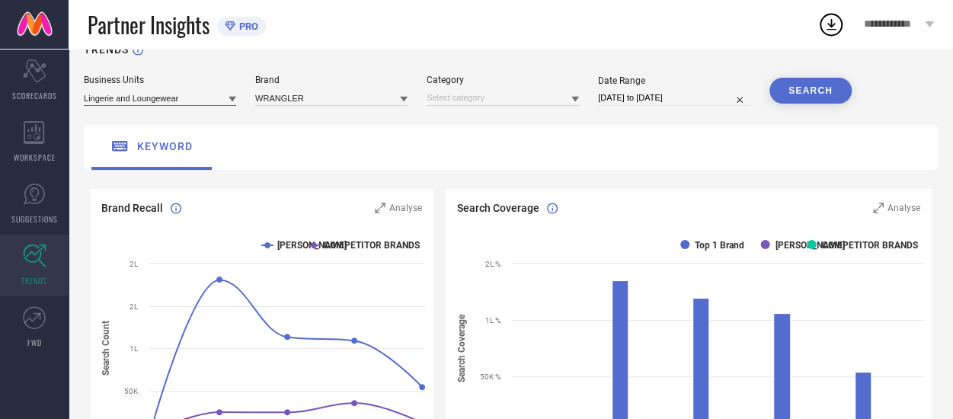
click at [216, 99] on input at bounding box center [160, 98] width 152 height 16
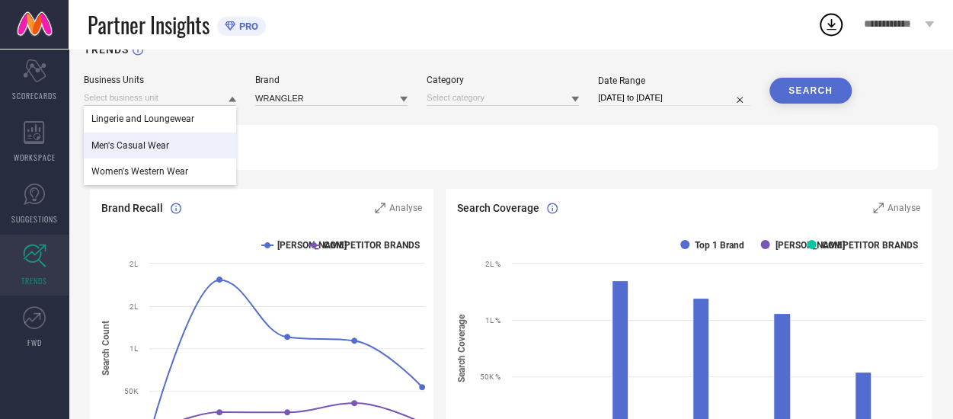
click at [124, 149] on span "Men's Casual Wear" at bounding box center [130, 145] width 78 height 11
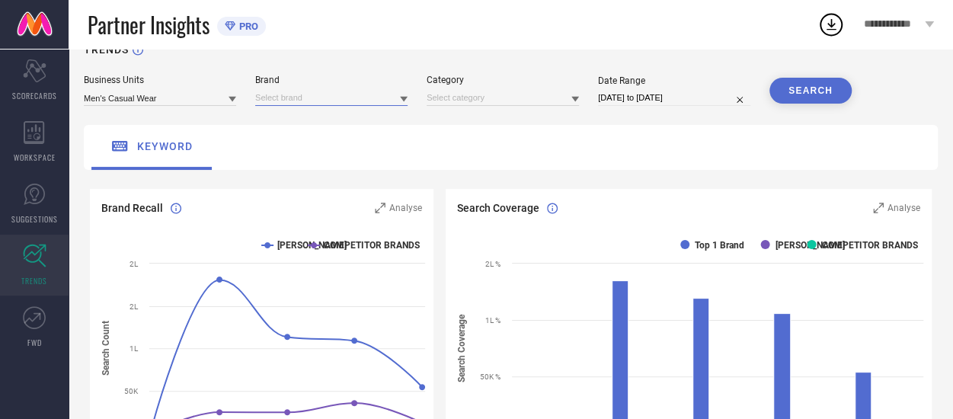
click at [384, 106] on input at bounding box center [331, 98] width 152 height 16
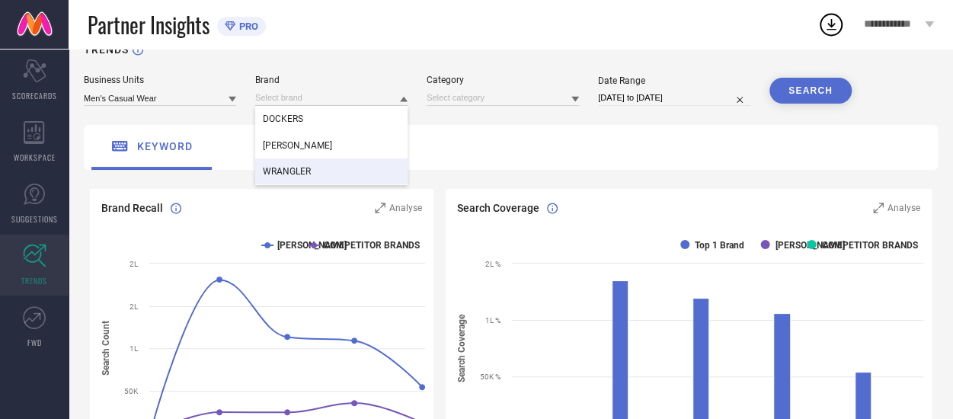
click at [324, 174] on div "WRANGLER" at bounding box center [331, 171] width 152 height 26
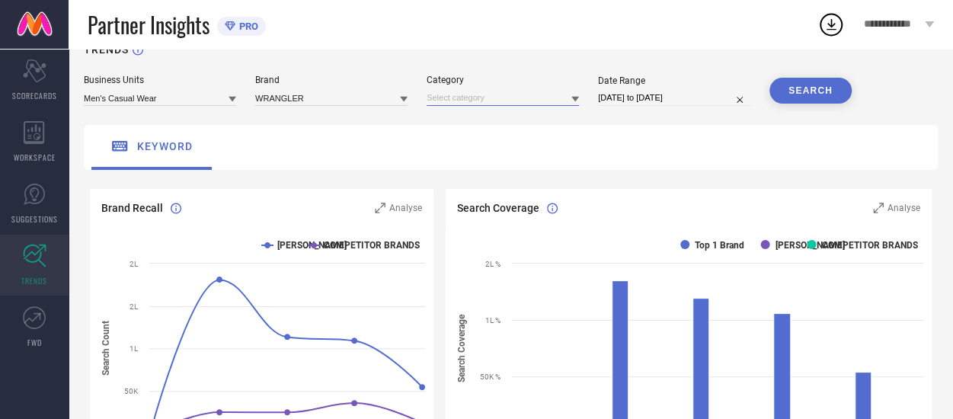
click at [474, 103] on input at bounding box center [503, 98] width 152 height 16
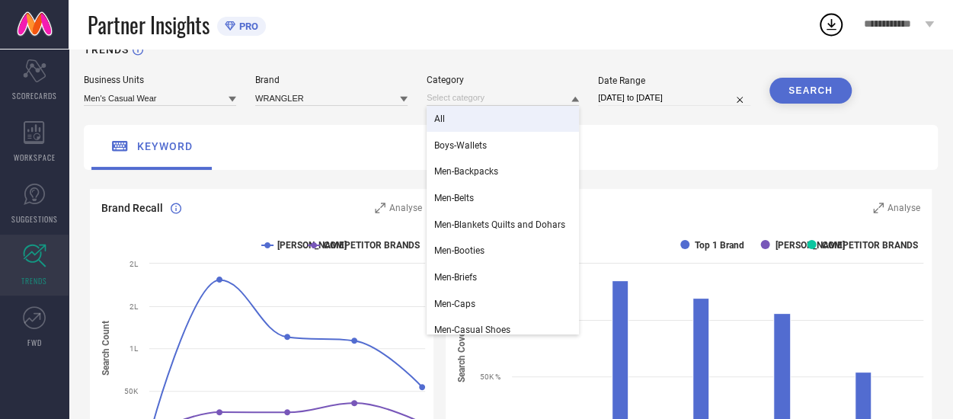
click at [449, 119] on div "All" at bounding box center [503, 119] width 152 height 26
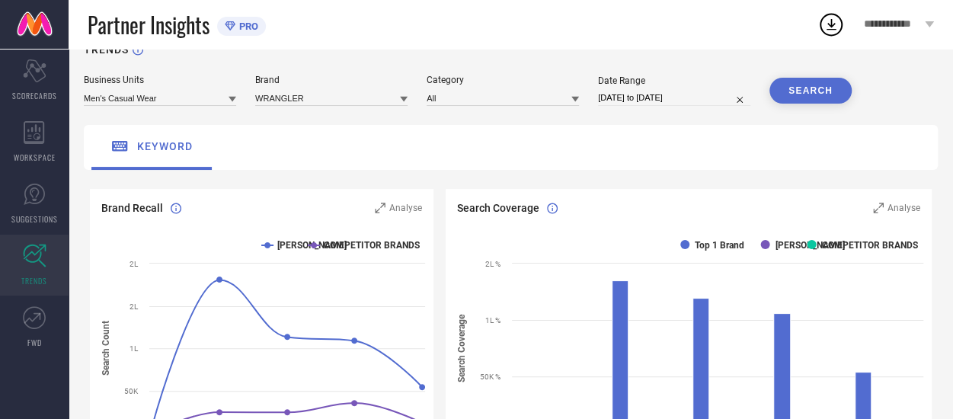
click at [663, 96] on input "[DATE] to [DATE]" at bounding box center [674, 98] width 152 height 16
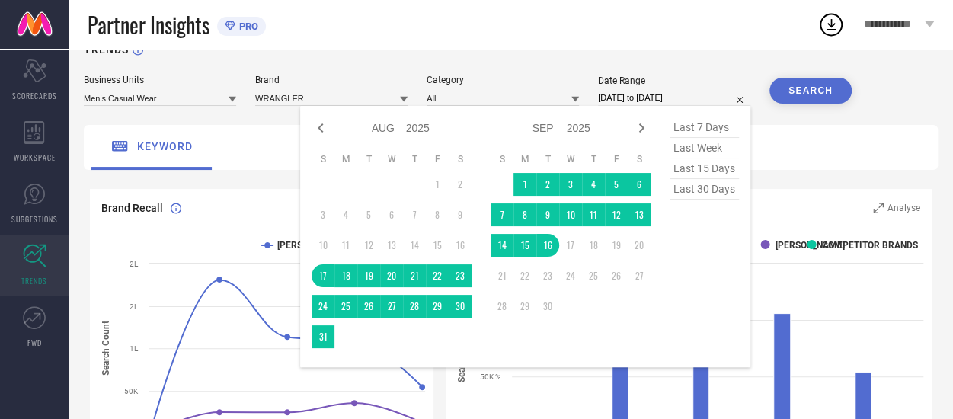
click at [690, 191] on span "last 30 days" at bounding box center [704, 189] width 69 height 21
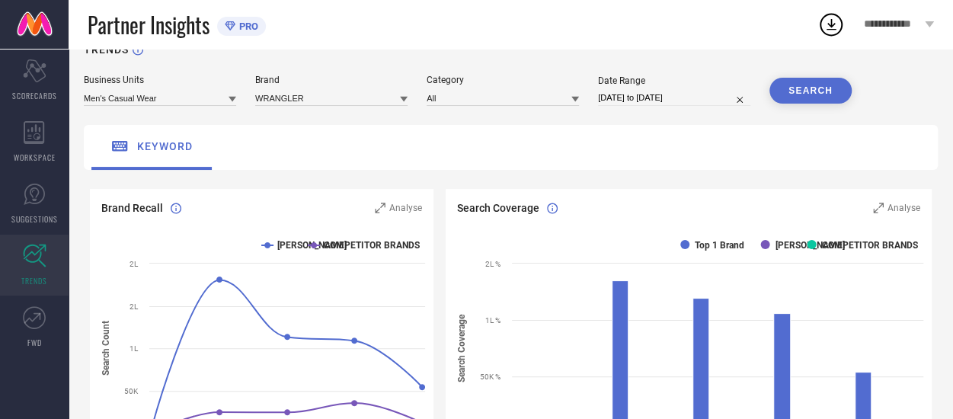
click at [813, 95] on button "SEARCH" at bounding box center [810, 91] width 82 height 26
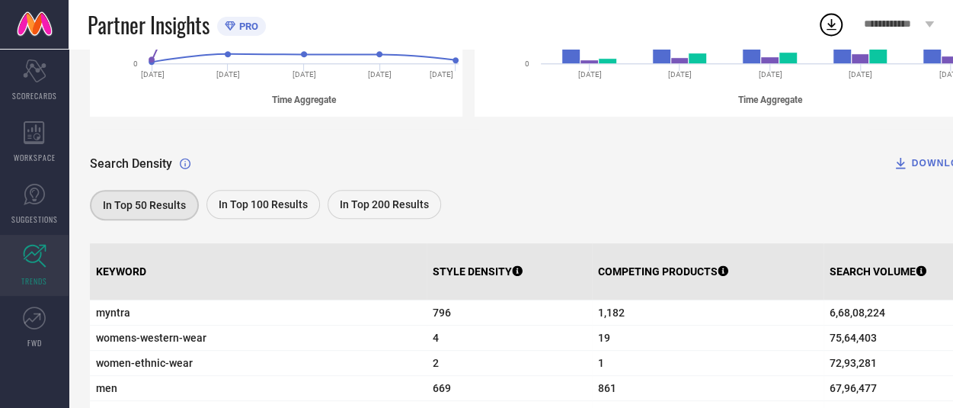
scroll to position [395, 0]
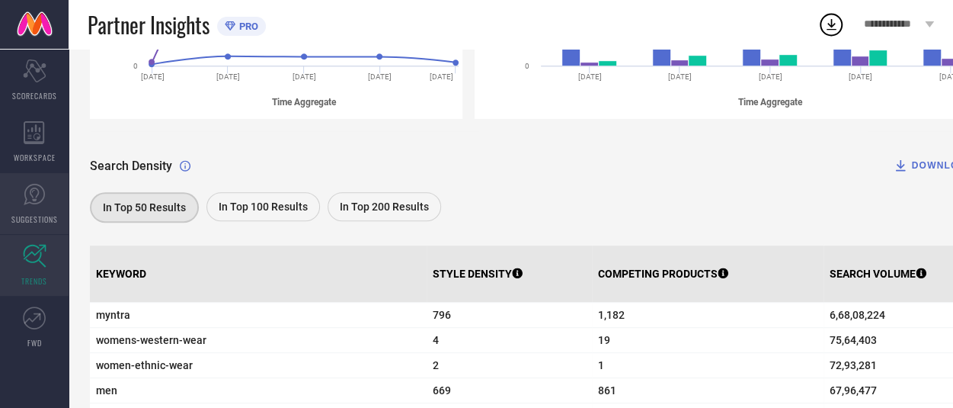
click at [28, 201] on icon at bounding box center [34, 194] width 23 height 23
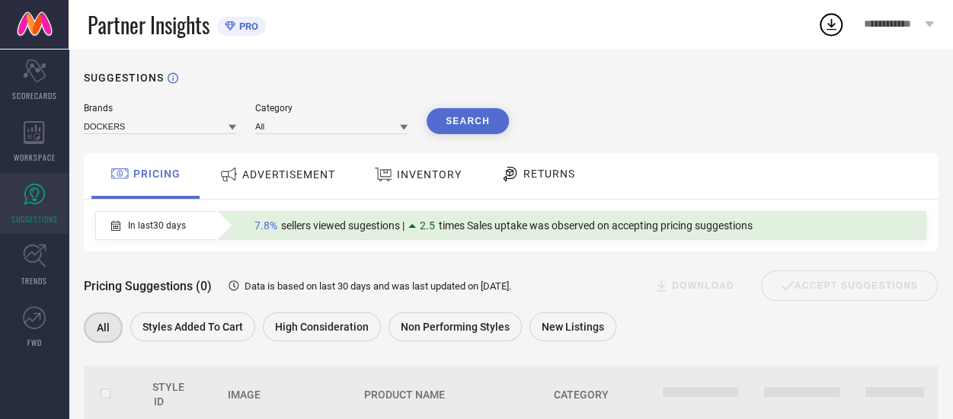
click at [272, 178] on span "ADVERTISEMENT" at bounding box center [288, 174] width 93 height 12
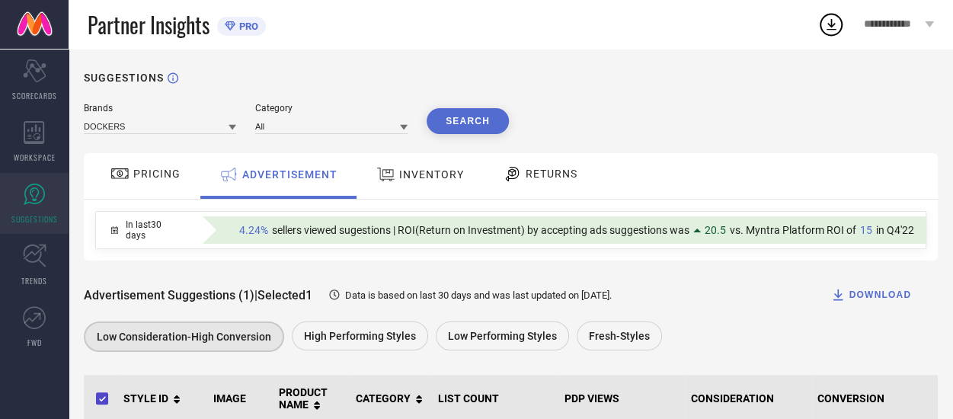
click at [232, 128] on icon at bounding box center [233, 127] width 8 height 5
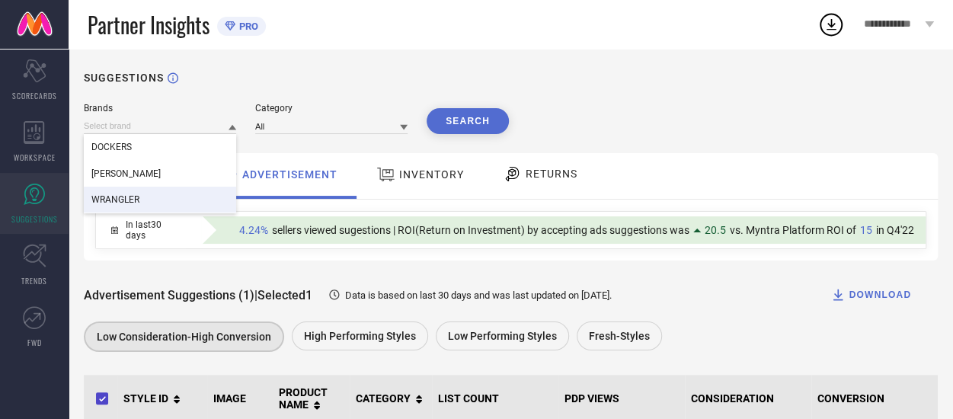
click at [126, 200] on span "WRANGLER" at bounding box center [115, 199] width 48 height 11
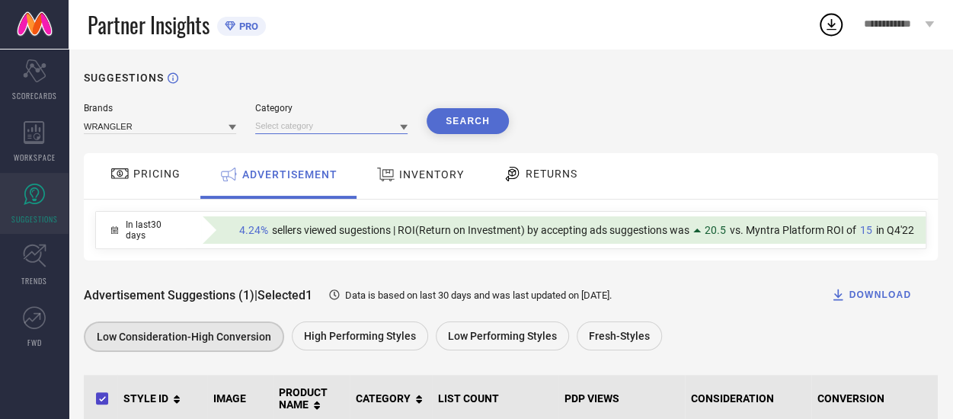
click at [341, 126] on input at bounding box center [331, 126] width 152 height 16
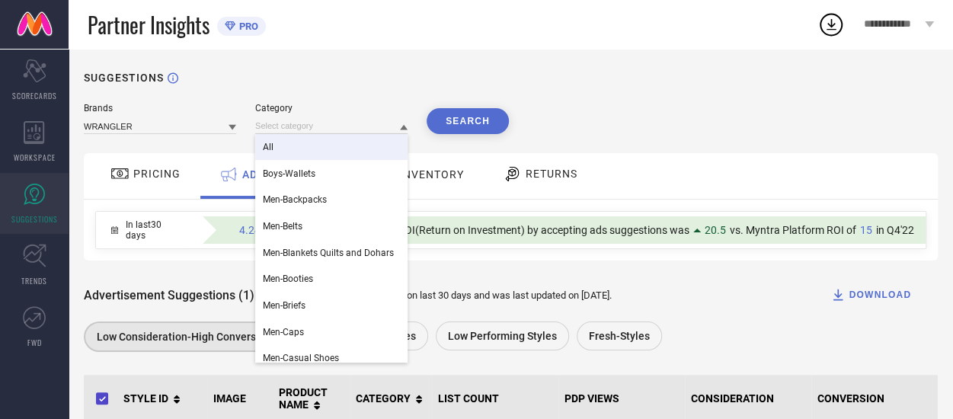
click at [284, 154] on div "All" at bounding box center [331, 147] width 152 height 26
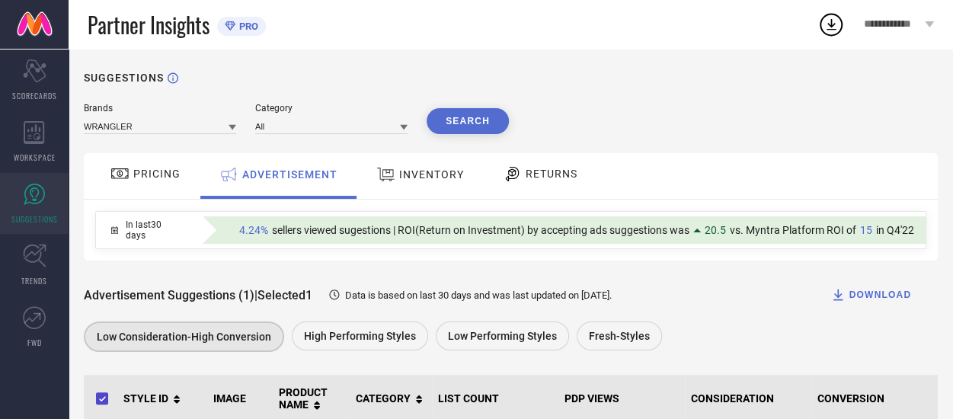
click at [462, 126] on button "Search" at bounding box center [468, 121] width 82 height 26
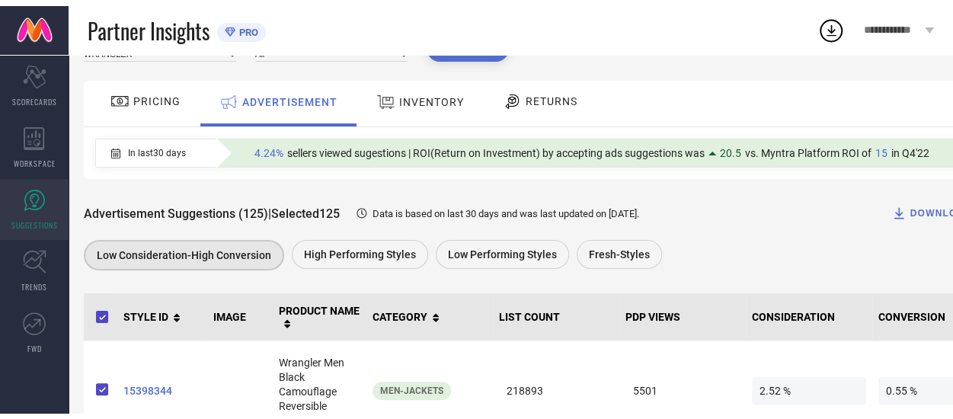
scroll to position [58, 0]
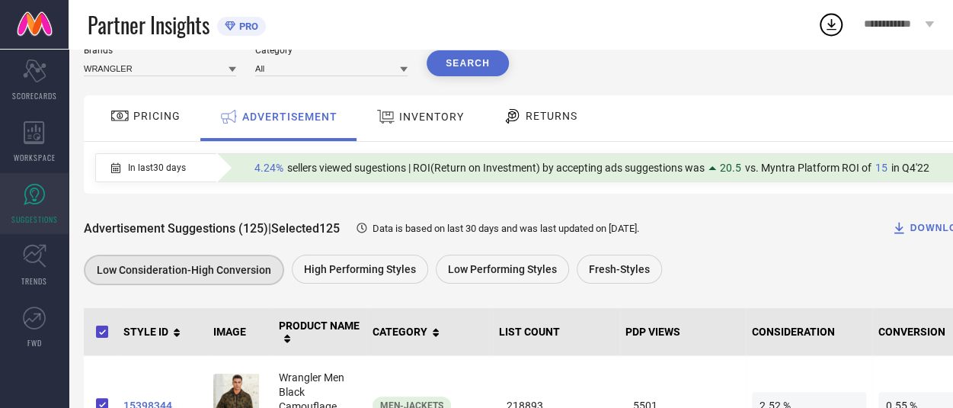
click at [421, 124] on div "INVENTORY" at bounding box center [420, 116] width 95 height 27
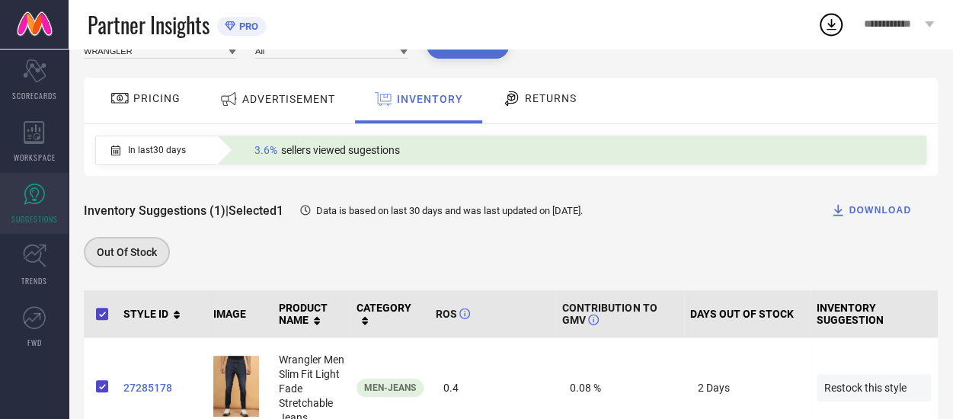
scroll to position [0, 0]
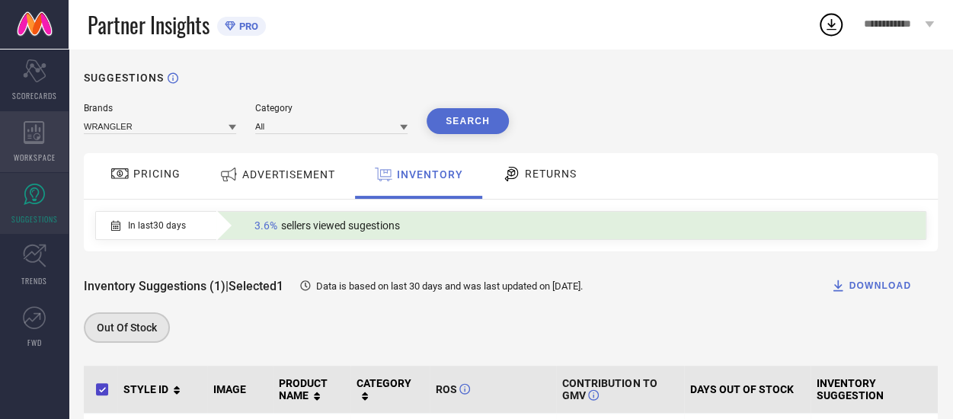
click at [40, 146] on div "WORKSPACE" at bounding box center [34, 141] width 69 height 61
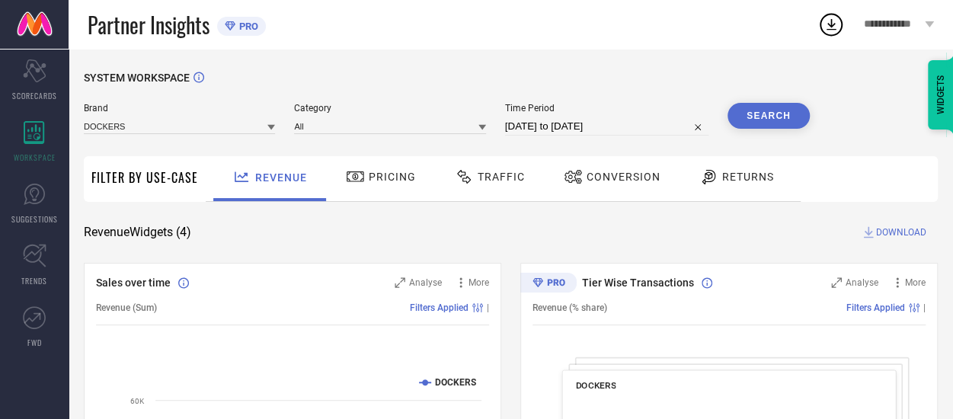
click at [273, 127] on icon at bounding box center [271, 127] width 8 height 5
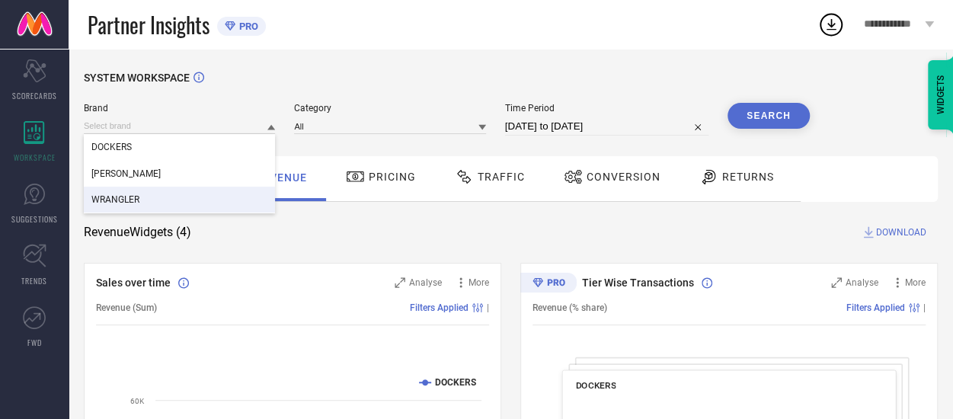
click at [142, 197] on div "WRANGLER" at bounding box center [179, 200] width 191 height 26
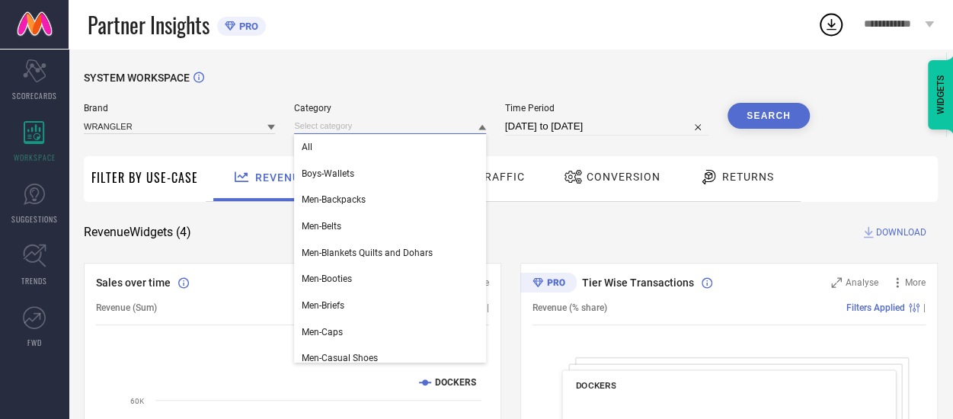
click at [380, 129] on input at bounding box center [389, 126] width 191 height 16
click at [347, 149] on div "All" at bounding box center [389, 147] width 191 height 26
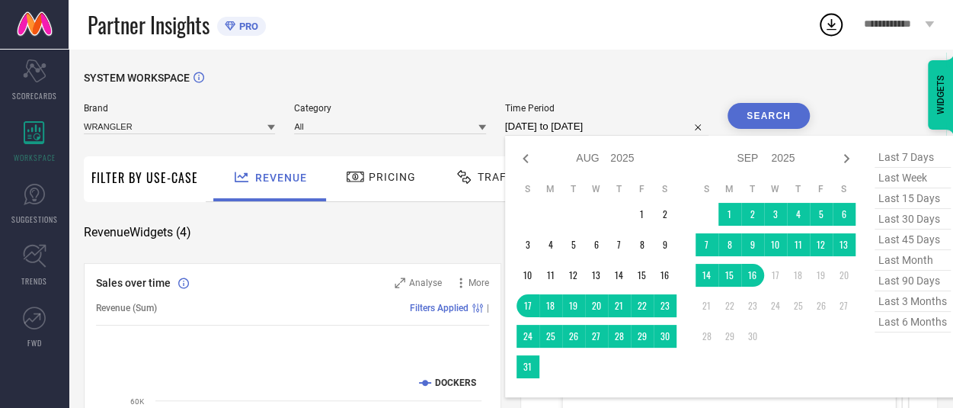
click at [539, 123] on input "[DATE] to [DATE]" at bounding box center [606, 126] width 203 height 18
click at [527, 158] on icon at bounding box center [525, 158] width 5 height 9
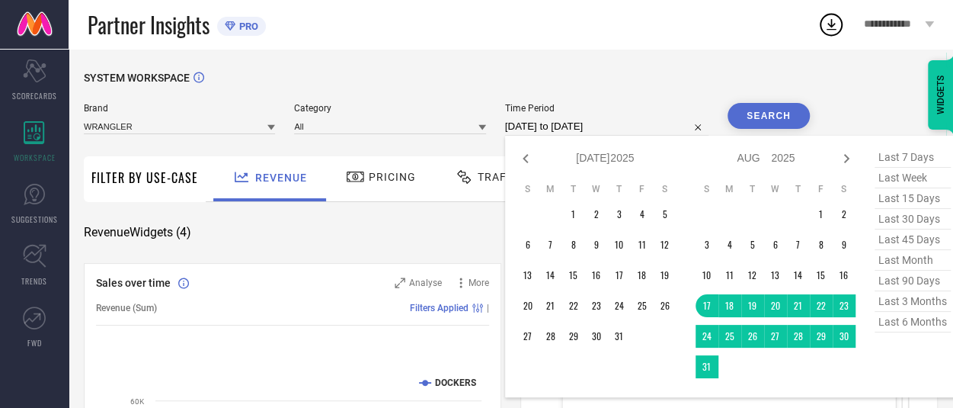
click at [527, 158] on icon at bounding box center [525, 158] width 5 height 9
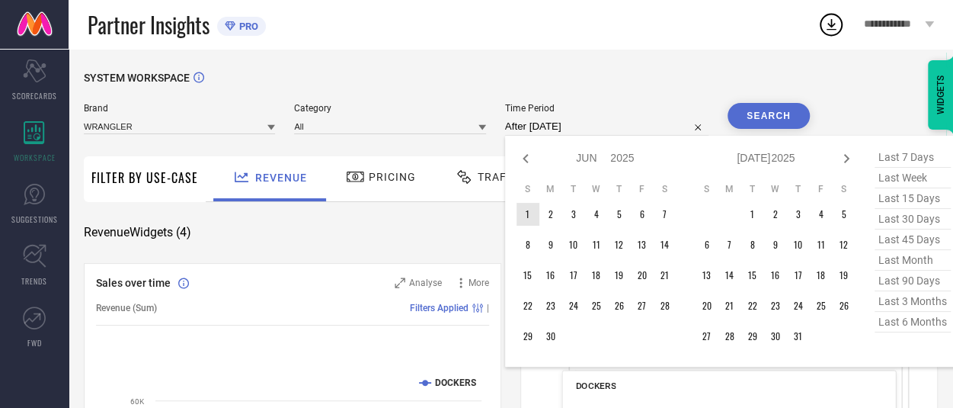
click at [526, 219] on td "1" at bounding box center [528, 214] width 23 height 23
click at [843, 156] on icon at bounding box center [846, 158] width 18 height 18
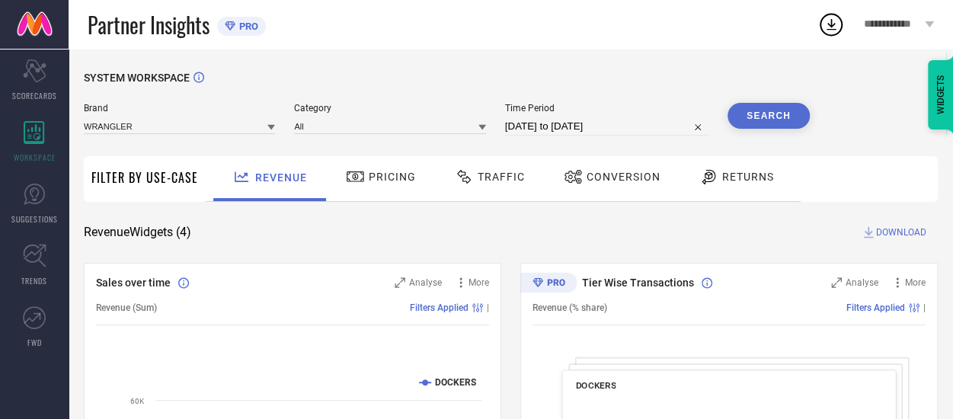
click at [757, 118] on button "Search" at bounding box center [769, 116] width 82 height 26
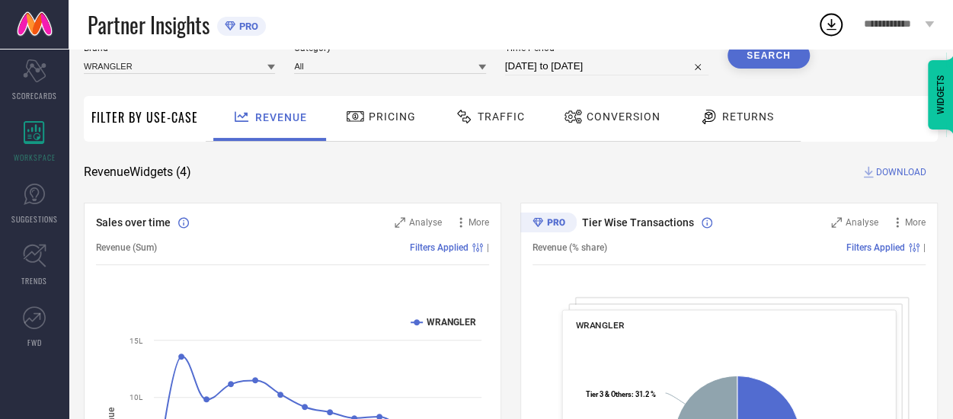
scroll to position [38, 0]
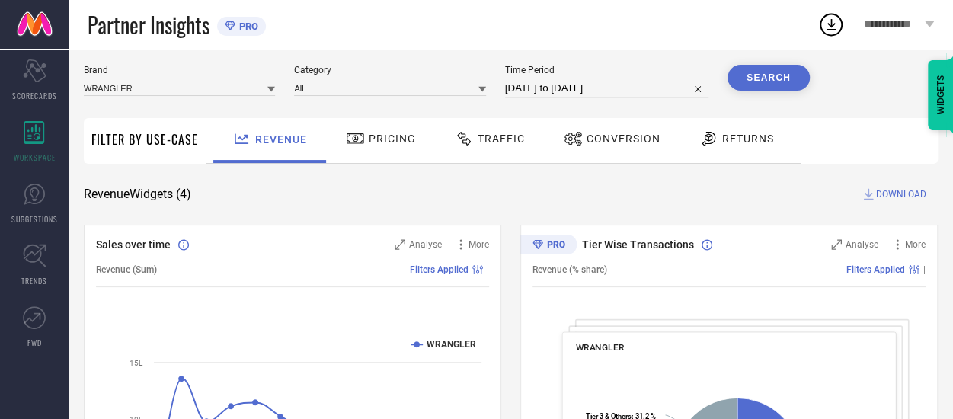
click at [485, 143] on span "Traffic" at bounding box center [501, 139] width 47 height 12
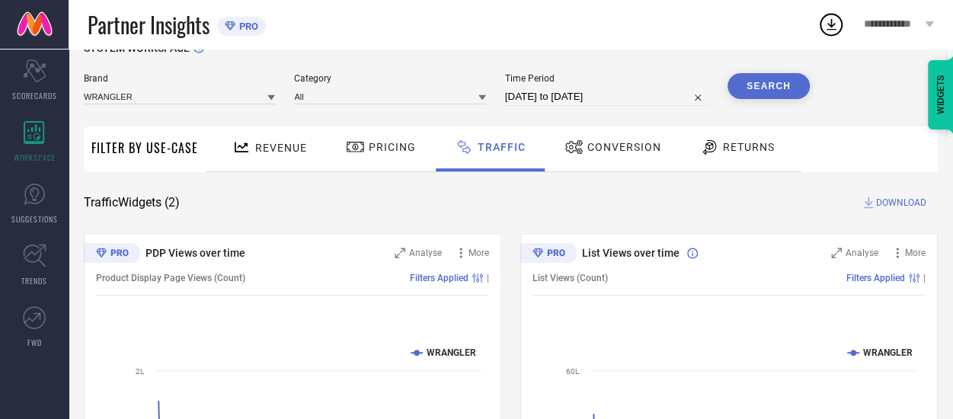
scroll to position [0, 0]
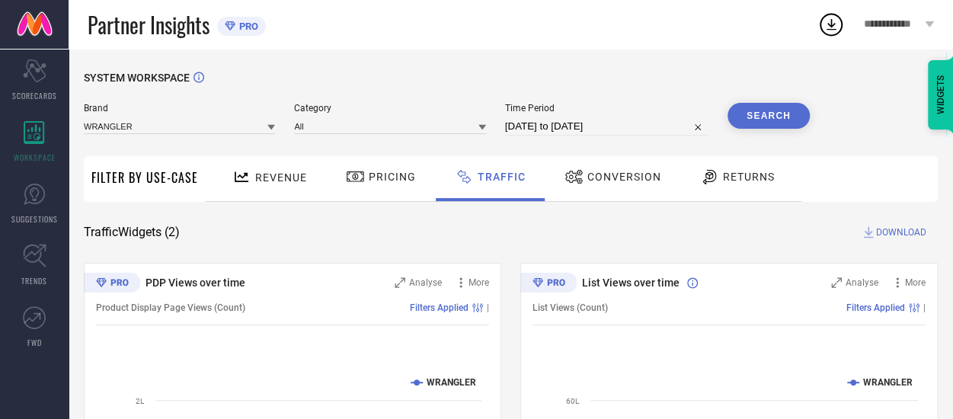
click at [594, 184] on div "Conversion" at bounding box center [613, 177] width 104 height 26
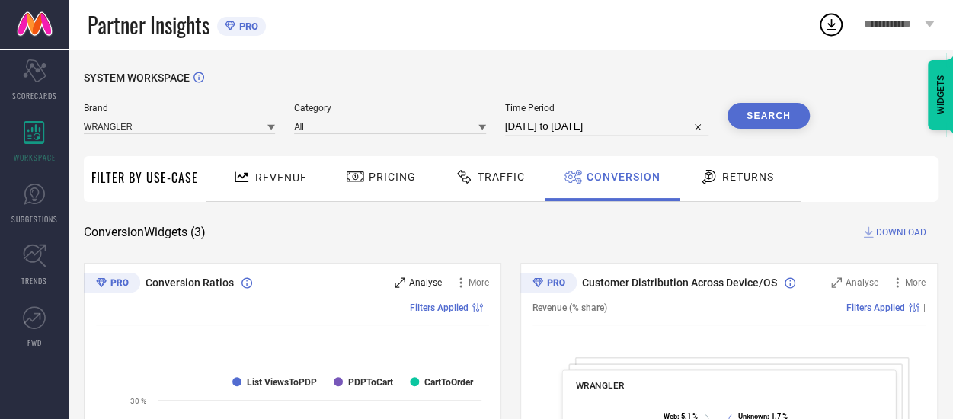
click at [428, 279] on span "Analyse" at bounding box center [425, 282] width 33 height 11
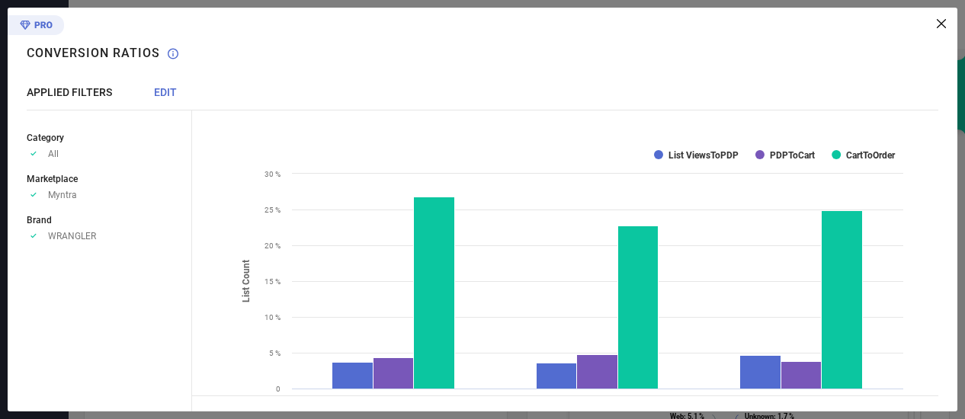
click at [939, 22] on icon at bounding box center [940, 23] width 9 height 9
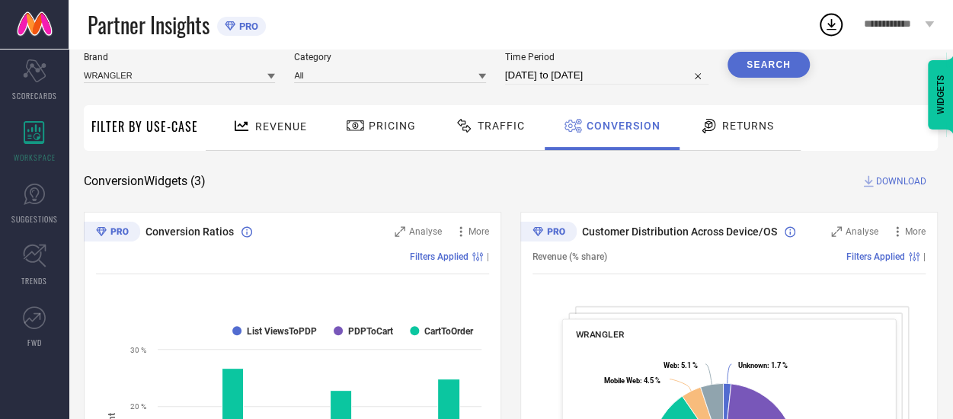
scroll to position [52, 0]
click at [41, 197] on icon at bounding box center [34, 194] width 23 height 23
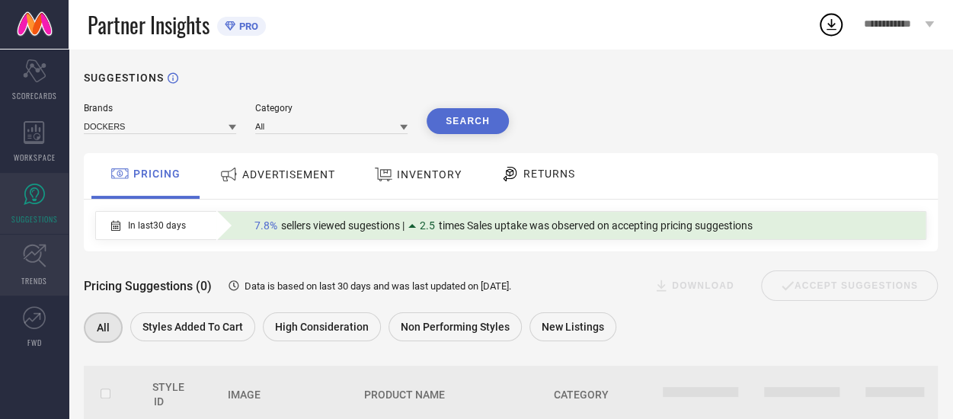
click at [32, 267] on icon at bounding box center [35, 256] width 24 height 24
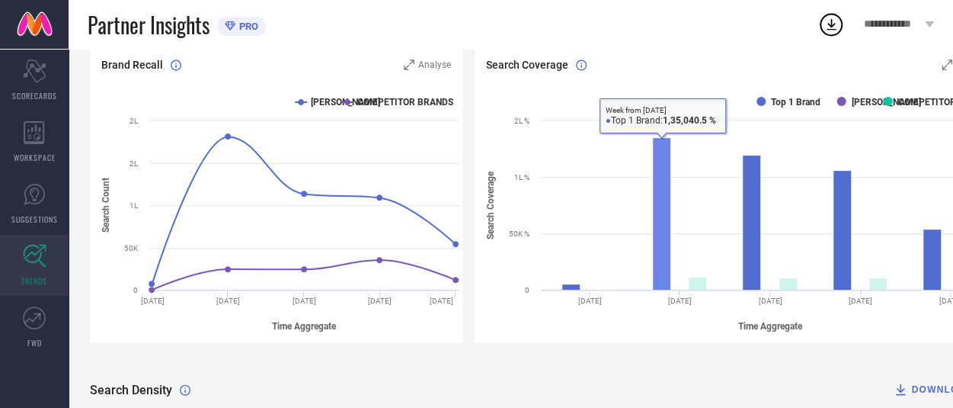
scroll to position [174, 0]
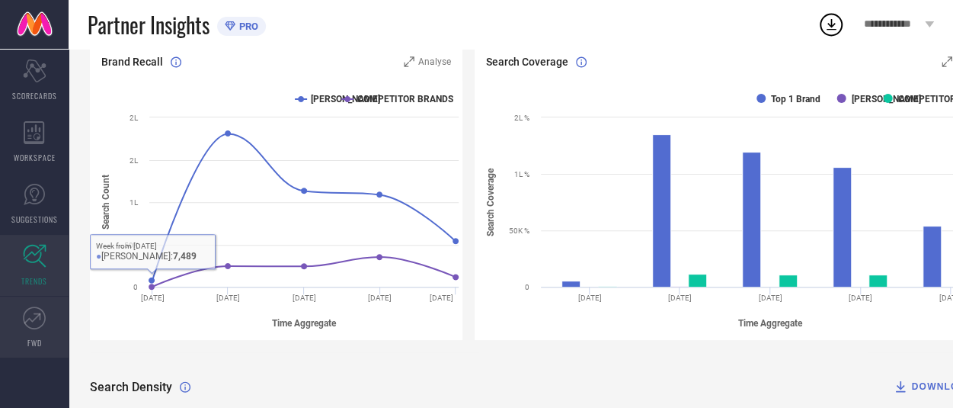
click at [38, 323] on icon at bounding box center [34, 317] width 23 height 23
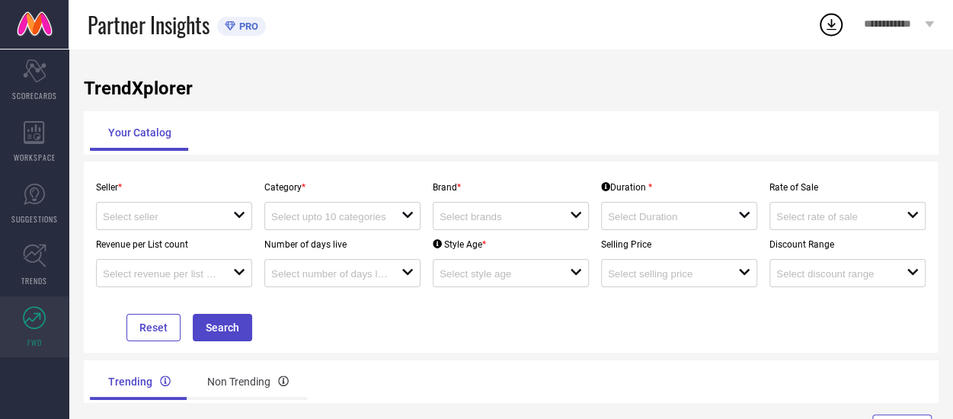
scroll to position [2, 0]
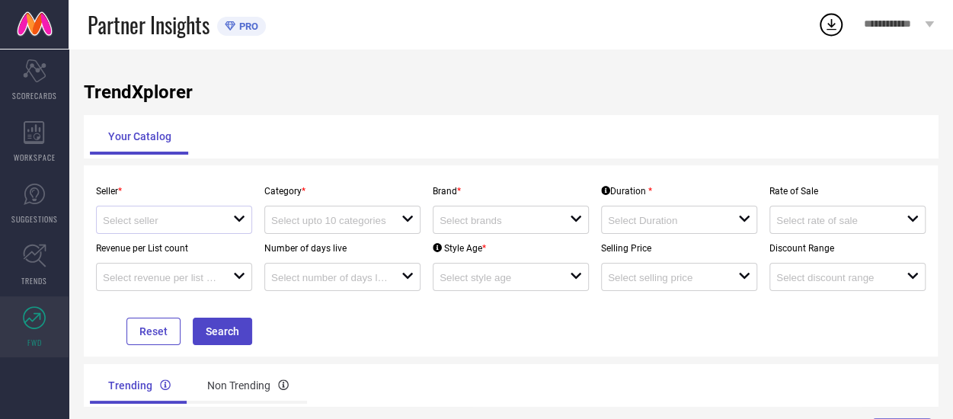
click at [233, 216] on div at bounding box center [168, 220] width 130 height 14
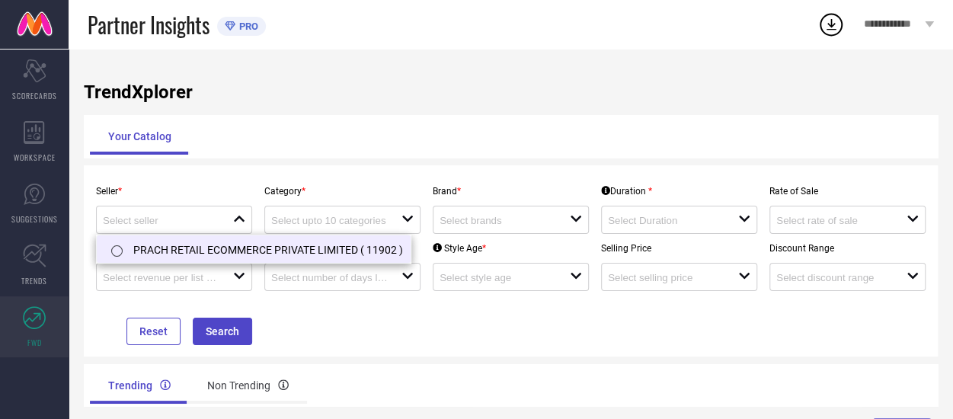
click at [222, 251] on li "PRACH RETAIL ECOMMERCE PRIVATE LIMITED ( 11902 )" at bounding box center [254, 248] width 314 height 27
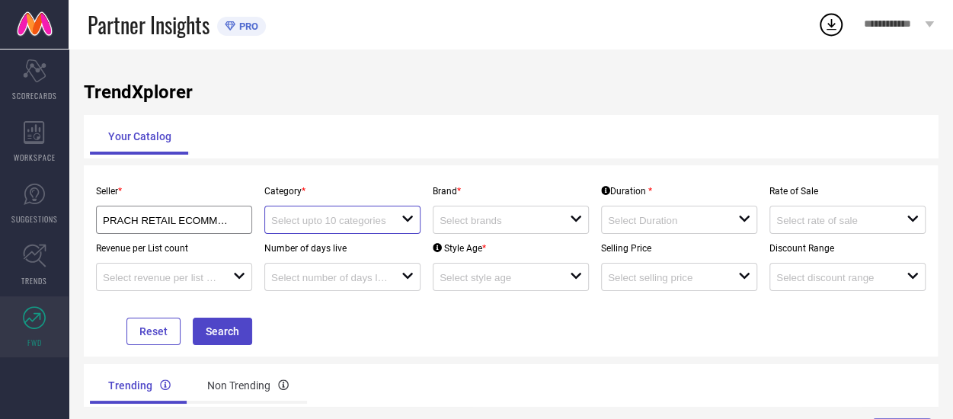
click at [355, 221] on input at bounding box center [329, 220] width 117 height 11
click at [515, 224] on input at bounding box center [498, 220] width 117 height 11
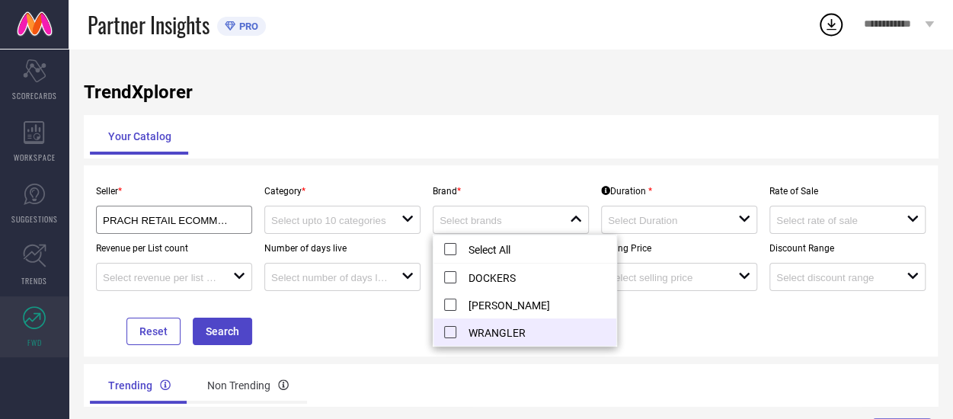
click at [453, 334] on li "WRANGLER" at bounding box center [524, 331] width 183 height 27
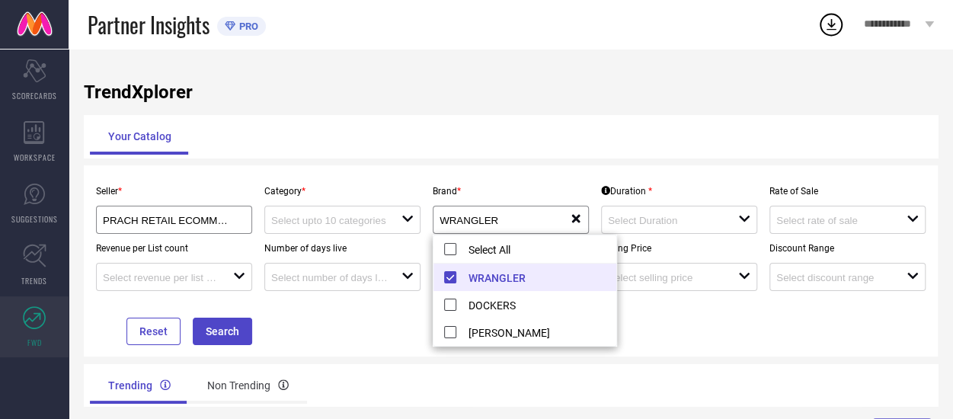
click at [660, 320] on div "Seller * PRACH RETAIL ECOMMERCE PRIVATE LIMITED ( 11902 ) Category * open Brand…" at bounding box center [511, 261] width 842 height 168
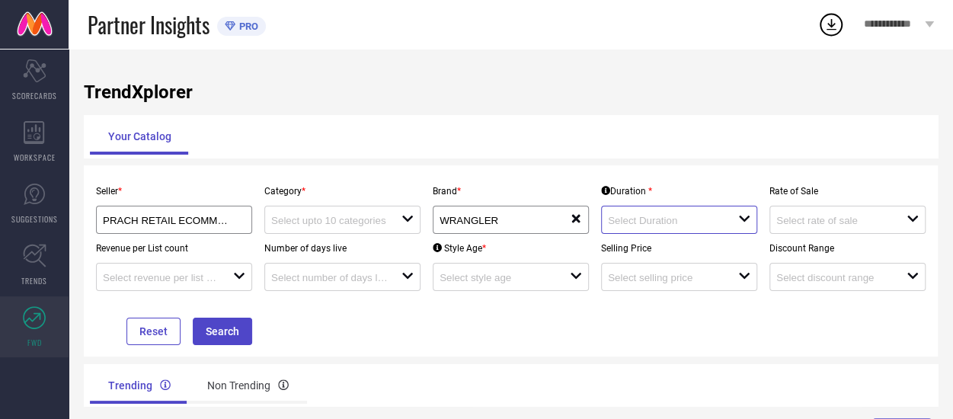
click at [724, 225] on input at bounding box center [666, 220] width 117 height 11
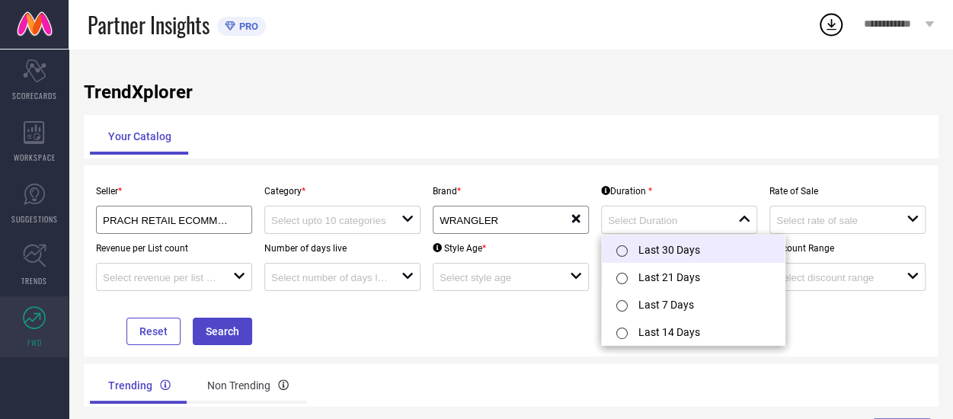
click at [622, 250] on input "radio" at bounding box center [621, 250] width 11 height 11
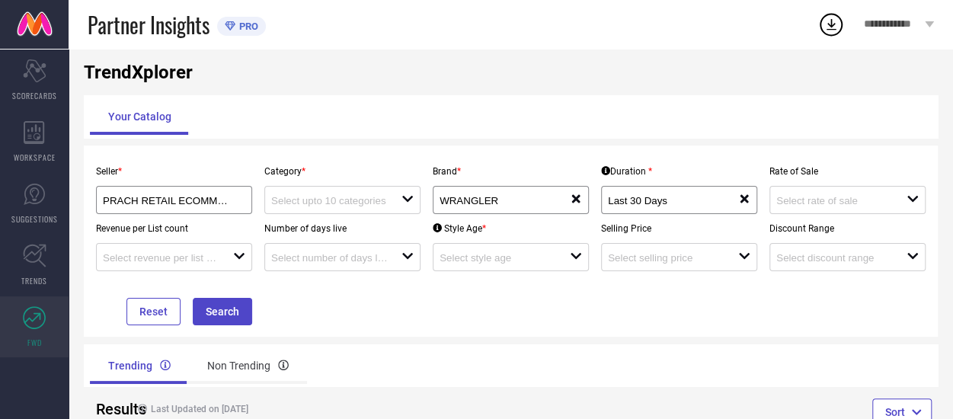
scroll to position [23, 0]
click at [355, 202] on input at bounding box center [329, 199] width 117 height 11
click at [326, 228] on div "No results found" at bounding box center [342, 227] width 156 height 26
click at [431, 329] on div "Seller * PRACH RETAIL ECOMMERCE PRIVATE LIMITED ( 11902 ) Category * close Bran…" at bounding box center [511, 240] width 854 height 191
click at [227, 312] on button "Search" at bounding box center [222, 310] width 59 height 27
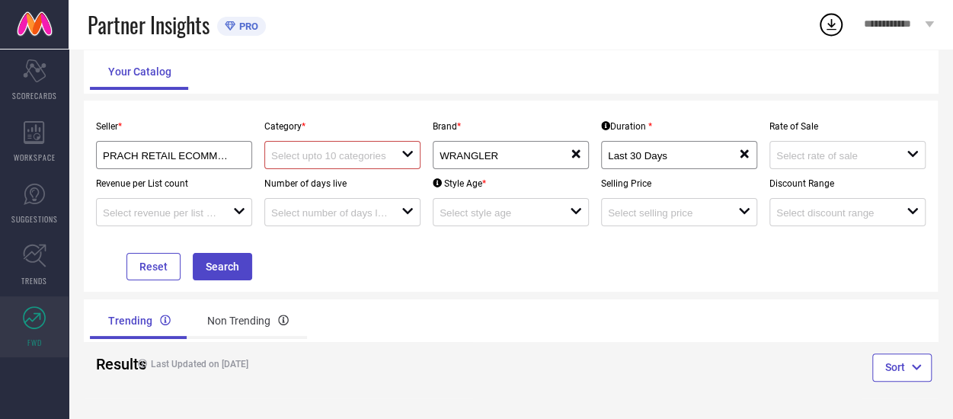
scroll to position [68, 0]
click at [245, 322] on div "Non Trending" at bounding box center [248, 320] width 118 height 37
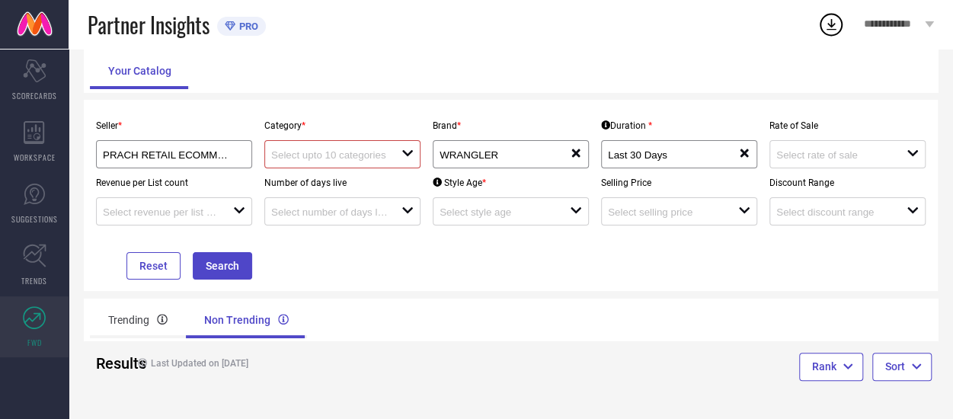
scroll to position [70, 0]
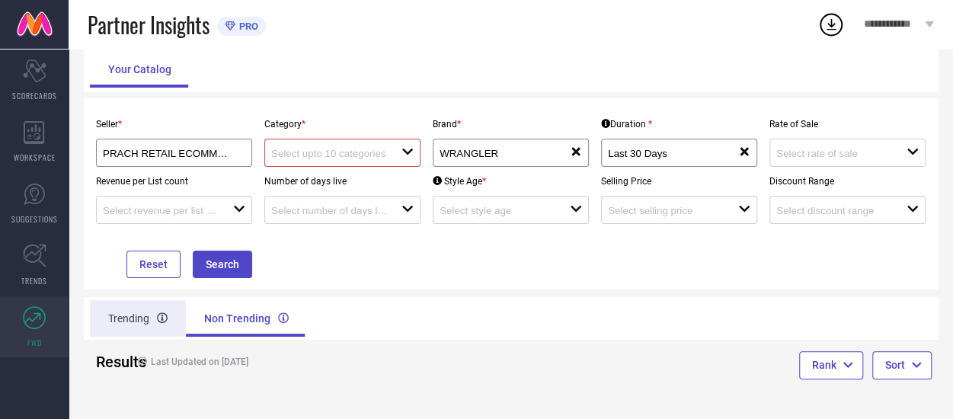
click at [139, 315] on div "Trending" at bounding box center [138, 318] width 96 height 37
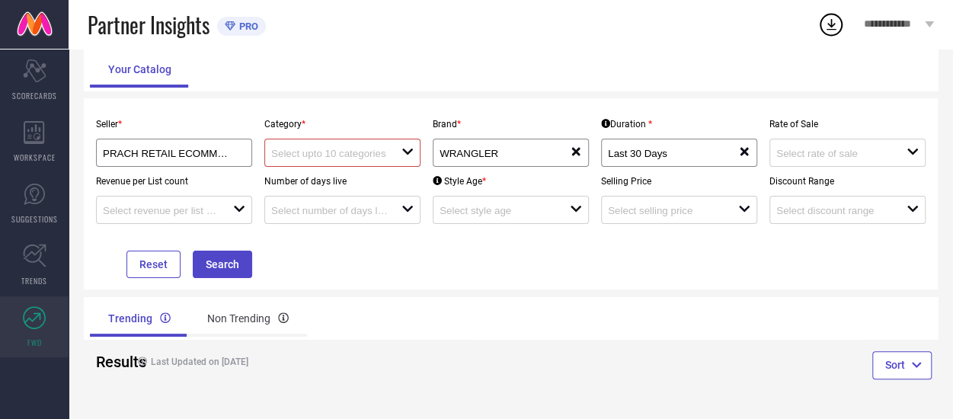
click at [391, 155] on div at bounding box center [336, 153] width 130 height 14
click at [340, 178] on div "No results found" at bounding box center [342, 180] width 156 height 26
drag, startPoint x: 477, startPoint y: 245, endPoint x: 400, endPoint y: 266, distance: 79.8
click at [400, 266] on div "Seller * PRACH RETAIL ECOMMERCE PRIVATE LIMITED ( 11902 ) Category * close Bran…" at bounding box center [511, 194] width 842 height 168
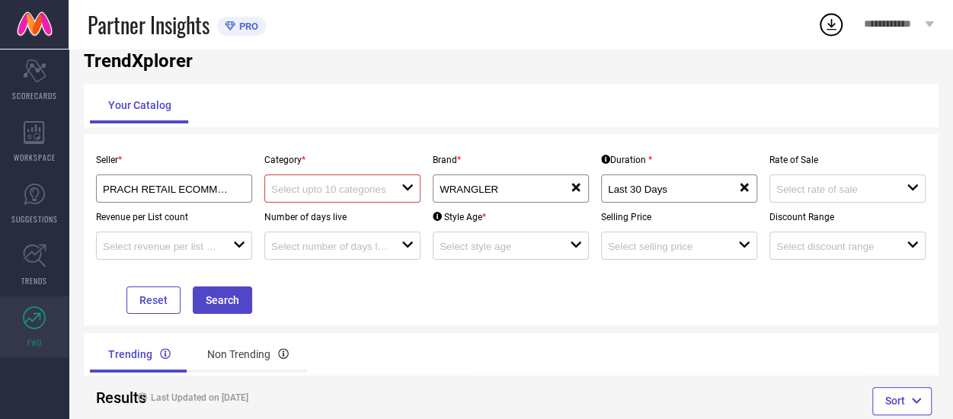
scroll to position [28, 0]
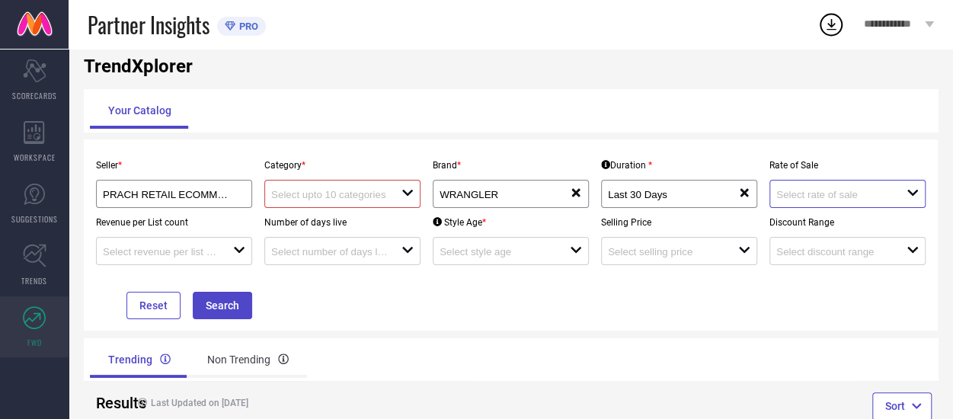
click at [862, 198] on input at bounding box center [834, 194] width 117 height 11
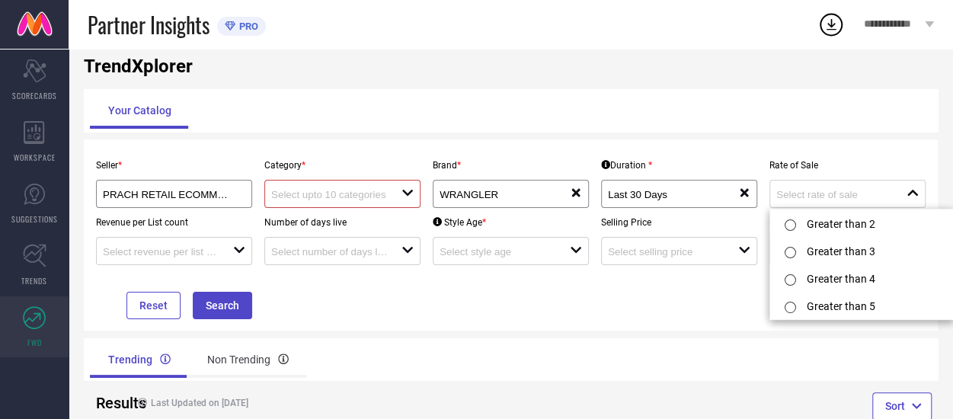
click at [684, 312] on div "Seller * PRACH RETAIL ECOMMERCE PRIVATE LIMITED ( 11902 ) Category * open Brand…" at bounding box center [511, 235] width 842 height 168
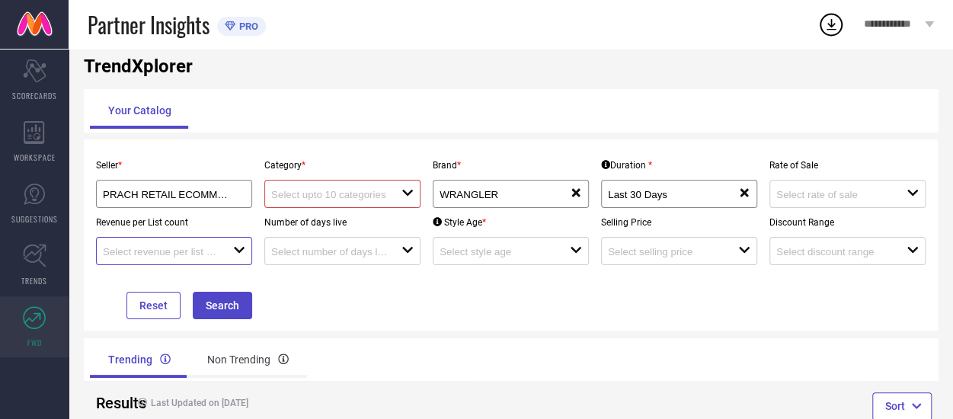
click at [190, 255] on input at bounding box center [161, 251] width 117 height 11
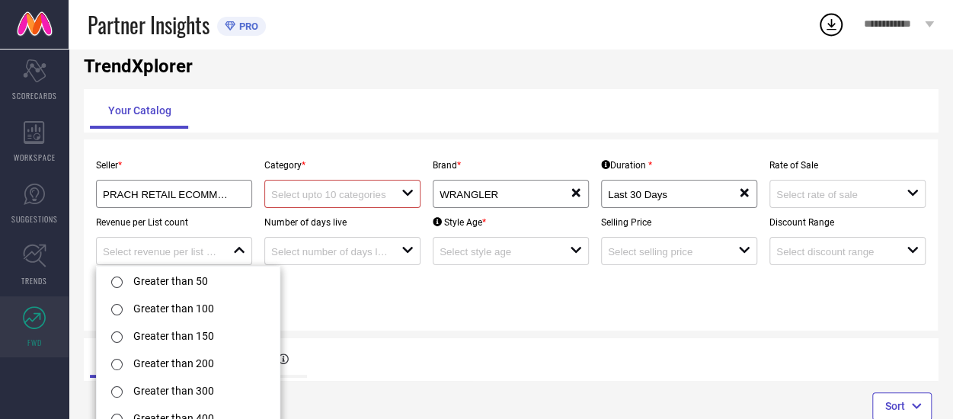
click at [379, 310] on div "Seller * PRACH RETAIL ECOMMERCE PRIVATE LIMITED ( 11902 ) Category * open Brand…" at bounding box center [511, 235] width 842 height 168
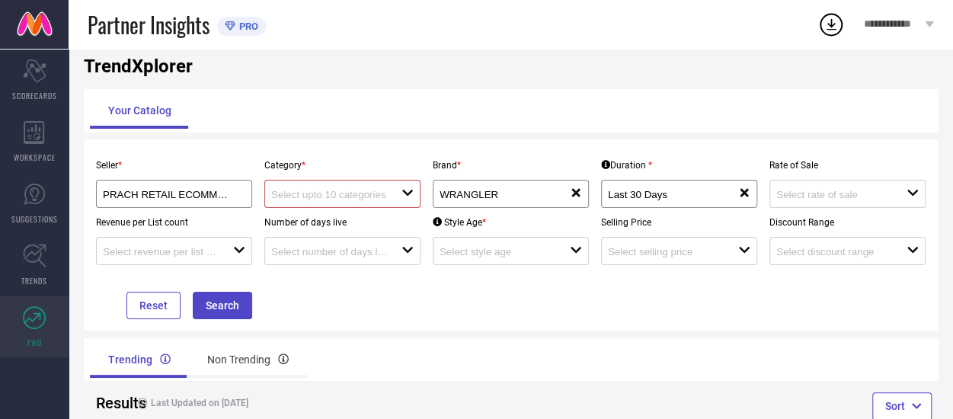
click at [369, 235] on div "Number of days live open" at bounding box center [342, 236] width 168 height 57
click at [355, 257] on input at bounding box center [329, 251] width 117 height 11
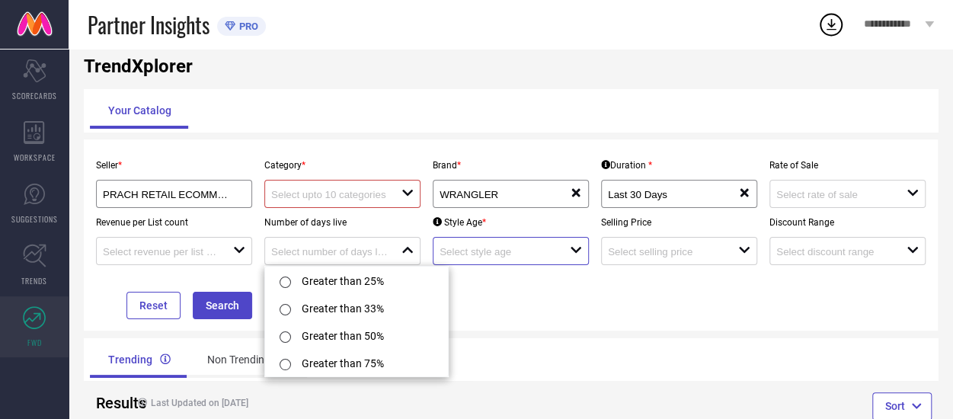
click at [492, 251] on input at bounding box center [498, 251] width 117 height 11
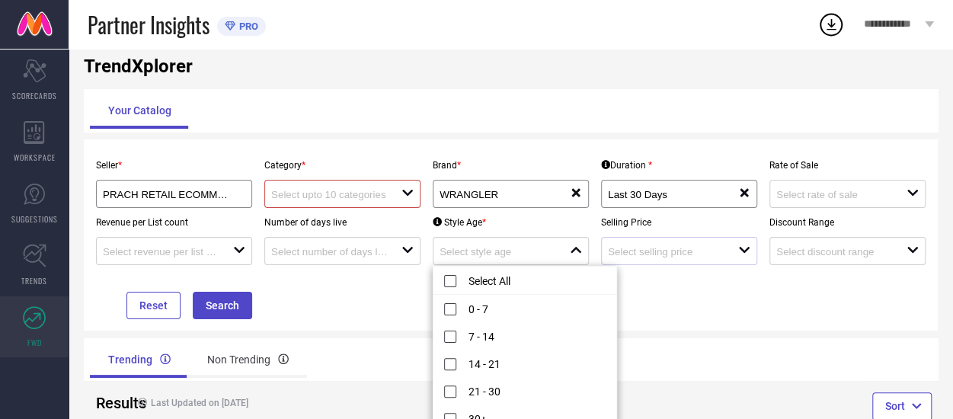
click at [625, 242] on div "open" at bounding box center [679, 251] width 156 height 28
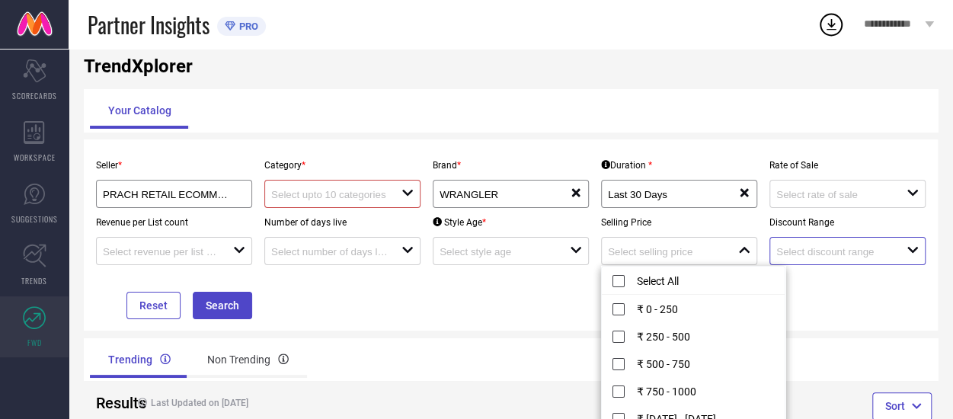
click at [791, 248] on input at bounding box center [834, 251] width 117 height 11
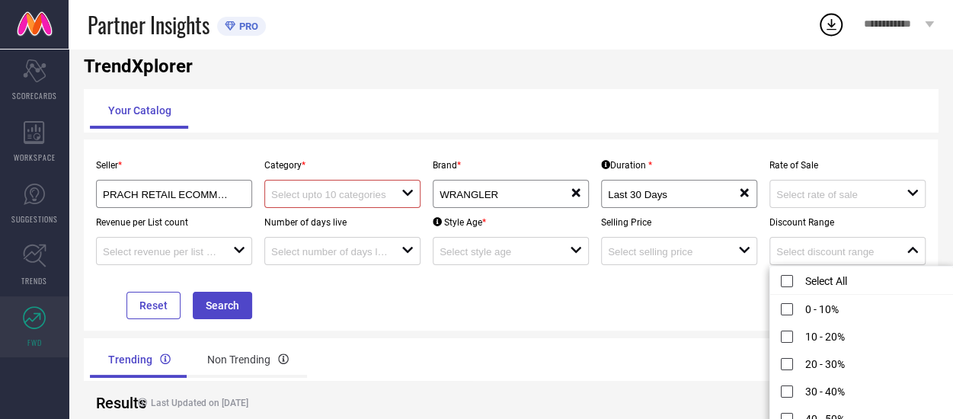
click at [681, 316] on div "Seller * PRACH RETAIL ECOMMERCE PRIVATE LIMITED ( 11902 ) Category * open Brand…" at bounding box center [511, 235] width 842 height 168
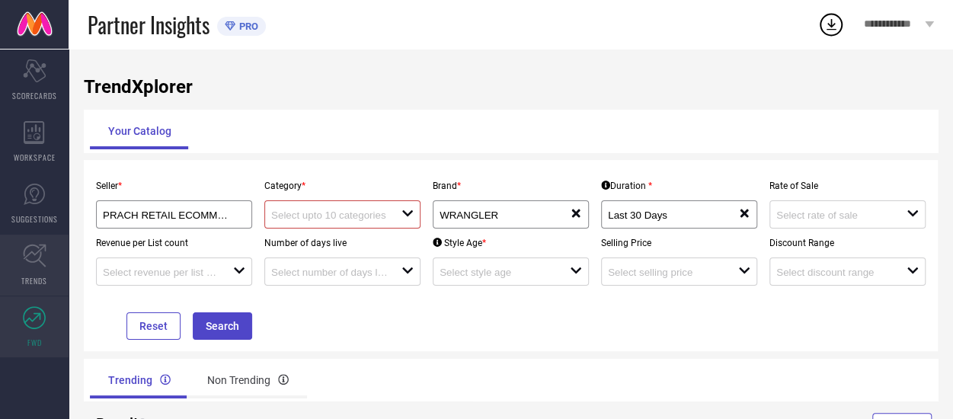
scroll to position [6, 0]
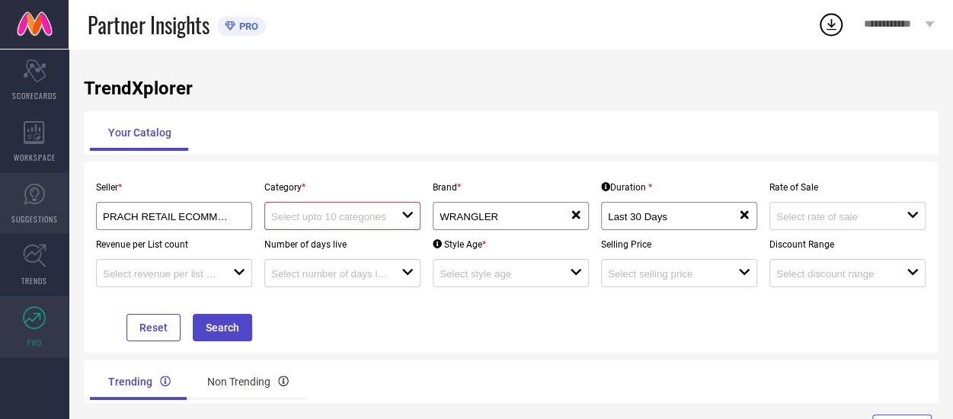
click at [25, 191] on icon at bounding box center [34, 194] width 21 height 21
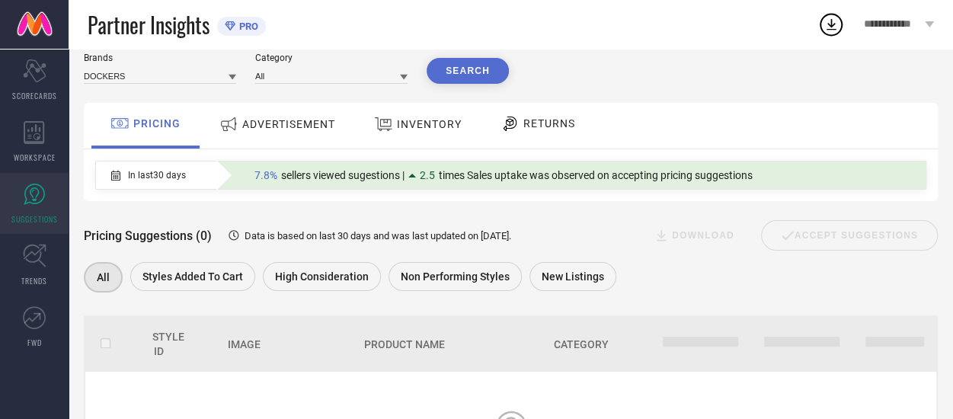
scroll to position [50, 0]
click at [32, 123] on icon at bounding box center [34, 132] width 21 height 23
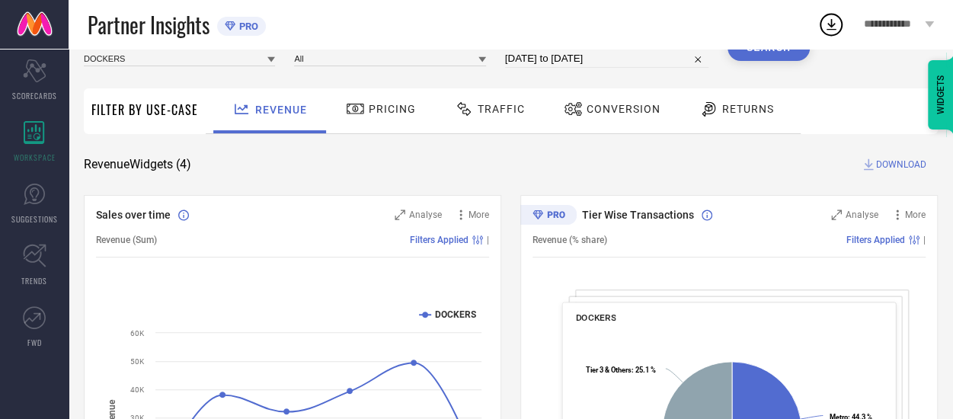
scroll to position [21, 0]
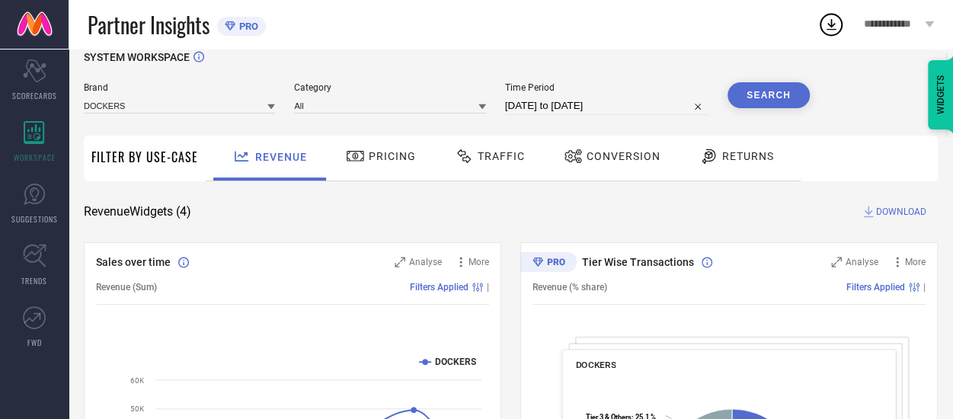
click at [599, 155] on span "Conversion" at bounding box center [624, 156] width 74 height 12
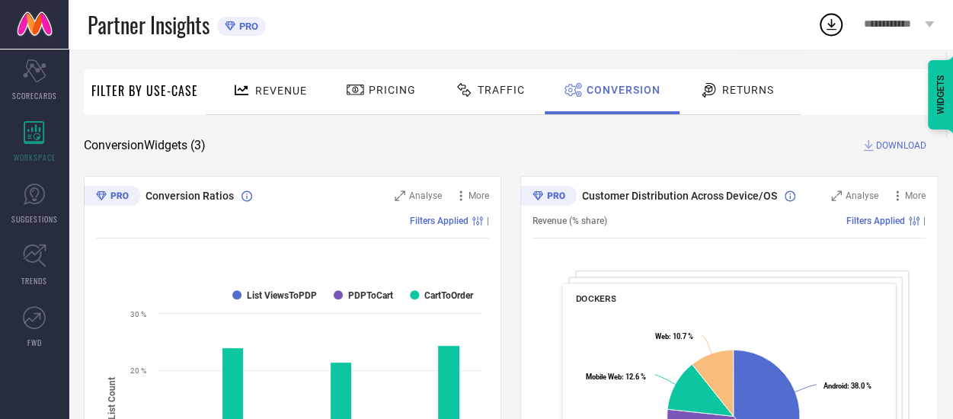
scroll to position [62, 0]
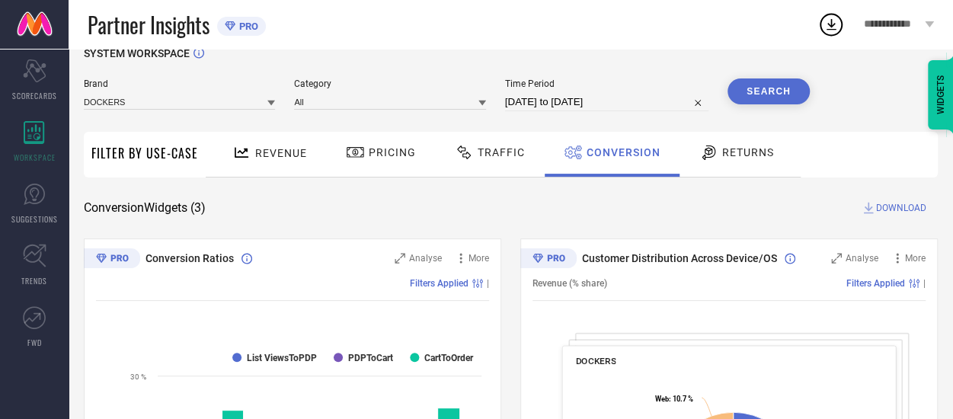
scroll to position [0, 0]
